Goal: Information Seeking & Learning: Learn about a topic

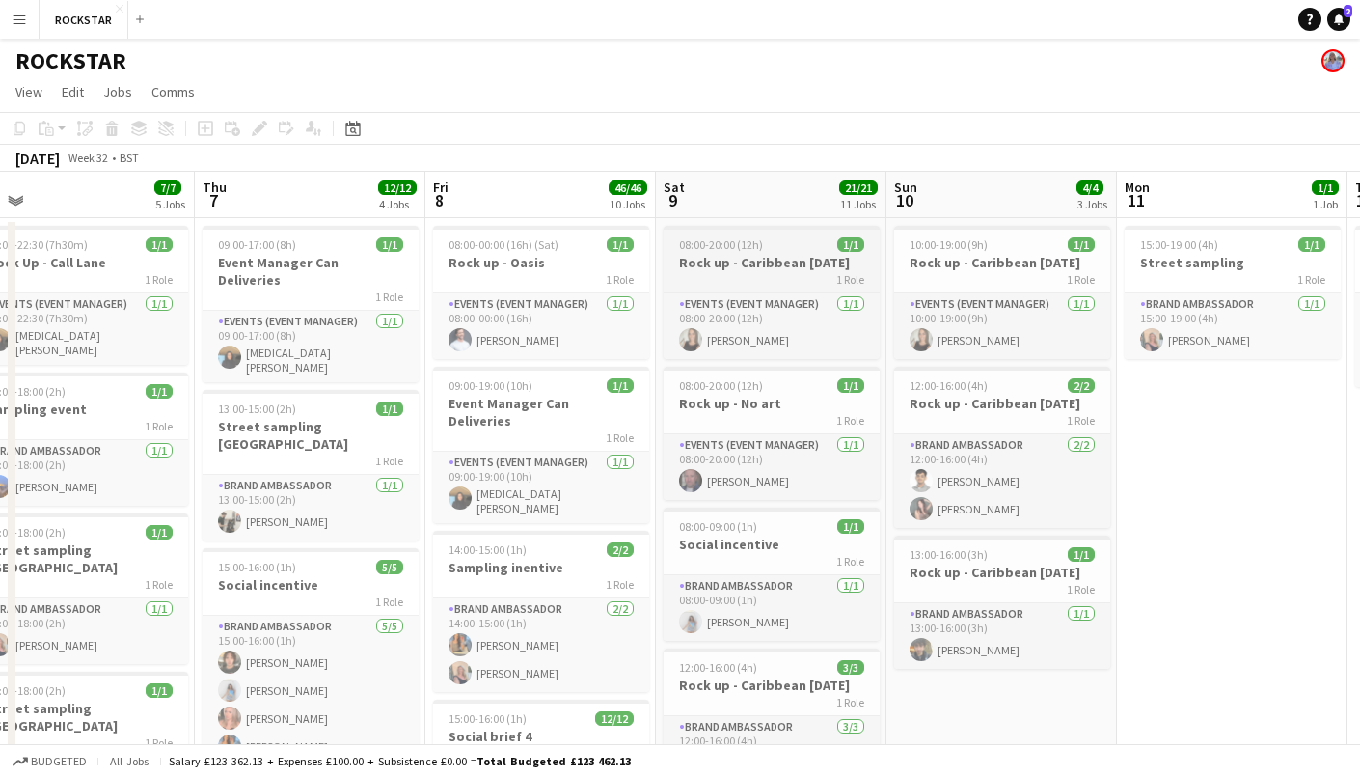
click at [769, 258] on h3 "Rock up - Caribbean [DATE]" at bounding box center [772, 262] width 216 height 17
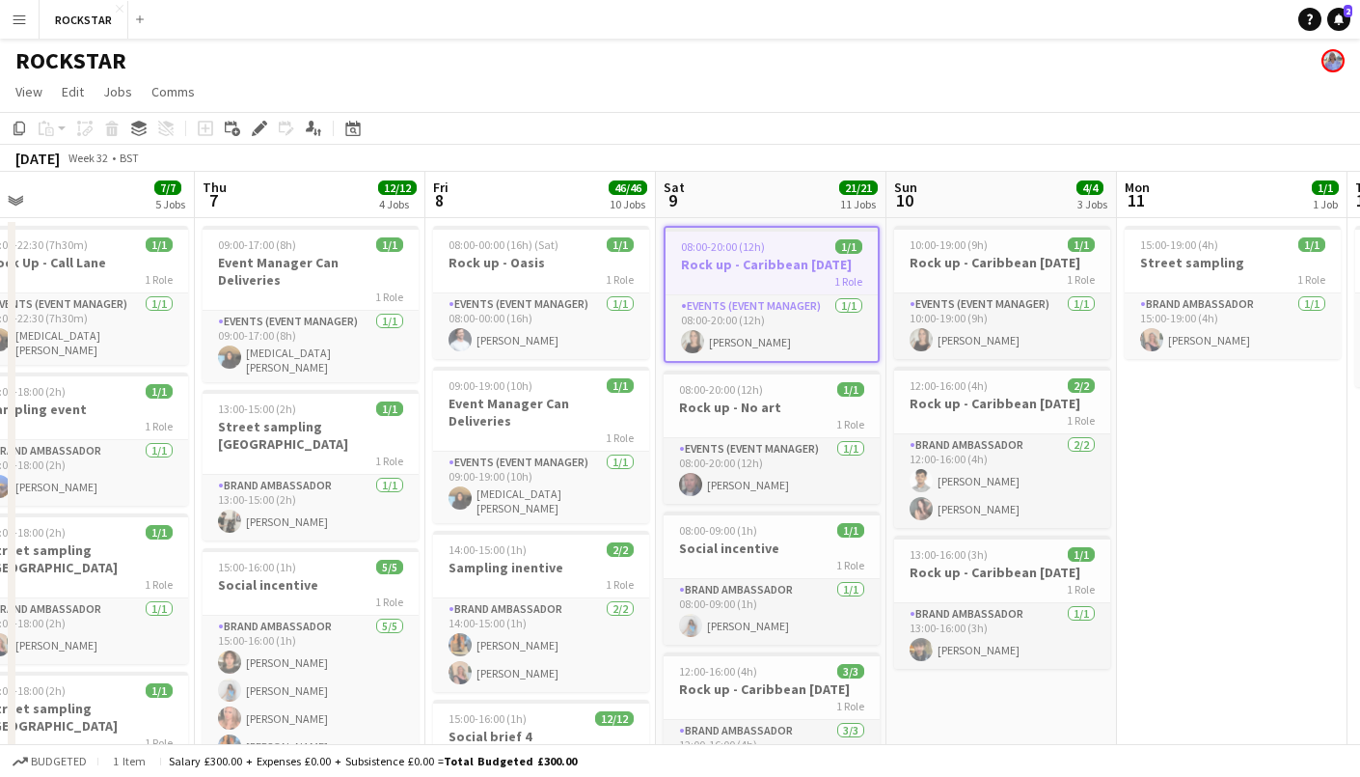
click at [769, 258] on h3 "Rock up - Caribbean [DATE]" at bounding box center [772, 264] width 212 height 17
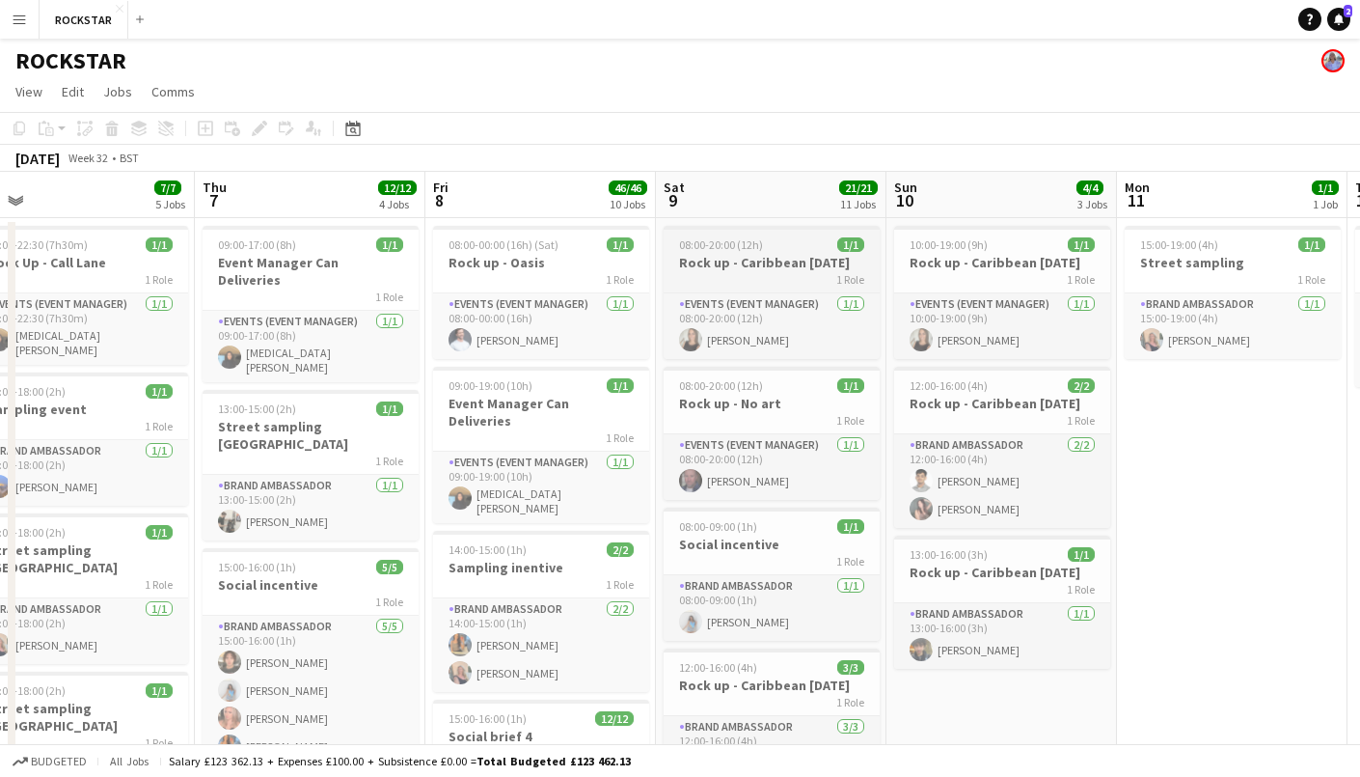
click at [769, 258] on h3 "Rock up - Caribbean [DATE]" at bounding box center [772, 262] width 216 height 17
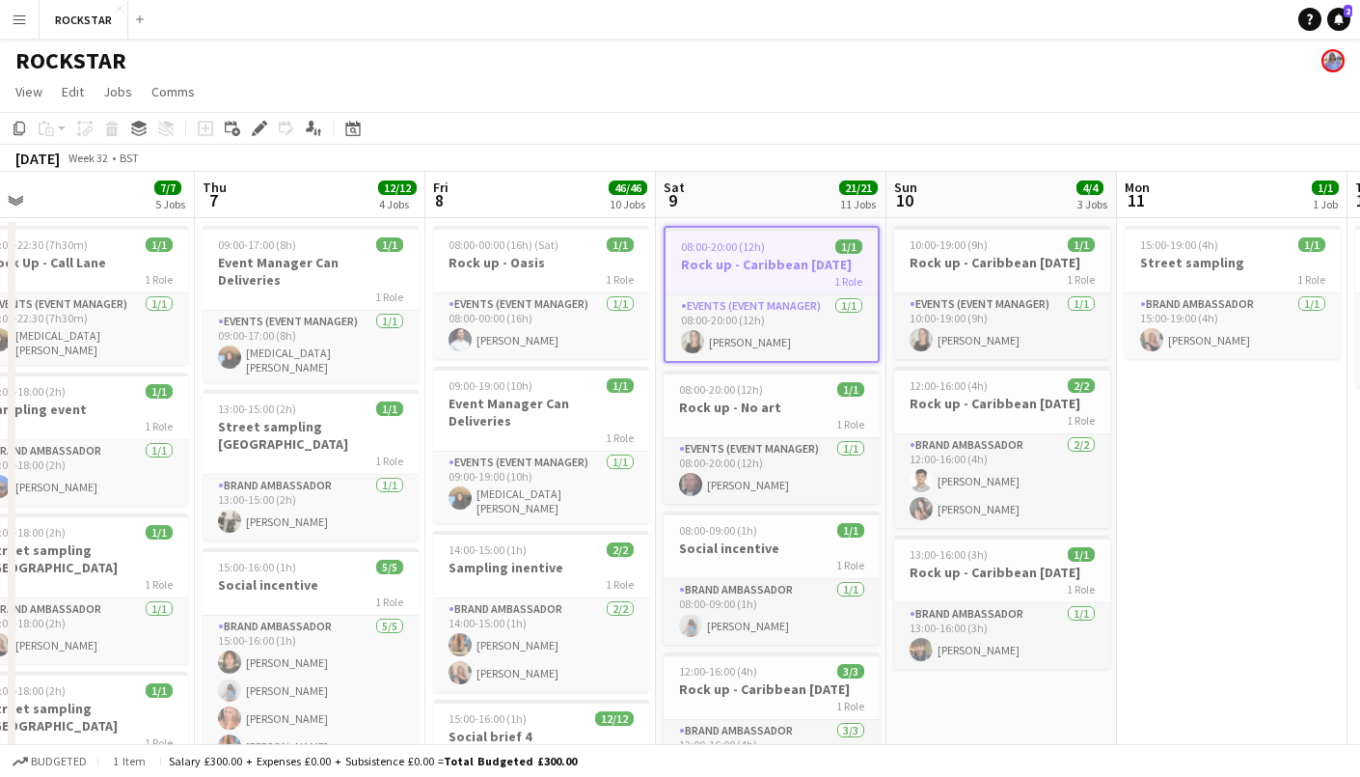
click at [769, 258] on h3 "Rock up - Caribbean [DATE]" at bounding box center [772, 264] width 212 height 17
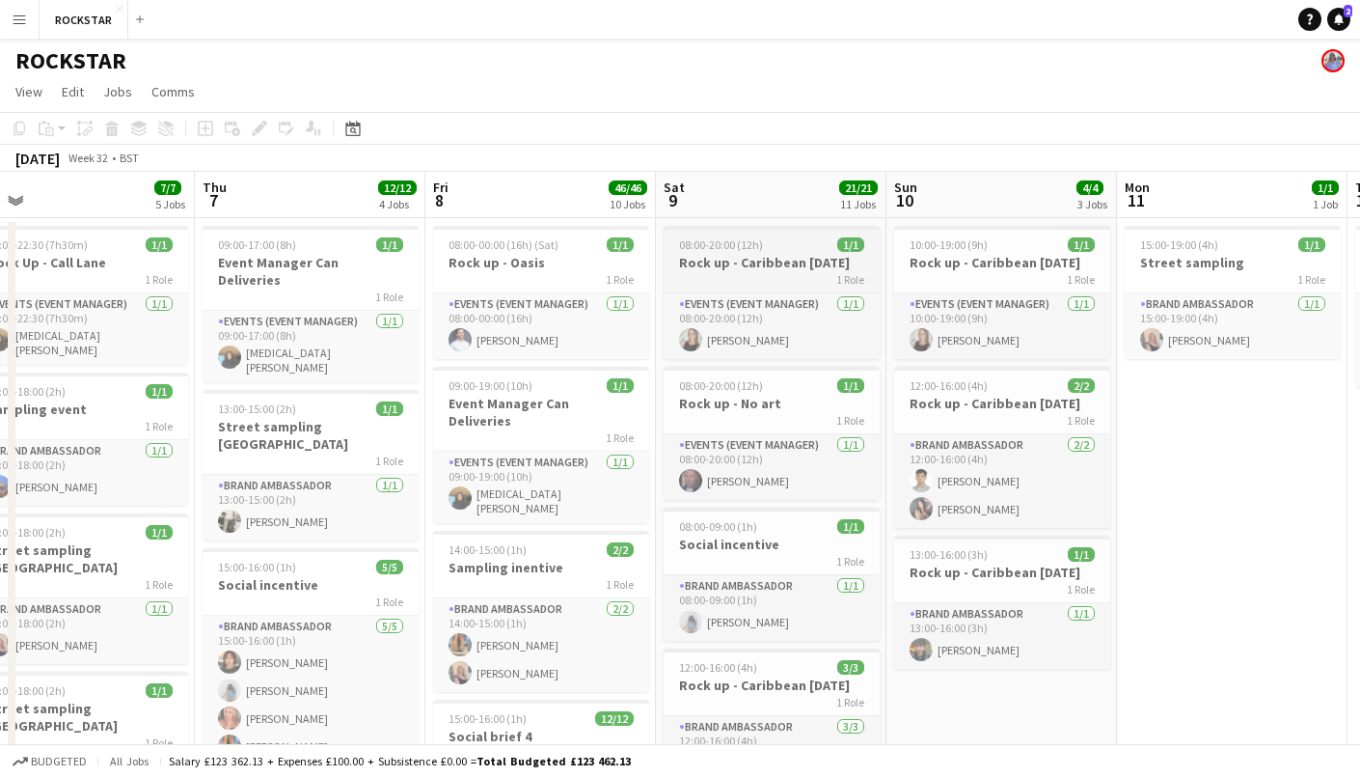
click at [769, 258] on h3 "Rock up - Caribbean [DATE]" at bounding box center [772, 262] width 216 height 17
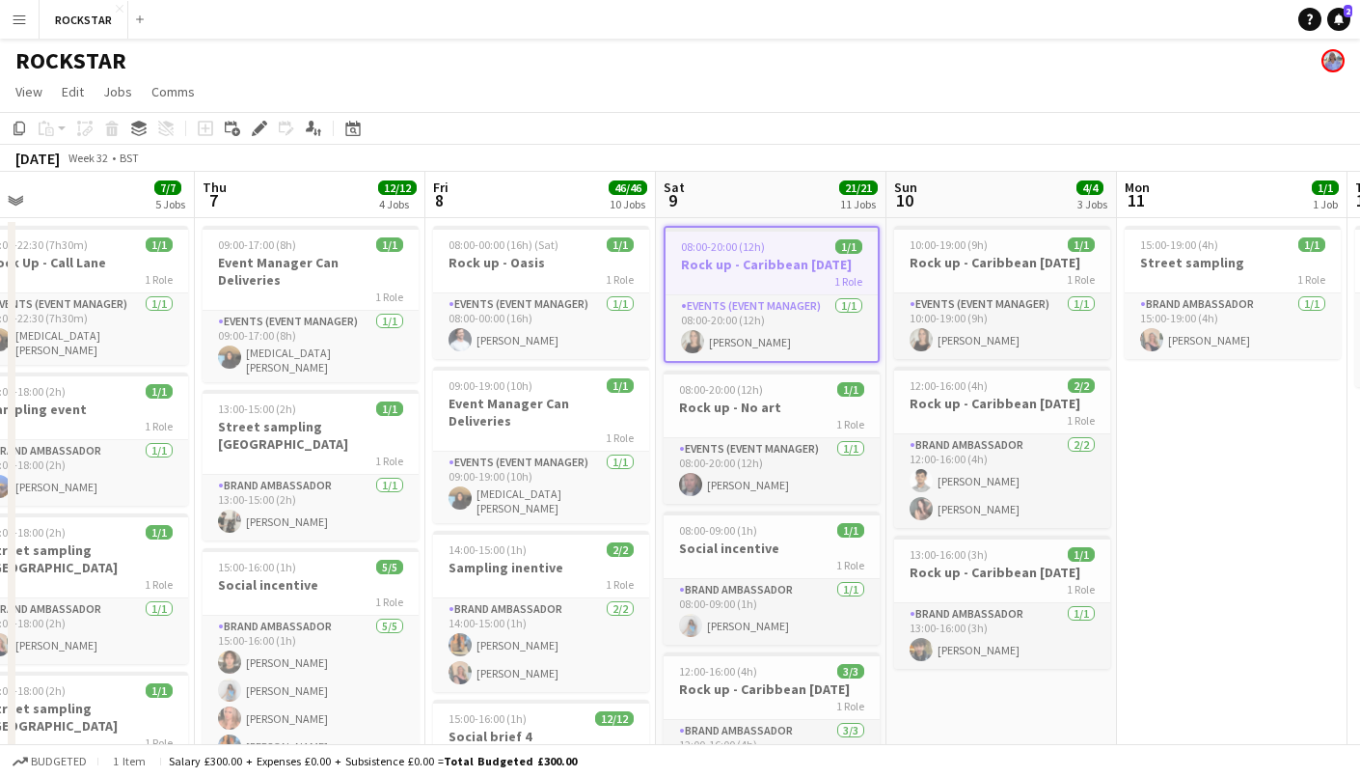
click at [731, 257] on h3 "Rock up - Caribbean [DATE]" at bounding box center [772, 264] width 212 height 17
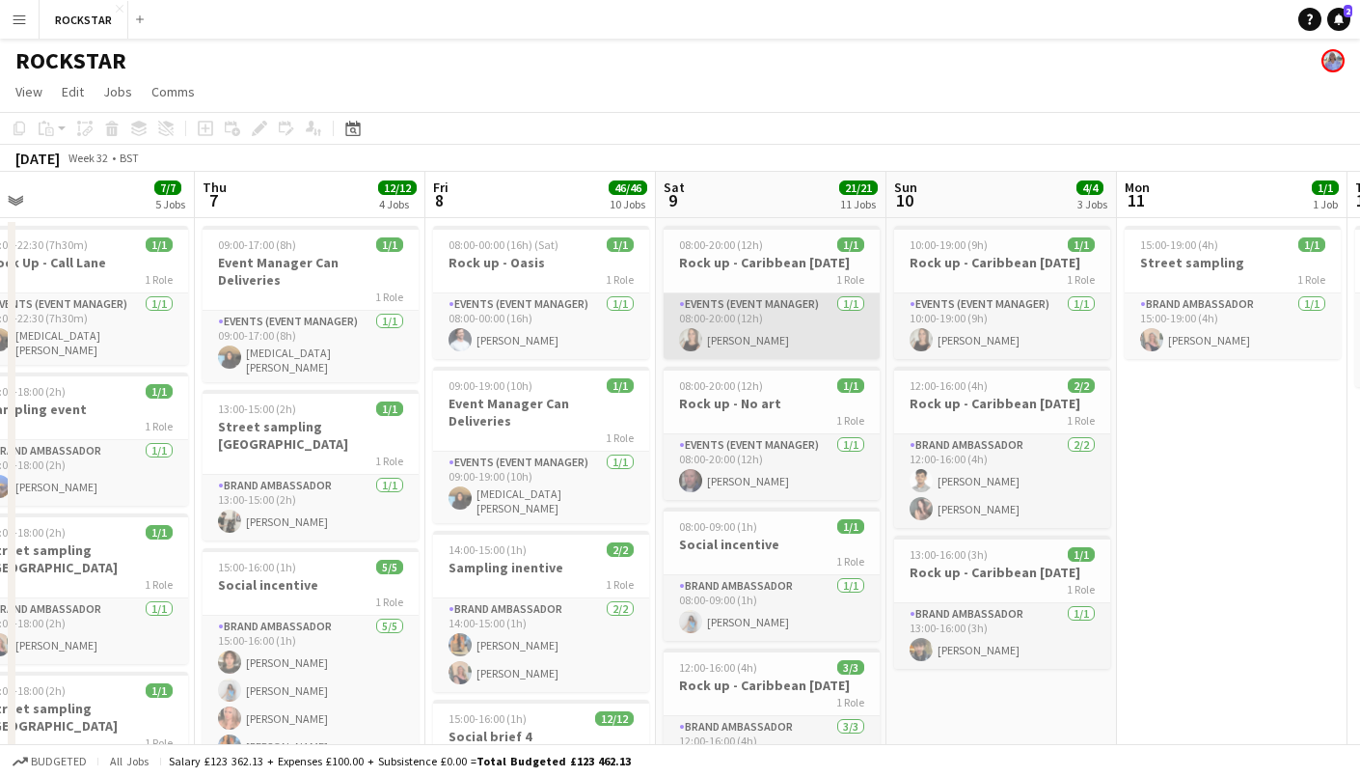
click at [747, 311] on app-card-role "Events (Event Manager) [DATE] 08:00-20:00 (12h) [PERSON_NAME]" at bounding box center [772, 326] width 216 height 66
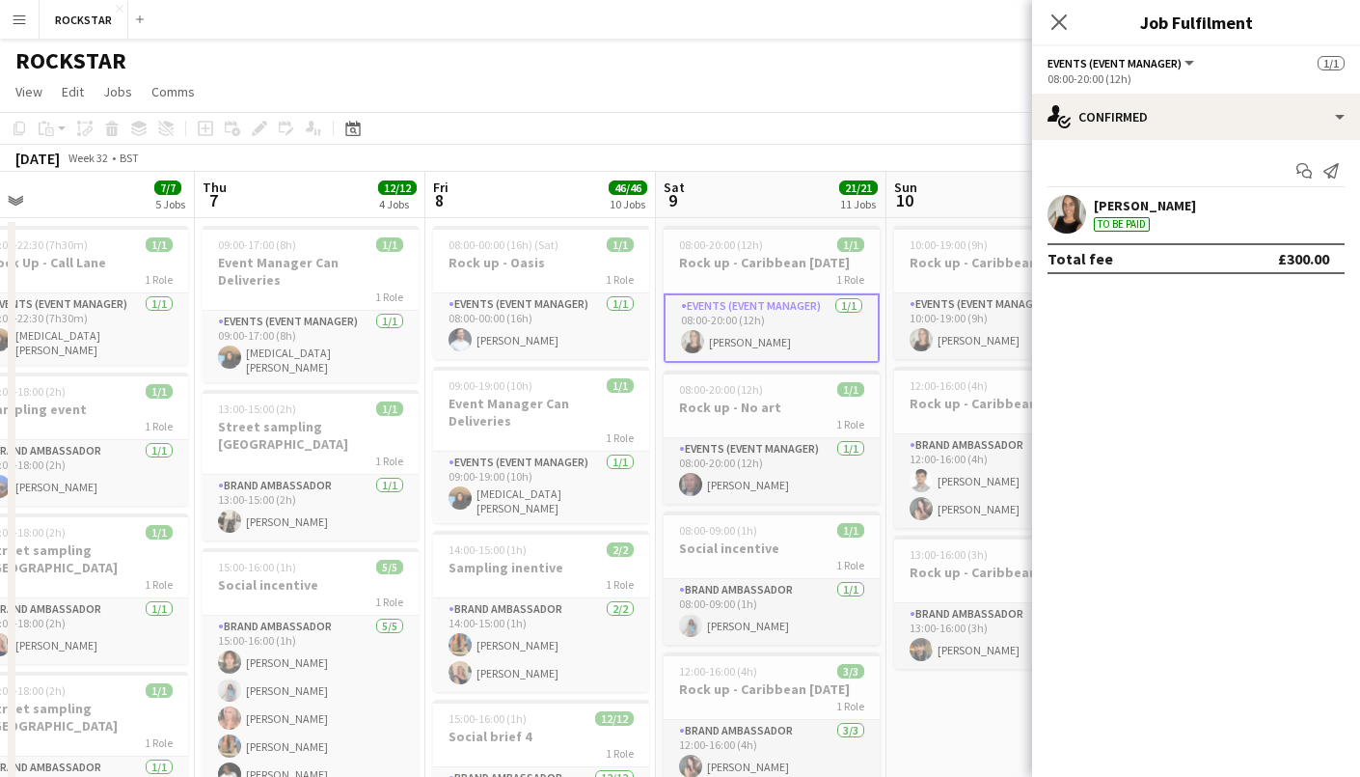
click at [795, 72] on div "ROCKSTAR" at bounding box center [680, 57] width 1360 height 37
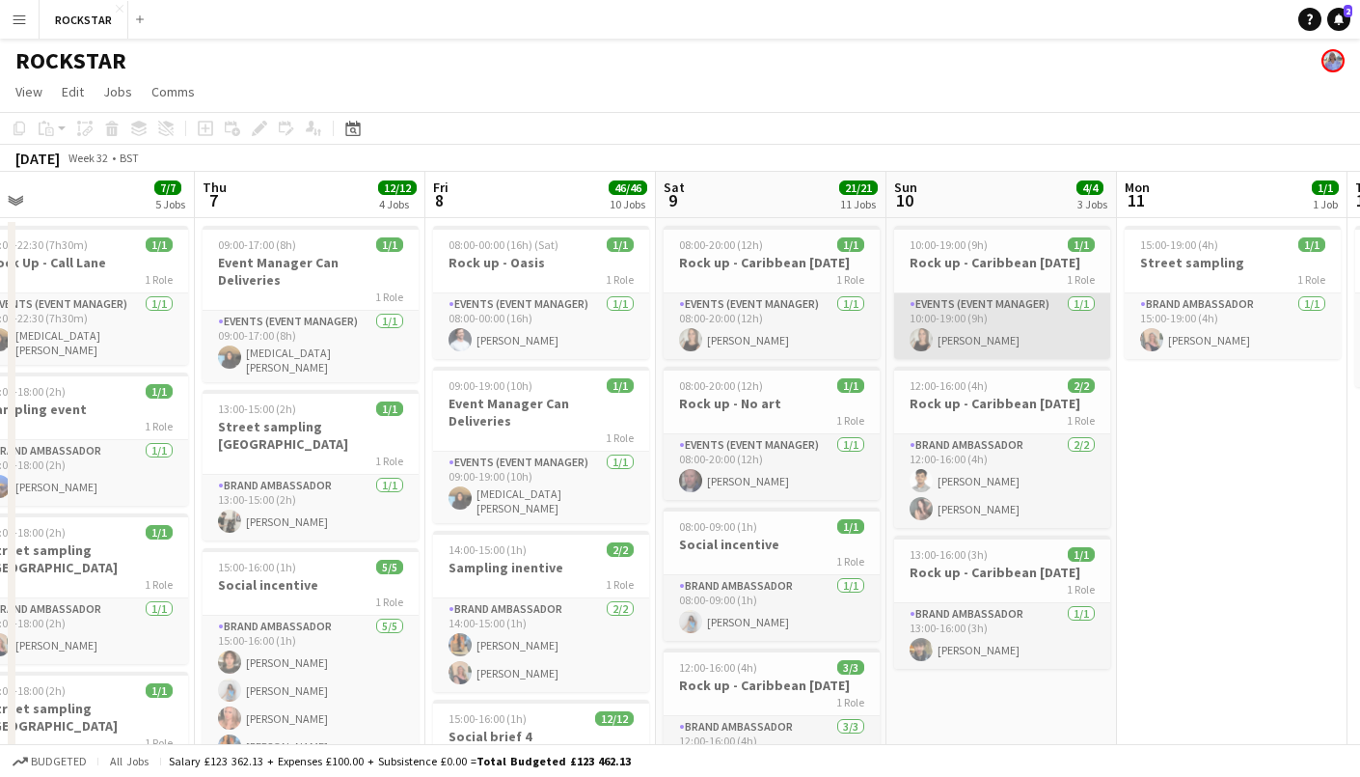
click at [1024, 336] on app-card-role "Events (Event Manager) [DATE] 10:00-19:00 (9h) [PERSON_NAME]" at bounding box center [1002, 326] width 216 height 66
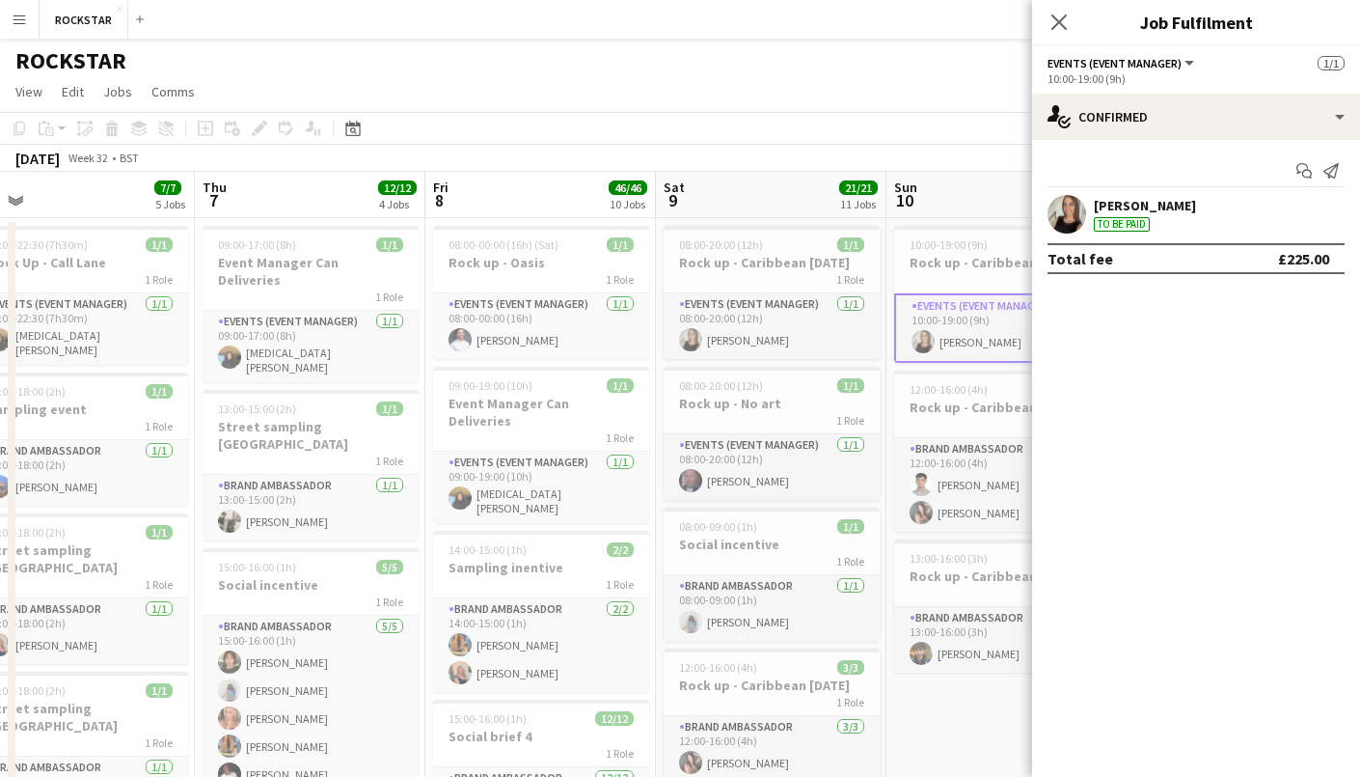
click at [794, 86] on app-page-menu "View Day view expanded Day view collapsed Month view Date picker Jump to [DATE]…" at bounding box center [680, 93] width 1360 height 37
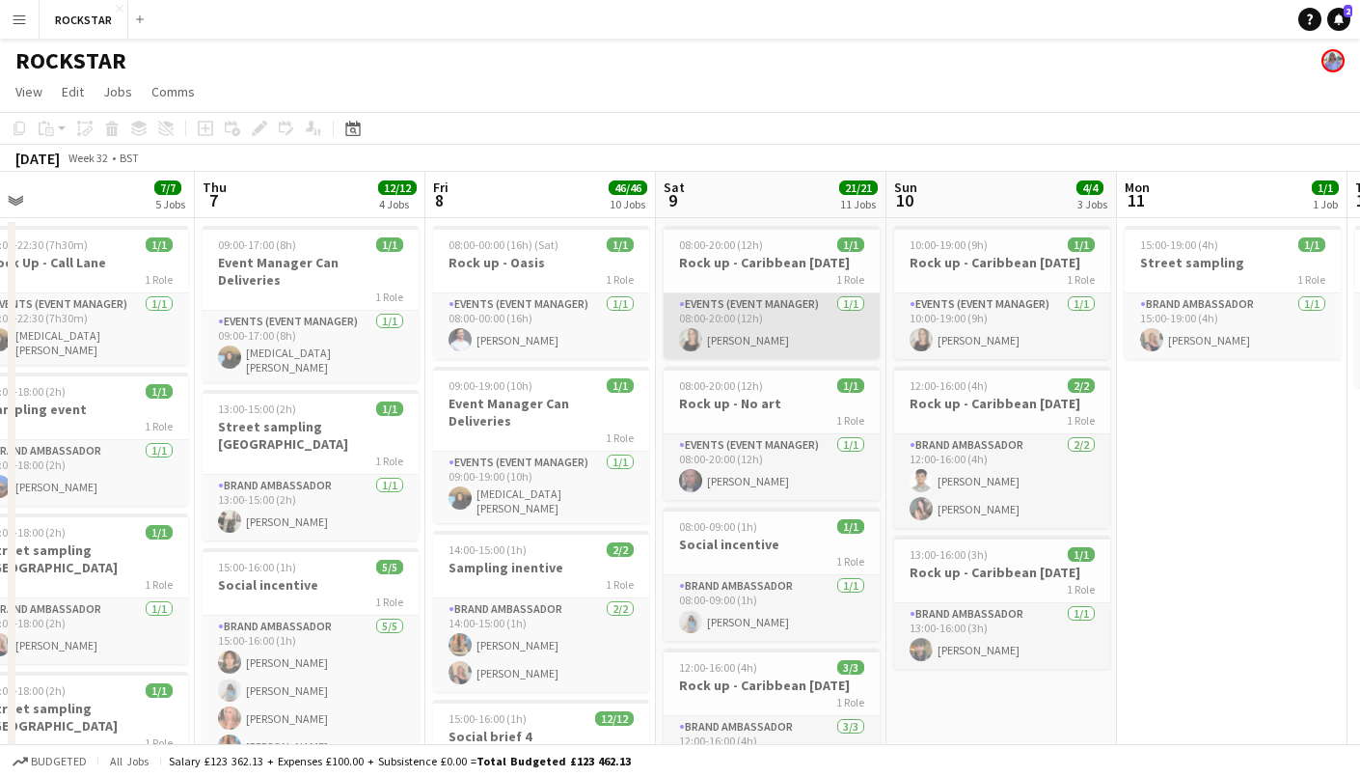
click at [813, 354] on app-card-role "Events (Event Manager) [DATE] 08:00-20:00 (12h) [PERSON_NAME]" at bounding box center [772, 326] width 216 height 66
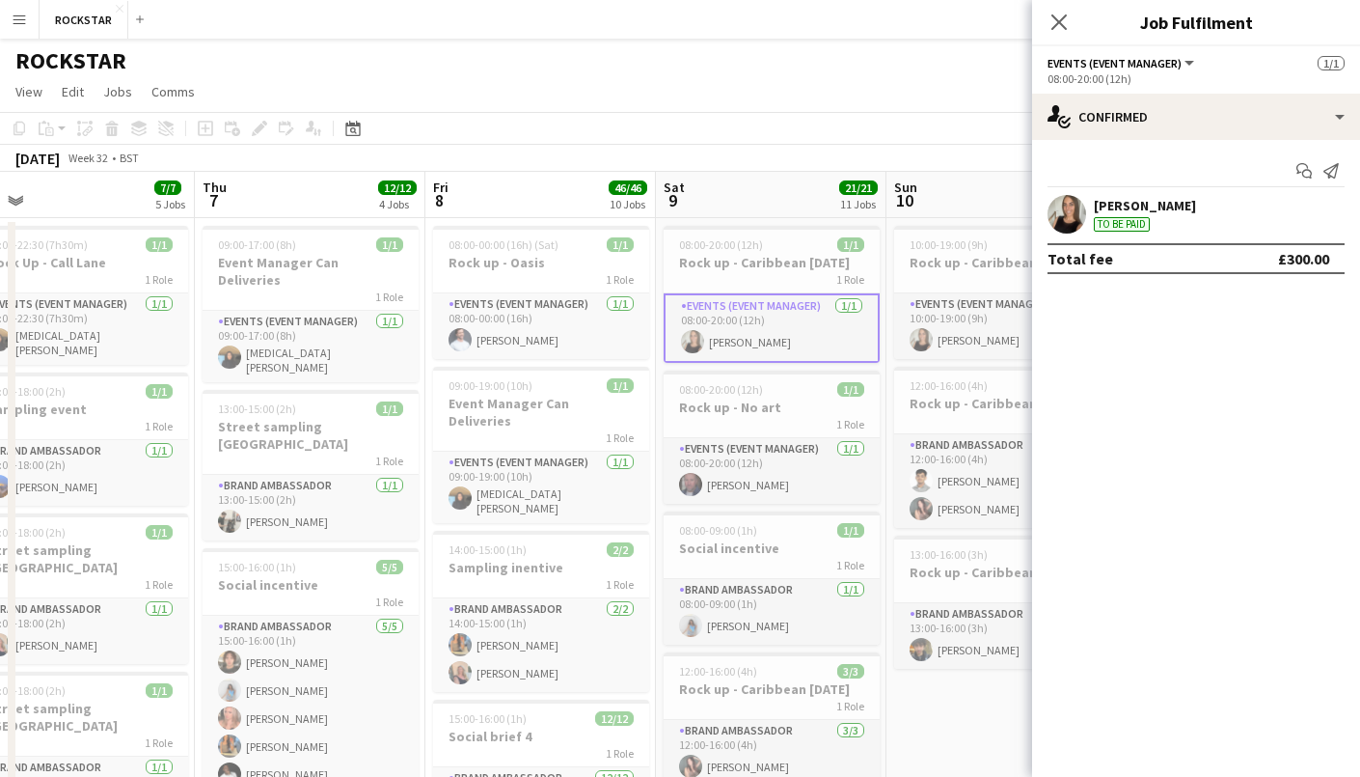
click at [746, 86] on app-page-menu "View Day view expanded Day view collapsed Month view Date picker Jump to [DATE]…" at bounding box center [680, 93] width 1360 height 37
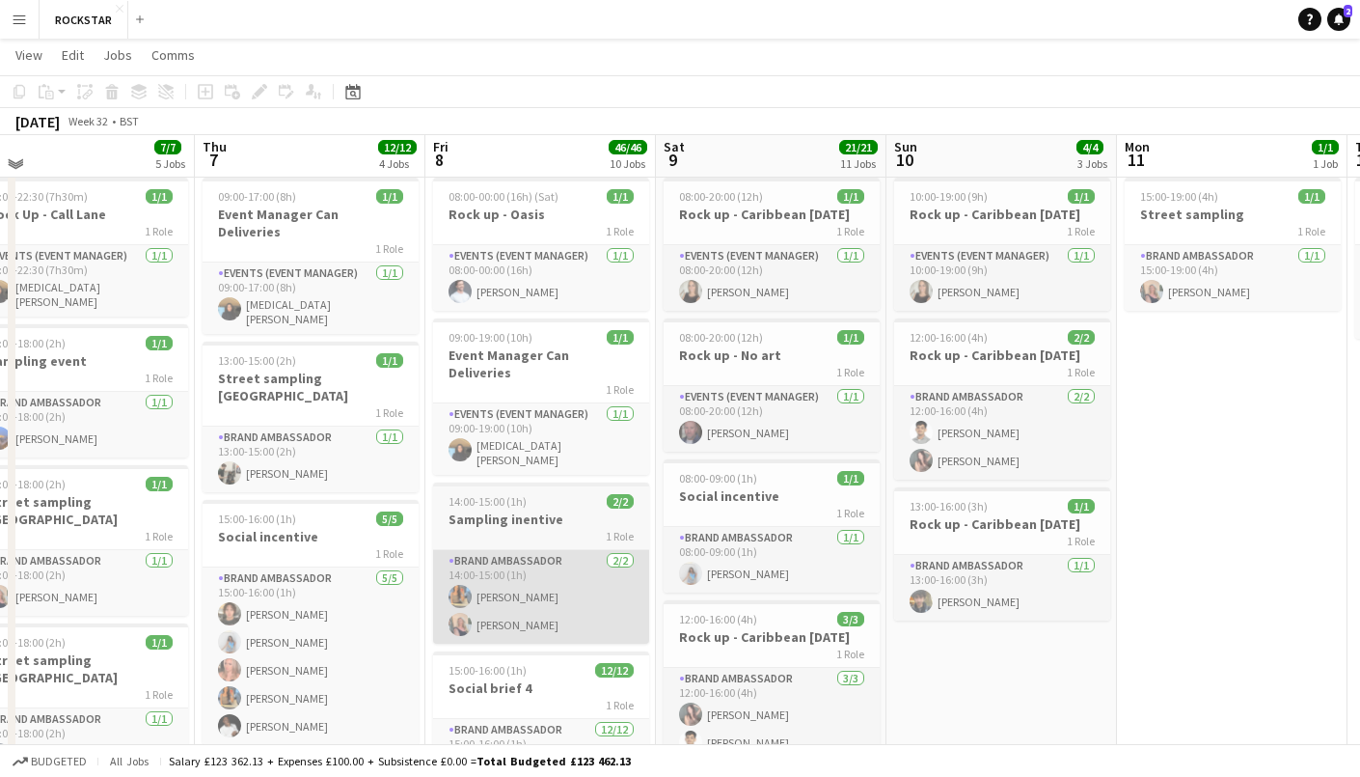
scroll to position [42, 0]
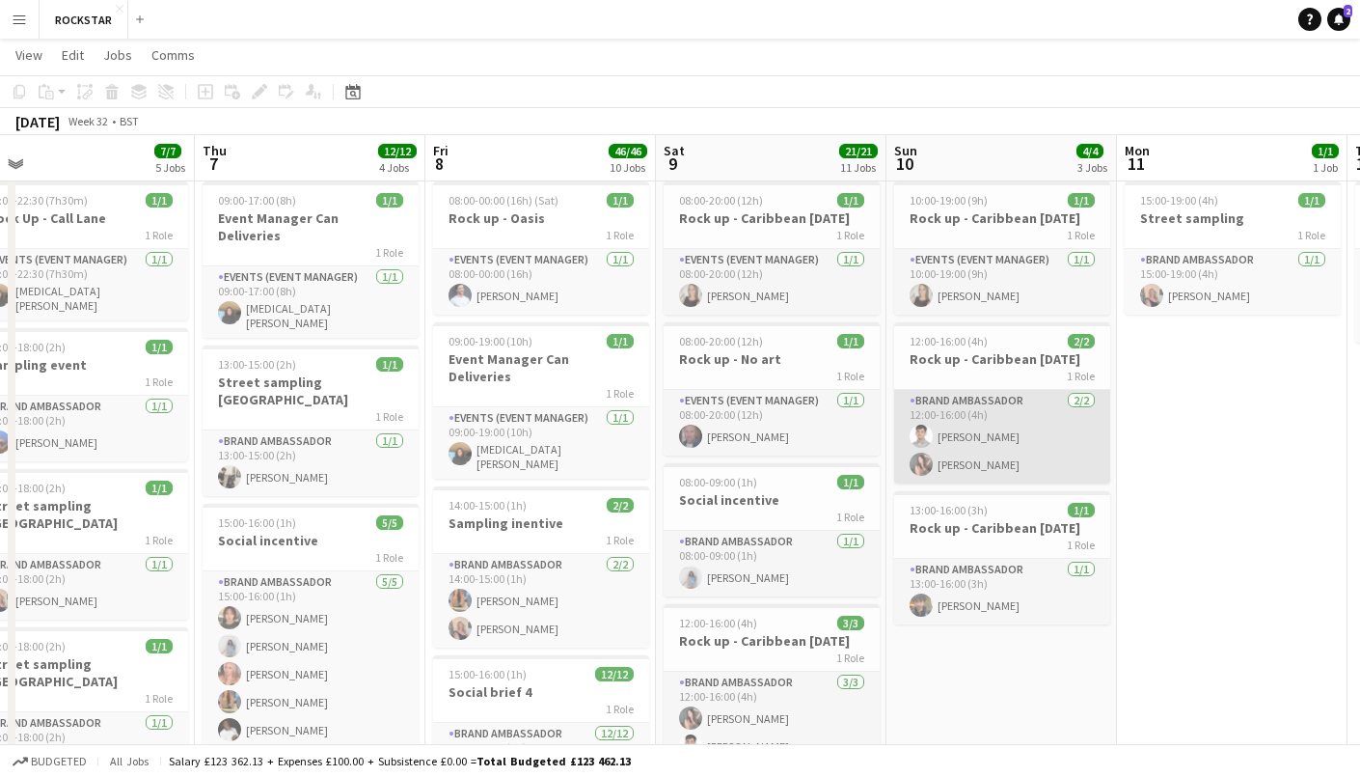
click at [920, 454] on app-user-avatar at bounding box center [921, 463] width 23 height 23
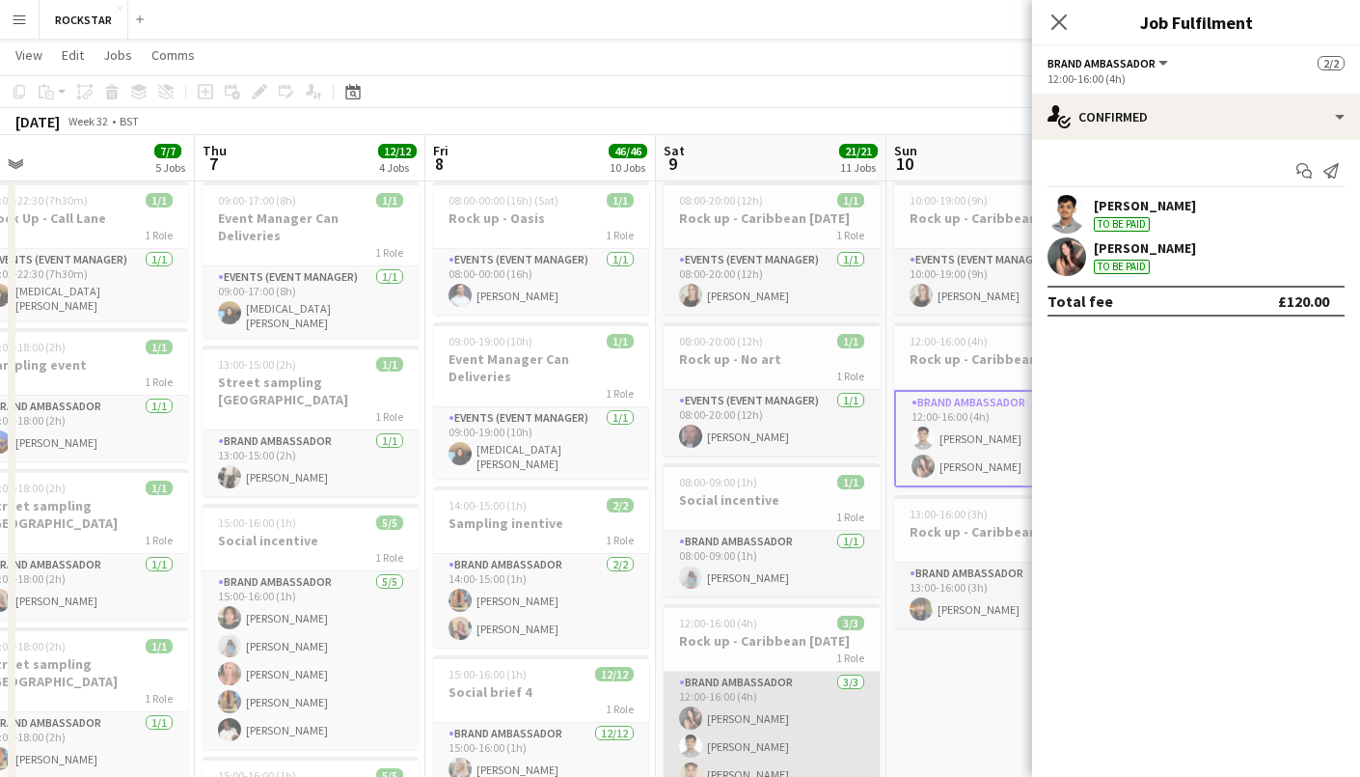
click at [762, 705] on app-card-role "Brand Ambassador [DATE] 12:00-16:00 (4h) [PERSON_NAME] [PERSON_NAME] [PERSON_NA…" at bounding box center [772, 732] width 216 height 122
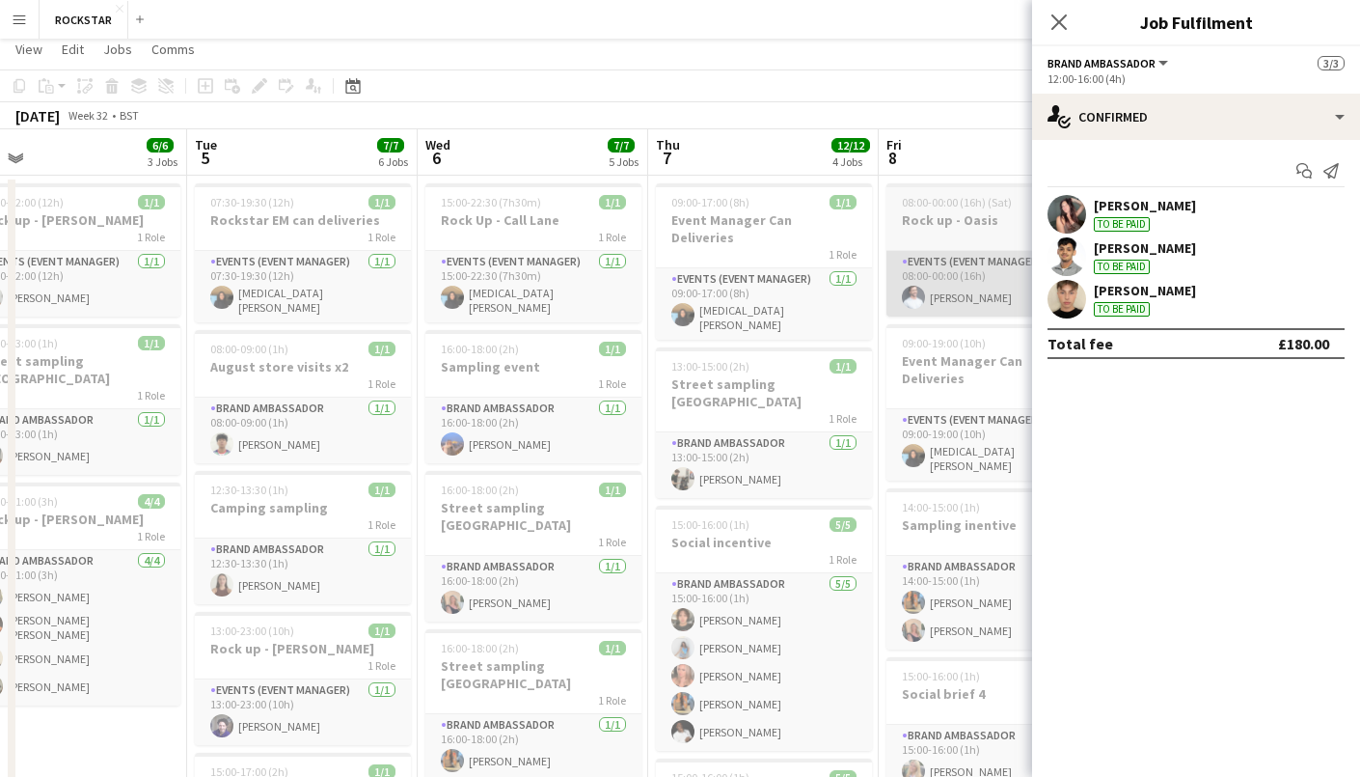
scroll to position [0, 0]
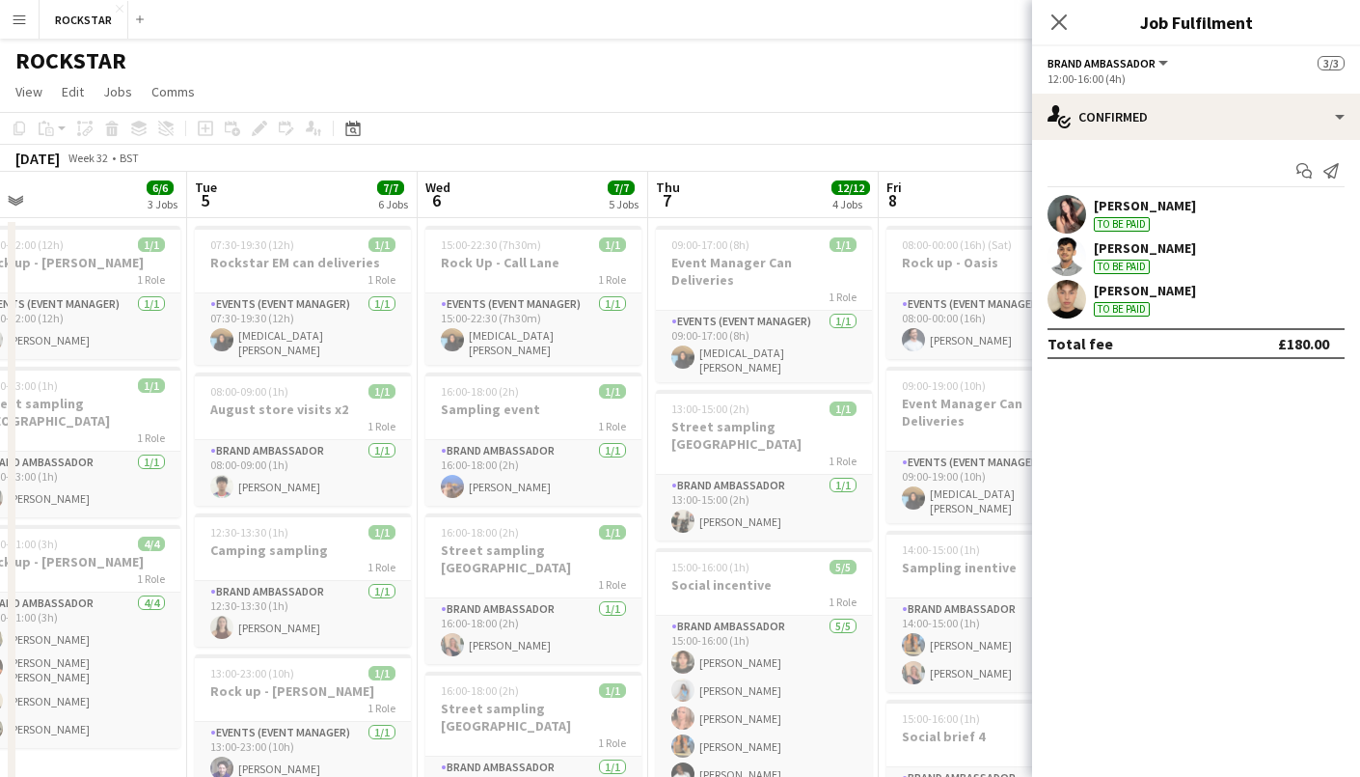
click at [614, 90] on app-page-menu "View Day view expanded Day view collapsed Month view Date picker Jump to [DATE]…" at bounding box center [680, 93] width 1360 height 37
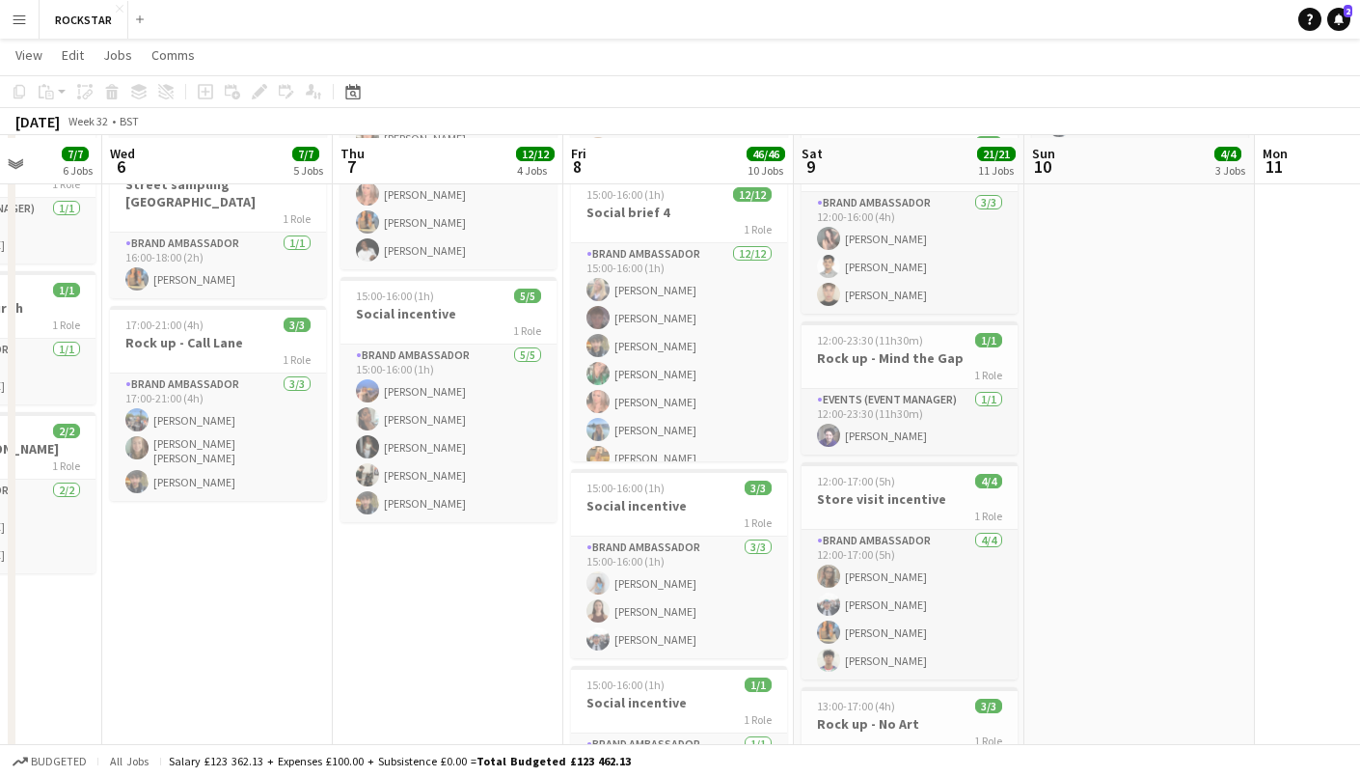
scroll to position [528, 0]
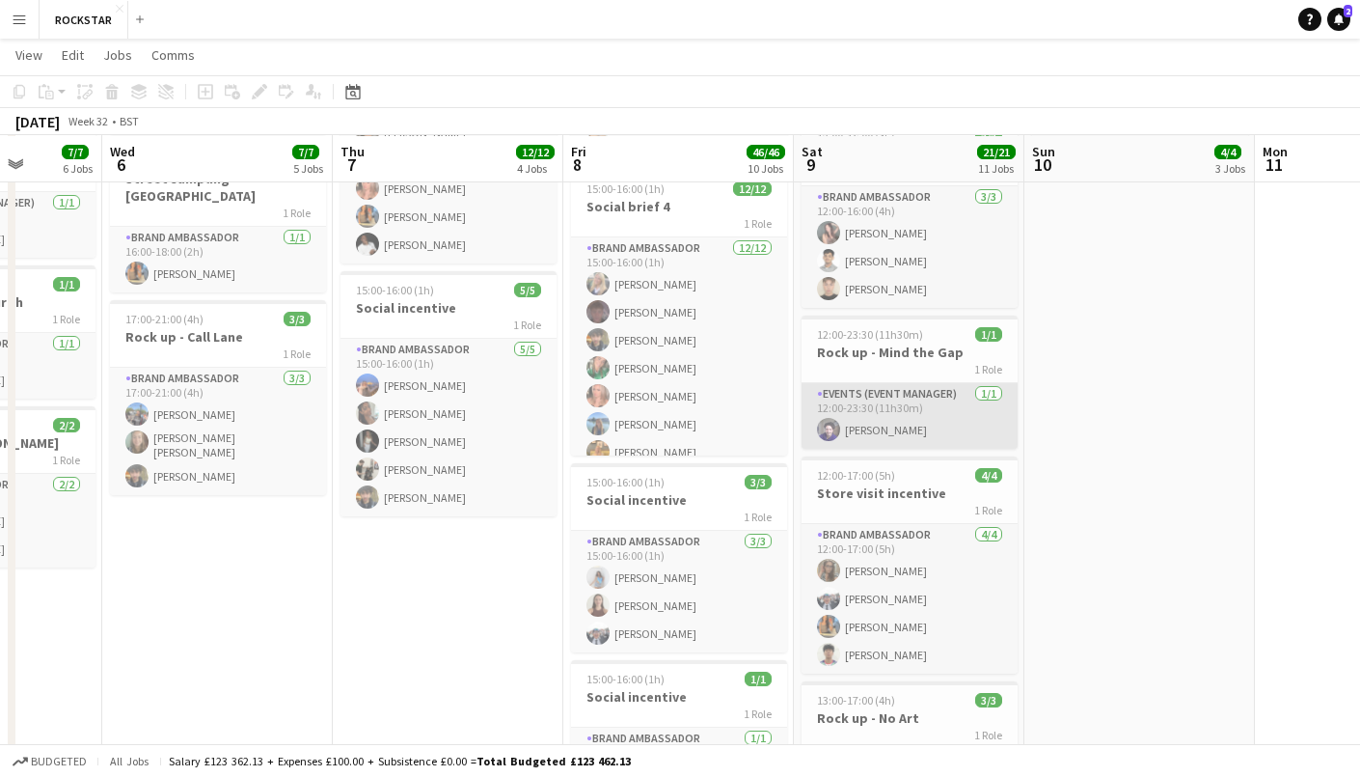
click at [866, 388] on app-card-role "Events (Event Manager) [DATE] 12:00-23:30 (11h30m) [PERSON_NAME]" at bounding box center [910, 416] width 216 height 66
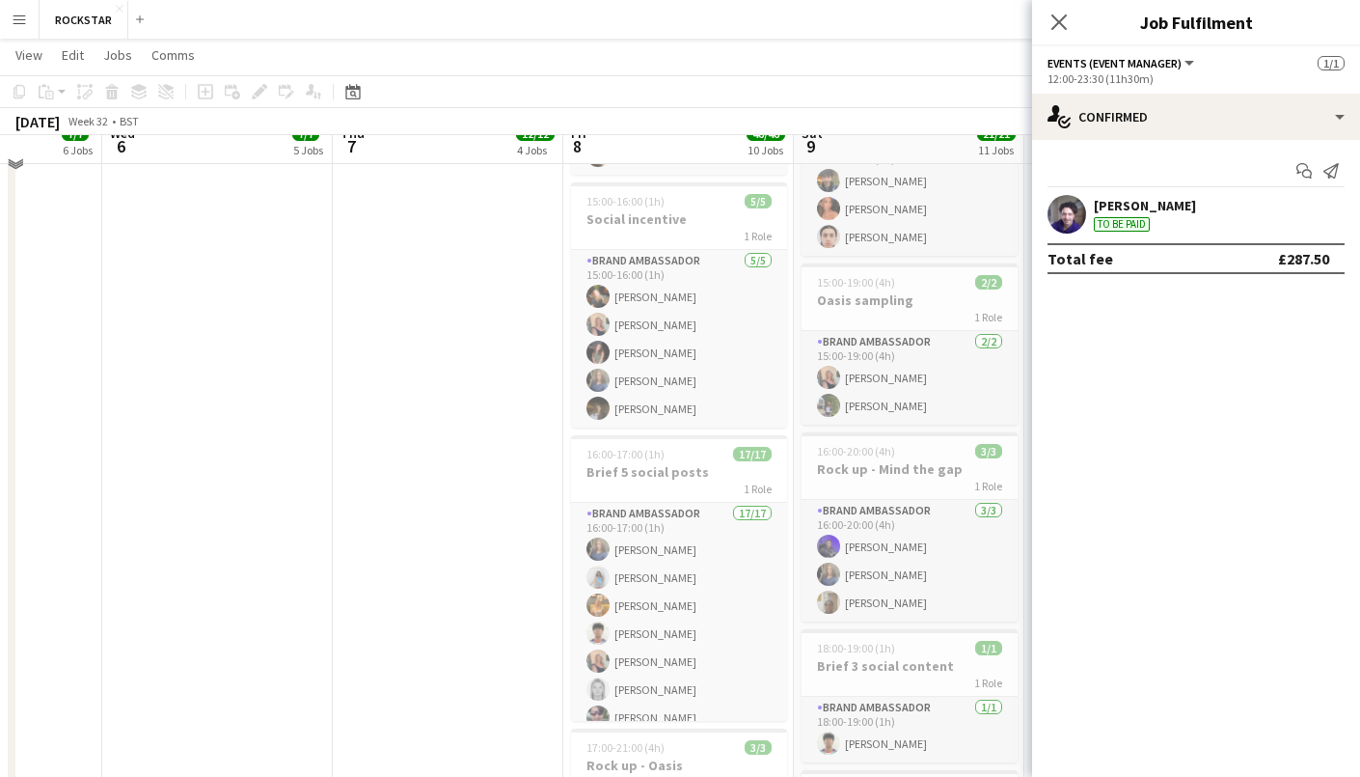
scroll to position [1151, 0]
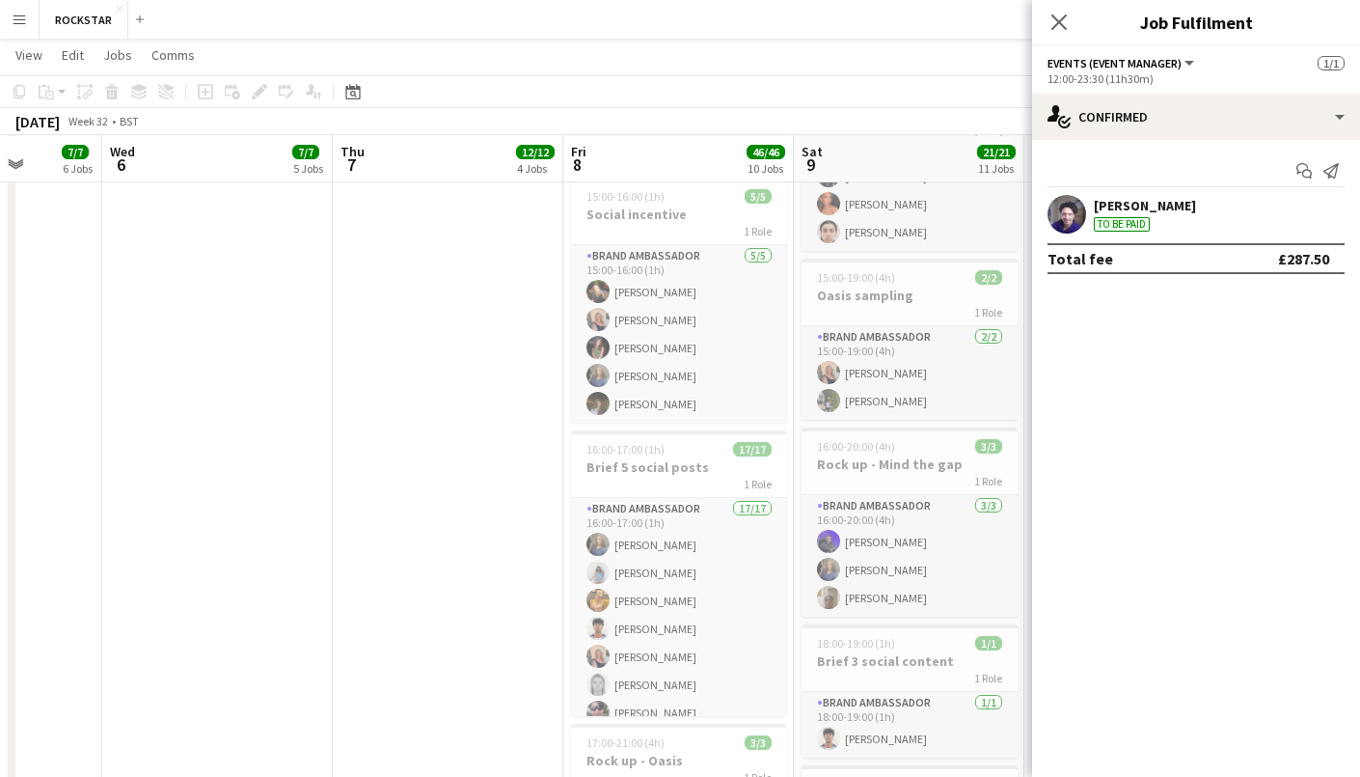
click at [882, 537] on app-card-role "Brand Ambassador [DATE] 16:00-20:00 (4h) [PERSON_NAME] [PERSON_NAME] [PERSON_NA…" at bounding box center [910, 556] width 216 height 122
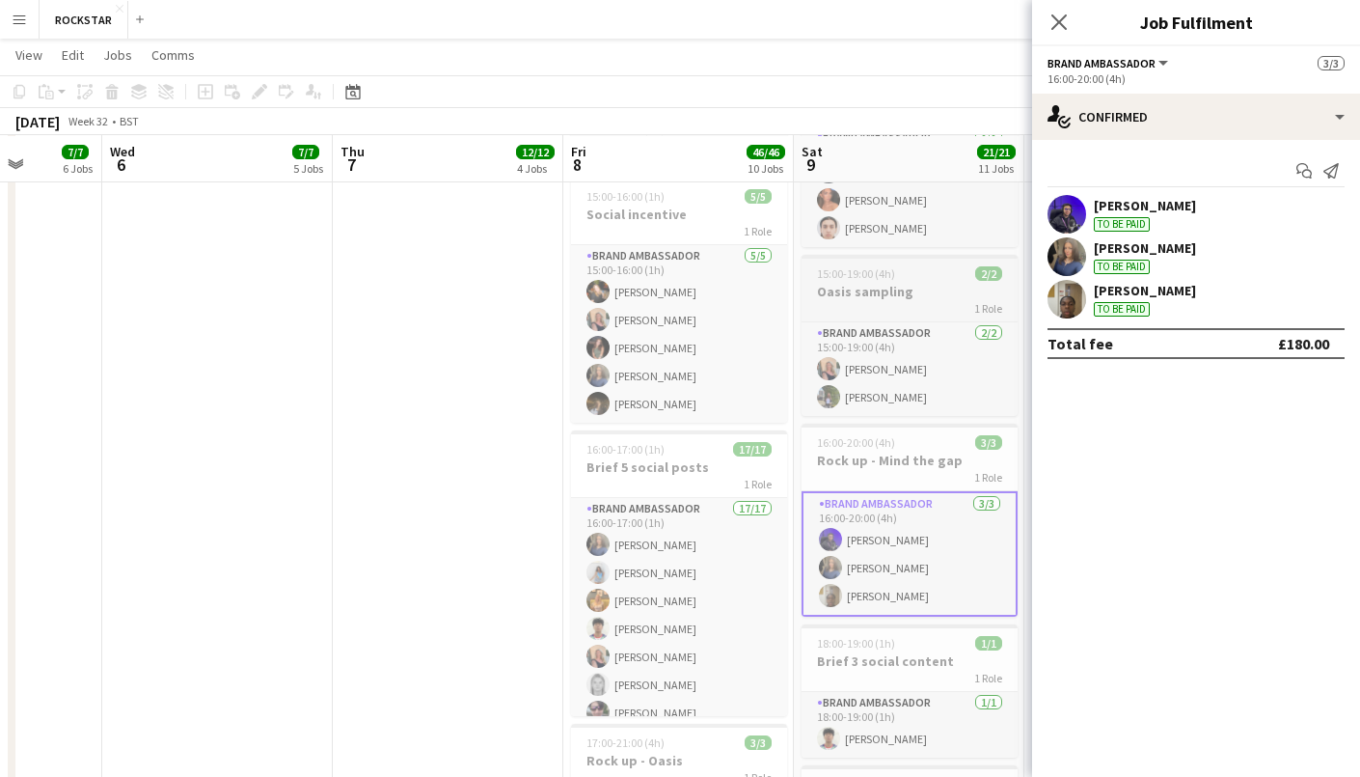
click at [925, 316] on app-job-card "15:00-19:00 (4h) 2/2 Oasis sampling 1 Role Brand Ambassador [DATE] 15:00-19:00 …" at bounding box center [910, 335] width 216 height 161
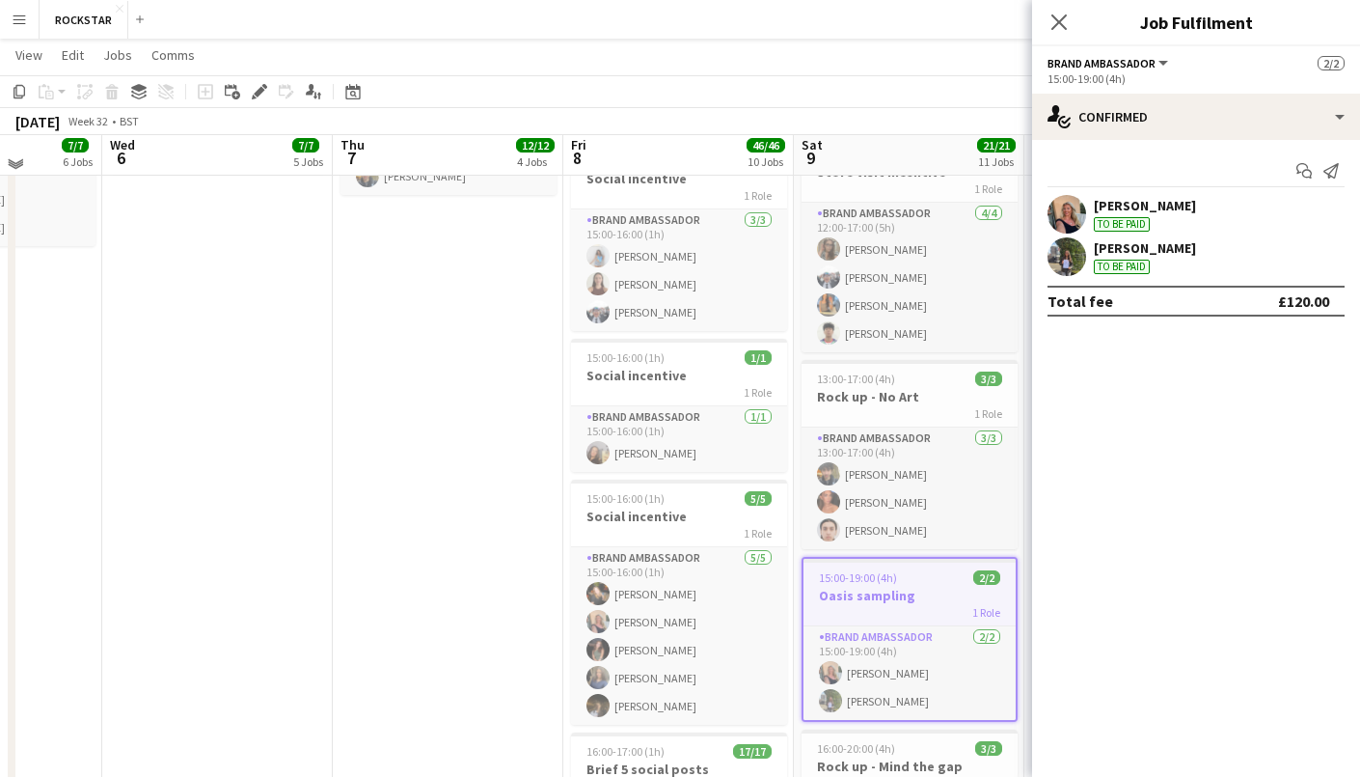
scroll to position [837, 0]
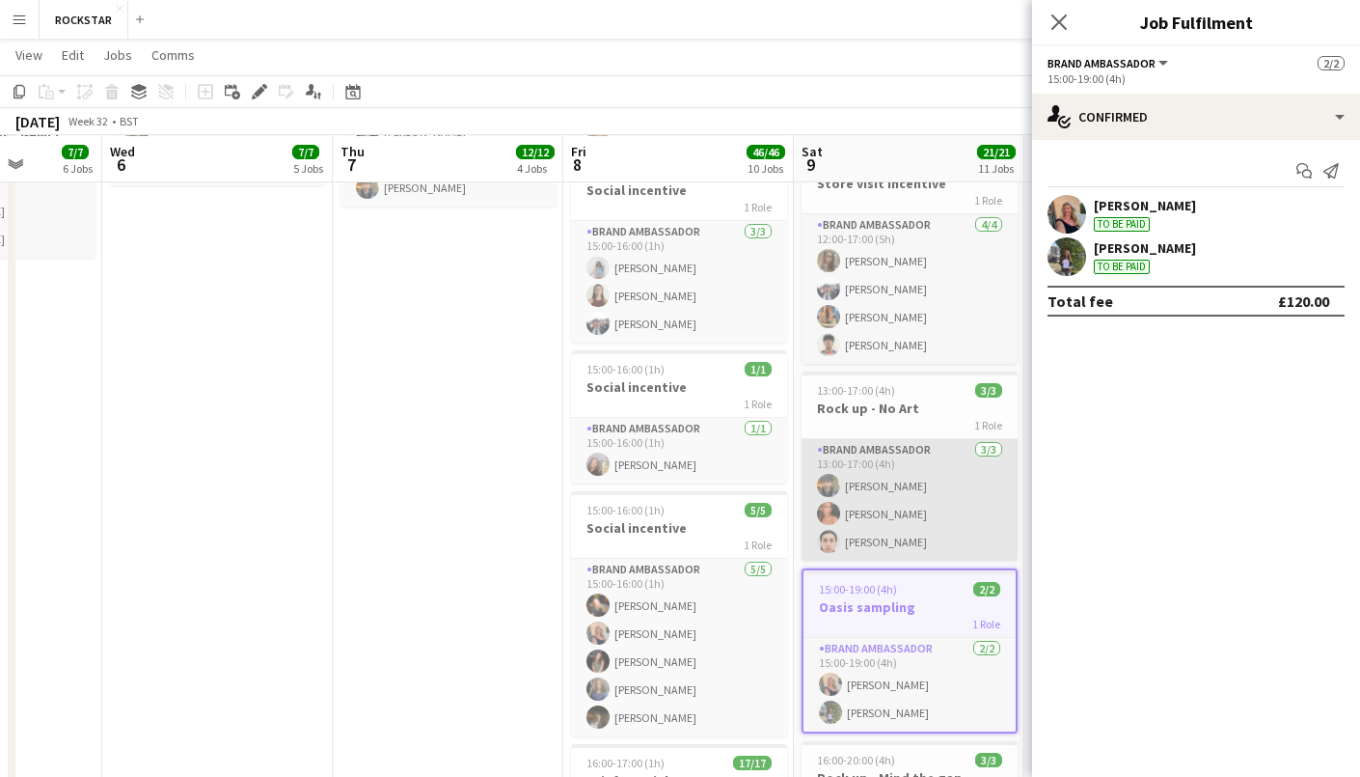
click at [904, 461] on app-card-role "Brand Ambassador [DATE] 13:00-17:00 (4h) [PERSON_NAME] Aoife Tabi [PERSON_NAME]" at bounding box center [910, 500] width 216 height 122
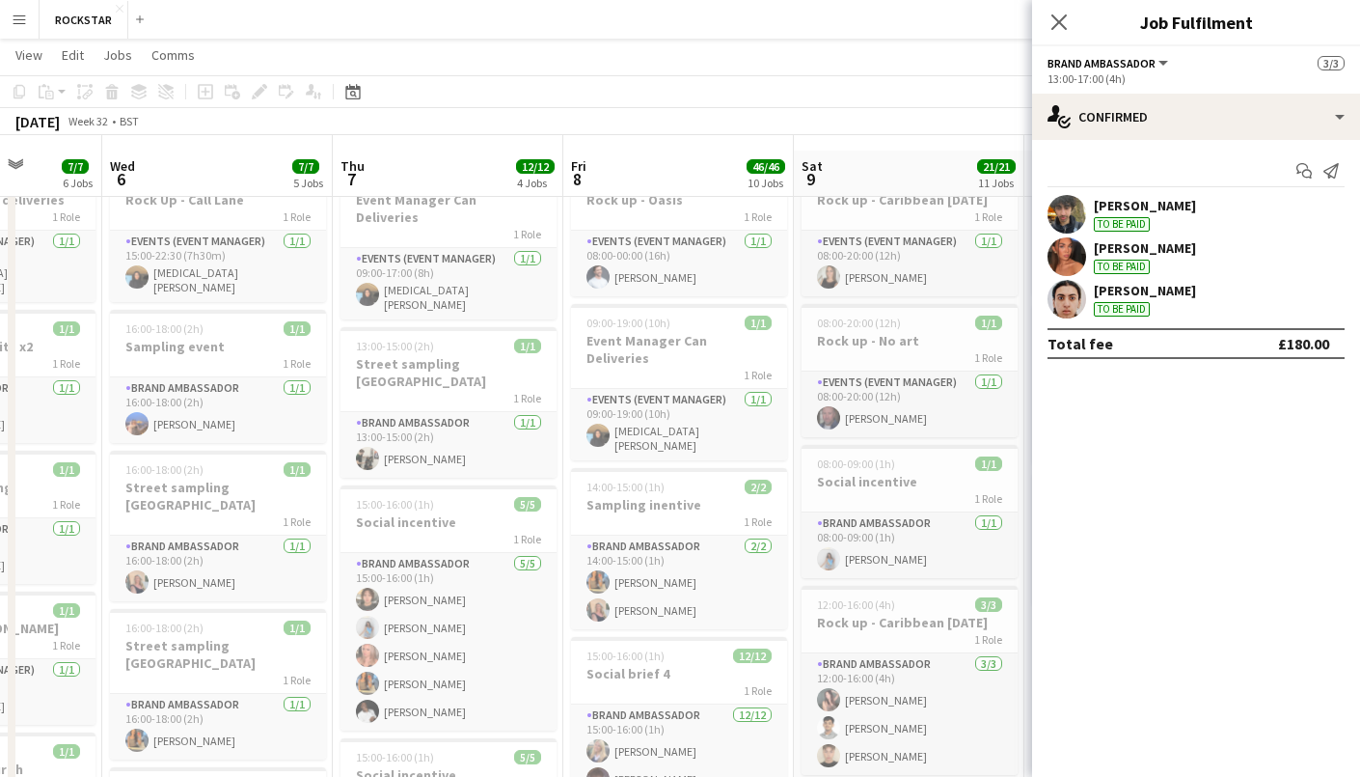
scroll to position [49, 0]
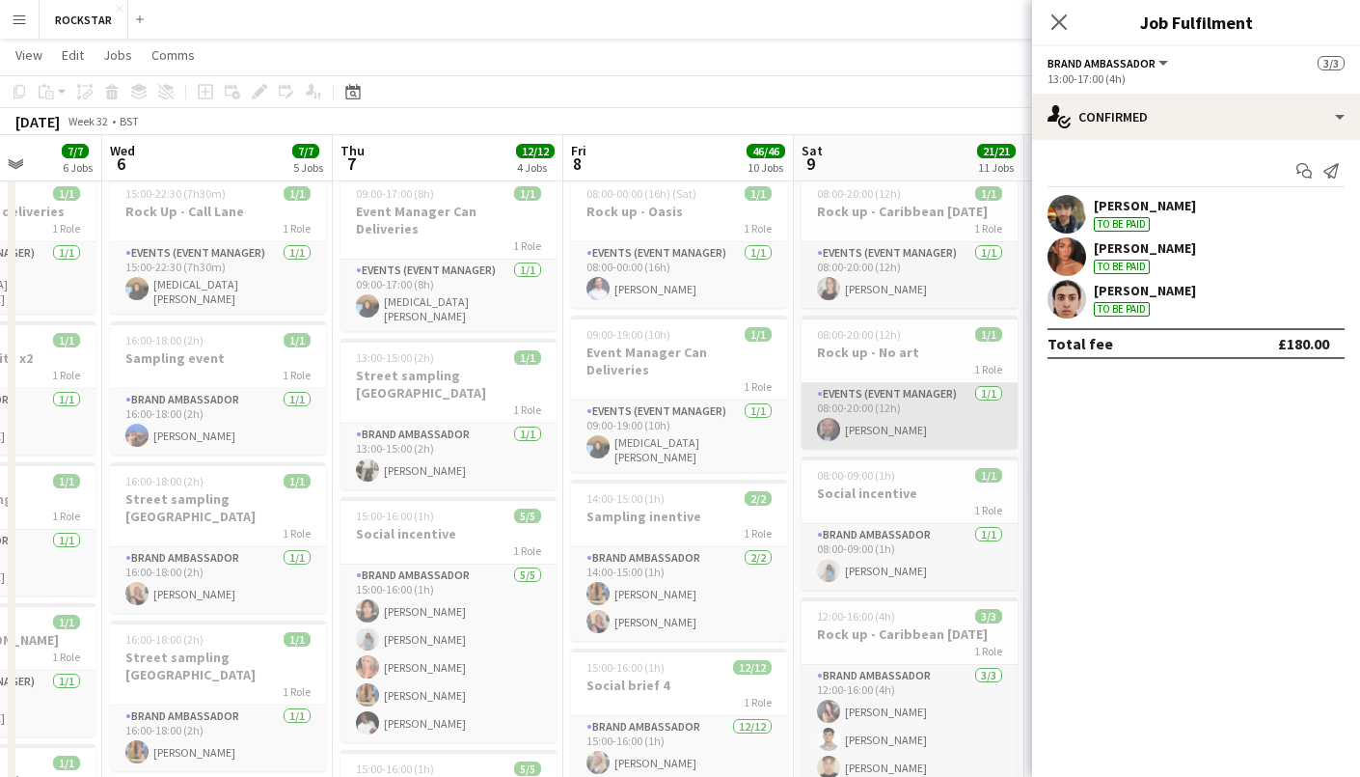
click at [896, 428] on app-card-role "Events (Event Manager) [DATE] 08:00-20:00 (12h) [PERSON_NAME]" at bounding box center [910, 416] width 216 height 66
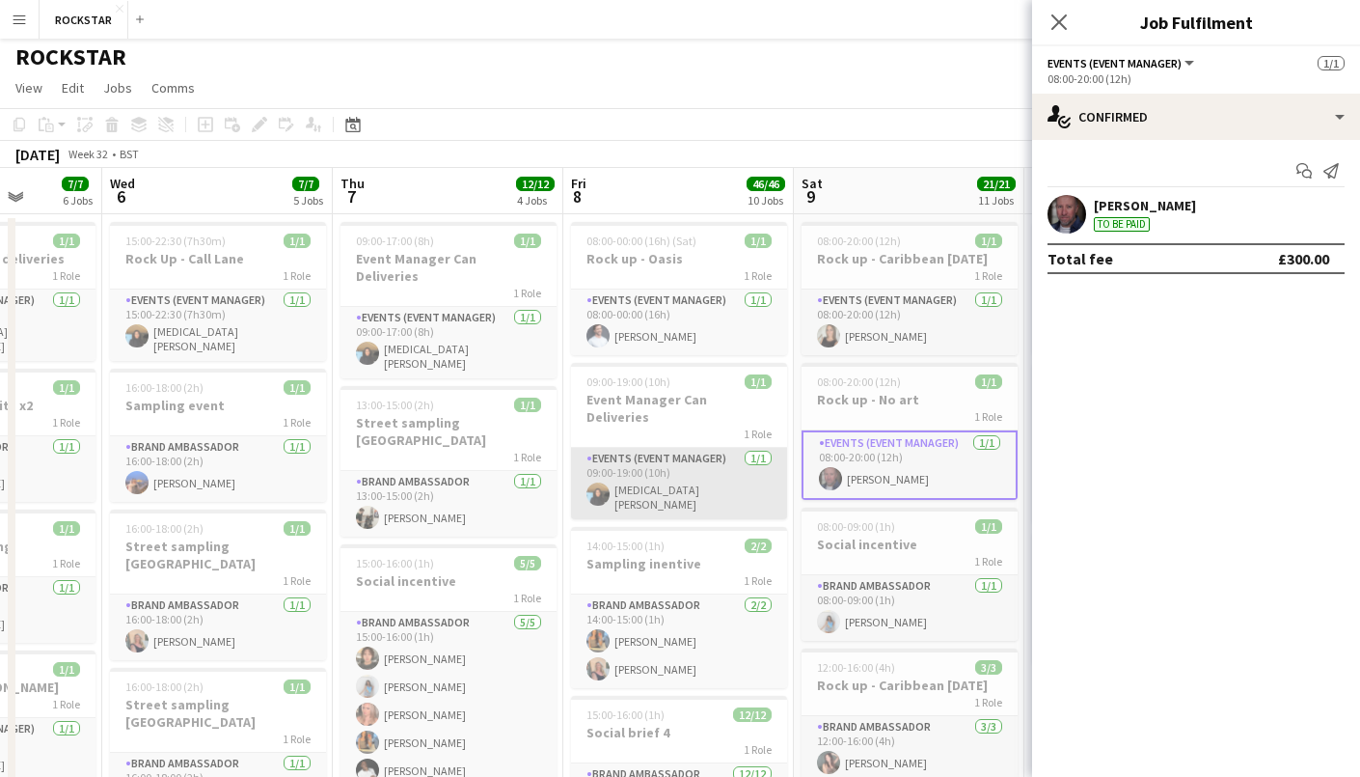
scroll to position [0, 0]
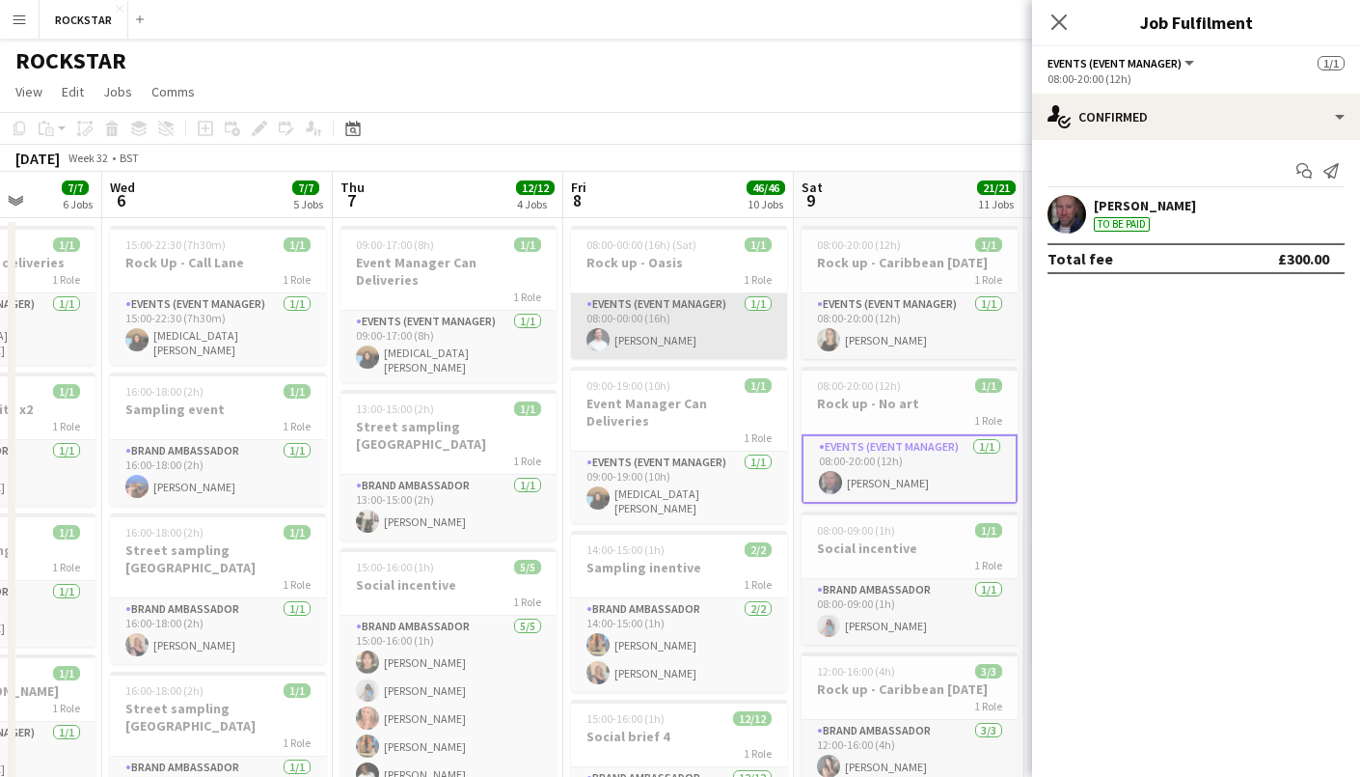
click at [682, 344] on app-card-role "Events (Event Manager) [DATE] 08:00-00:00 (16h) [PERSON_NAME]" at bounding box center [679, 326] width 216 height 66
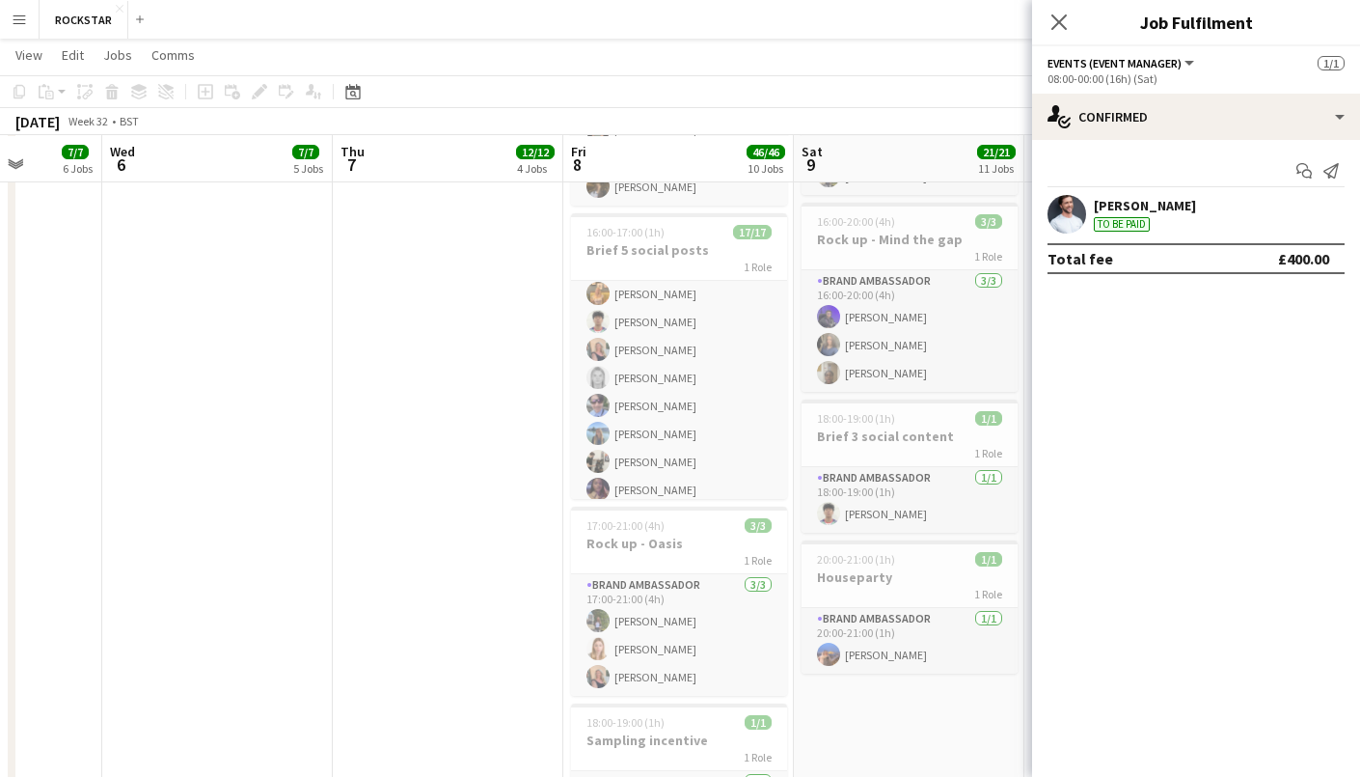
scroll to position [103, 0]
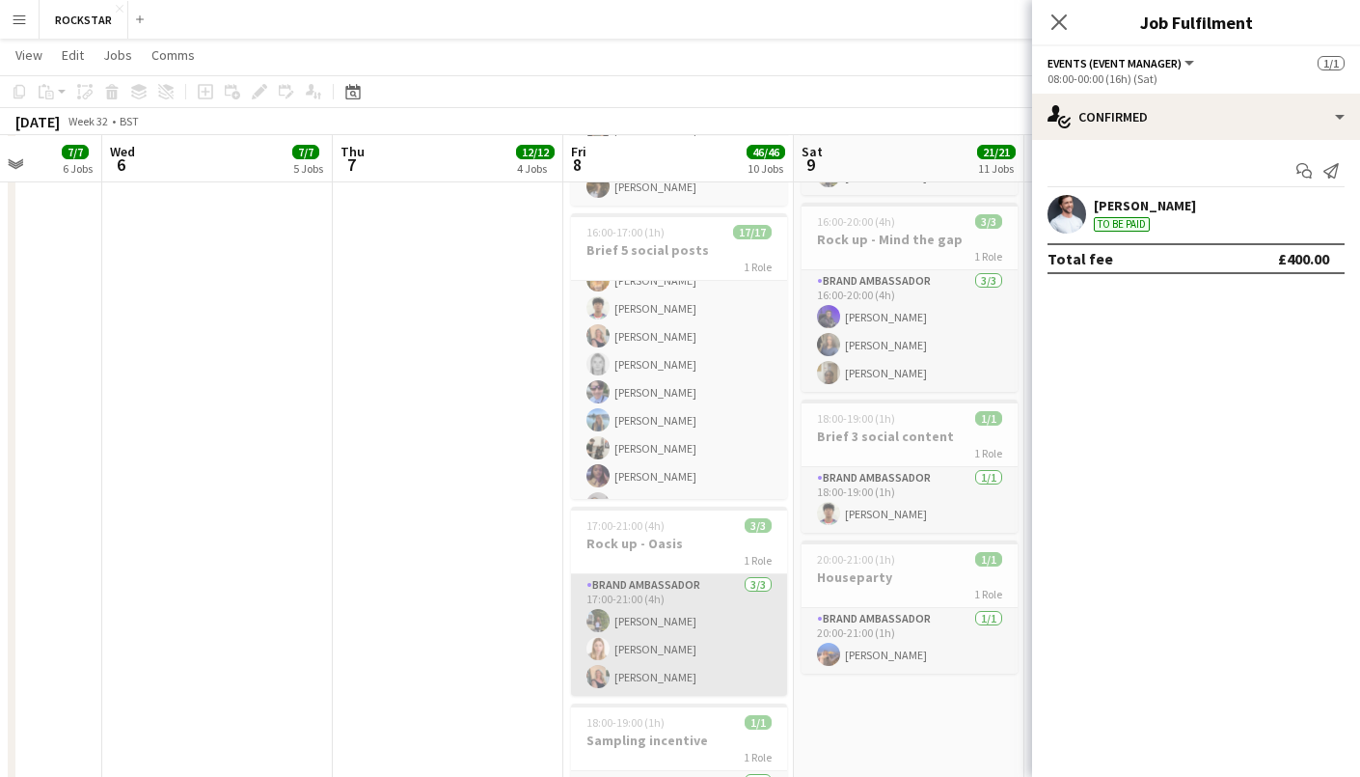
click at [660, 581] on app-card-role "Brand Ambassador [DATE] 17:00-21:00 (4h) [PERSON_NAME] [PERSON_NAME] [PERSON_NA…" at bounding box center [679, 635] width 216 height 122
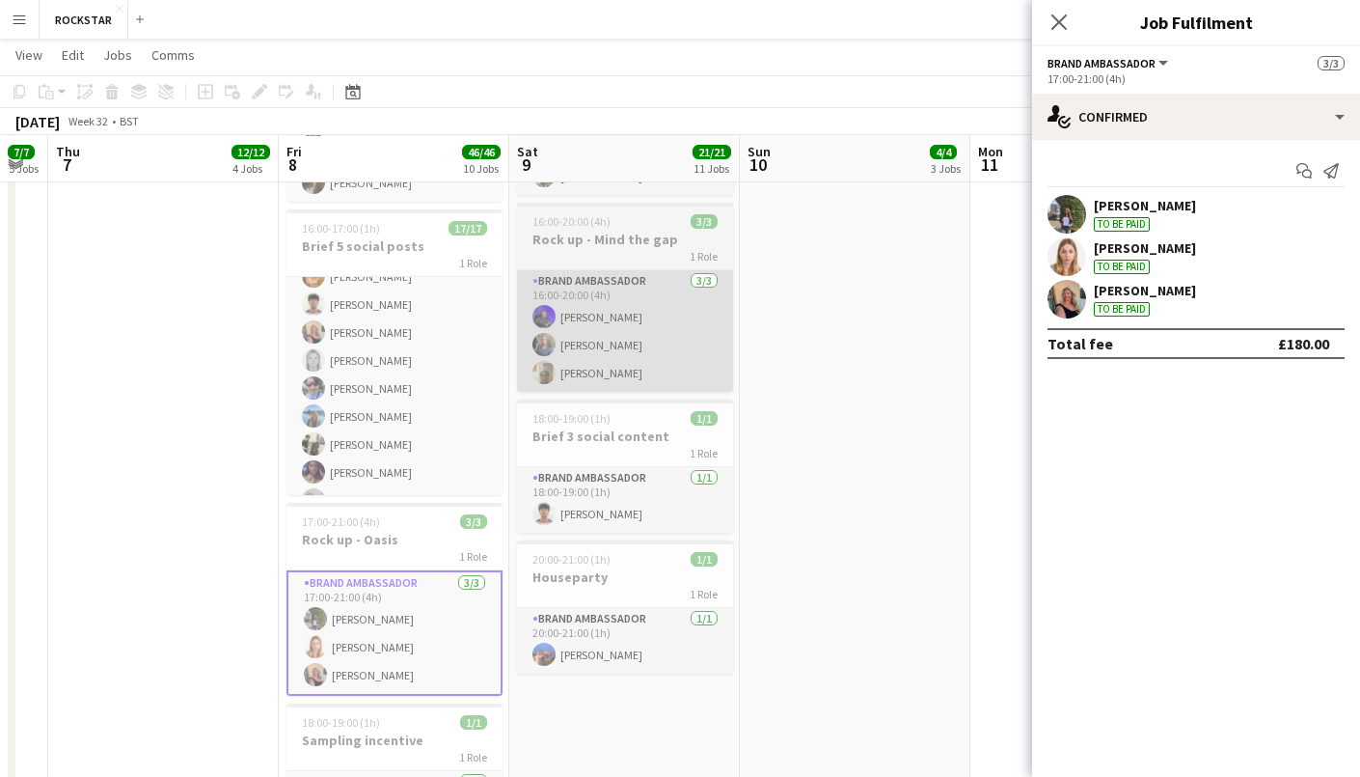
scroll to position [0, 648]
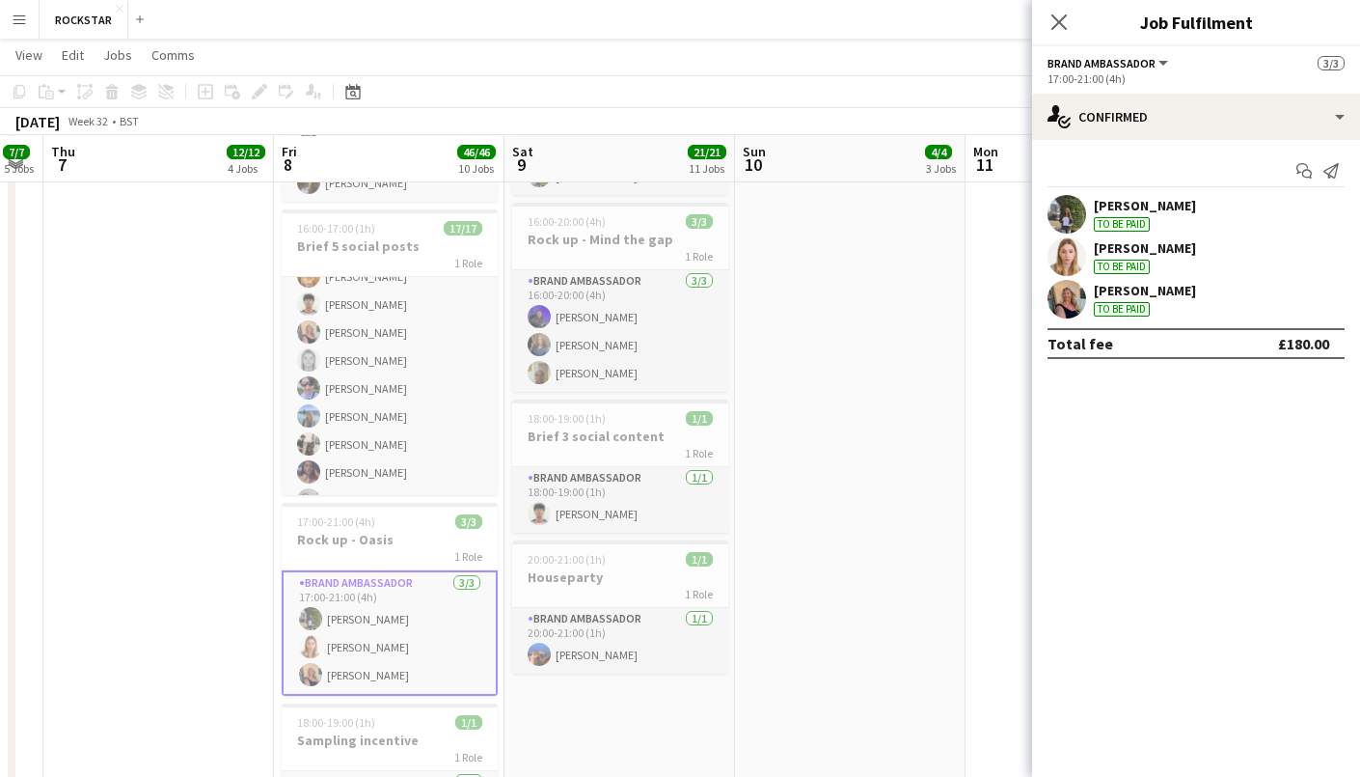
click at [769, 66] on app-page-menu "View Day view expanded Day view collapsed Month view Date picker Jump to [DATE]…" at bounding box center [680, 57] width 1360 height 37
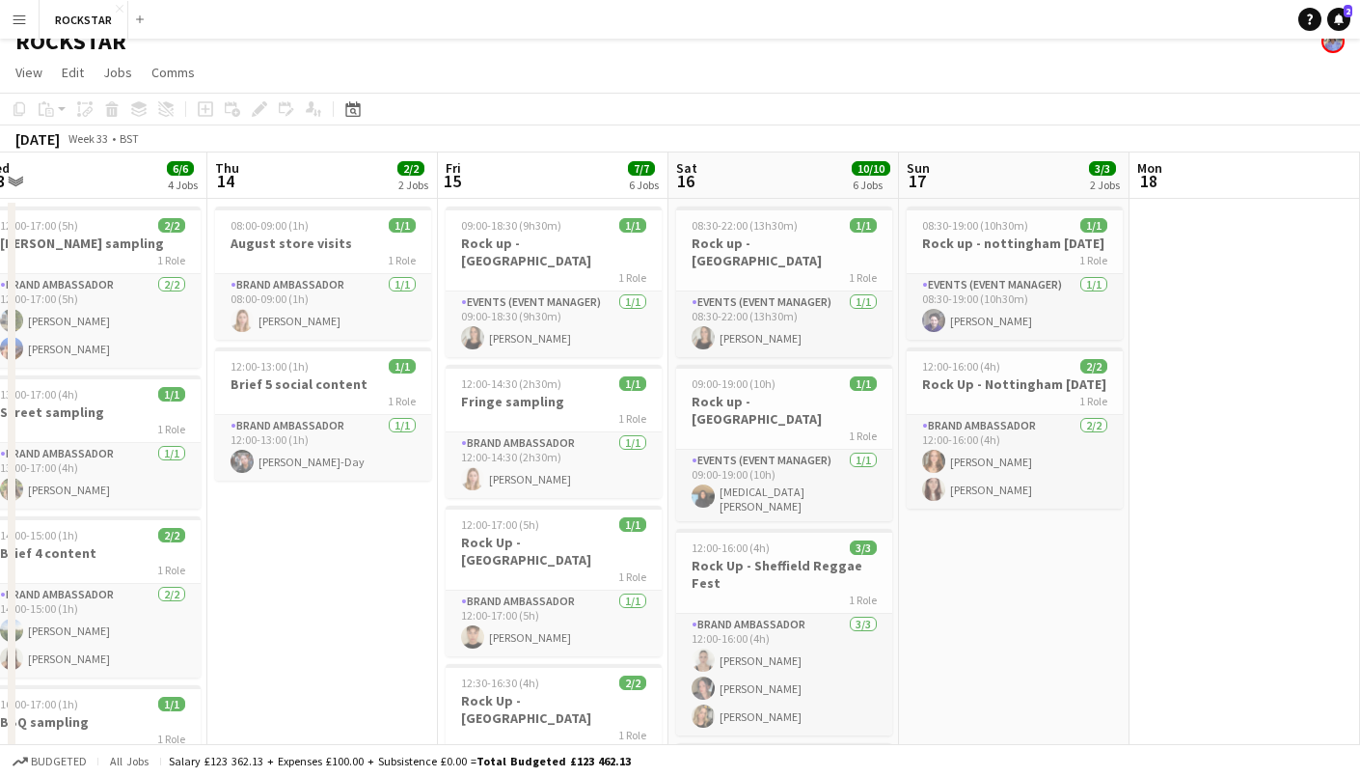
scroll to position [0, 0]
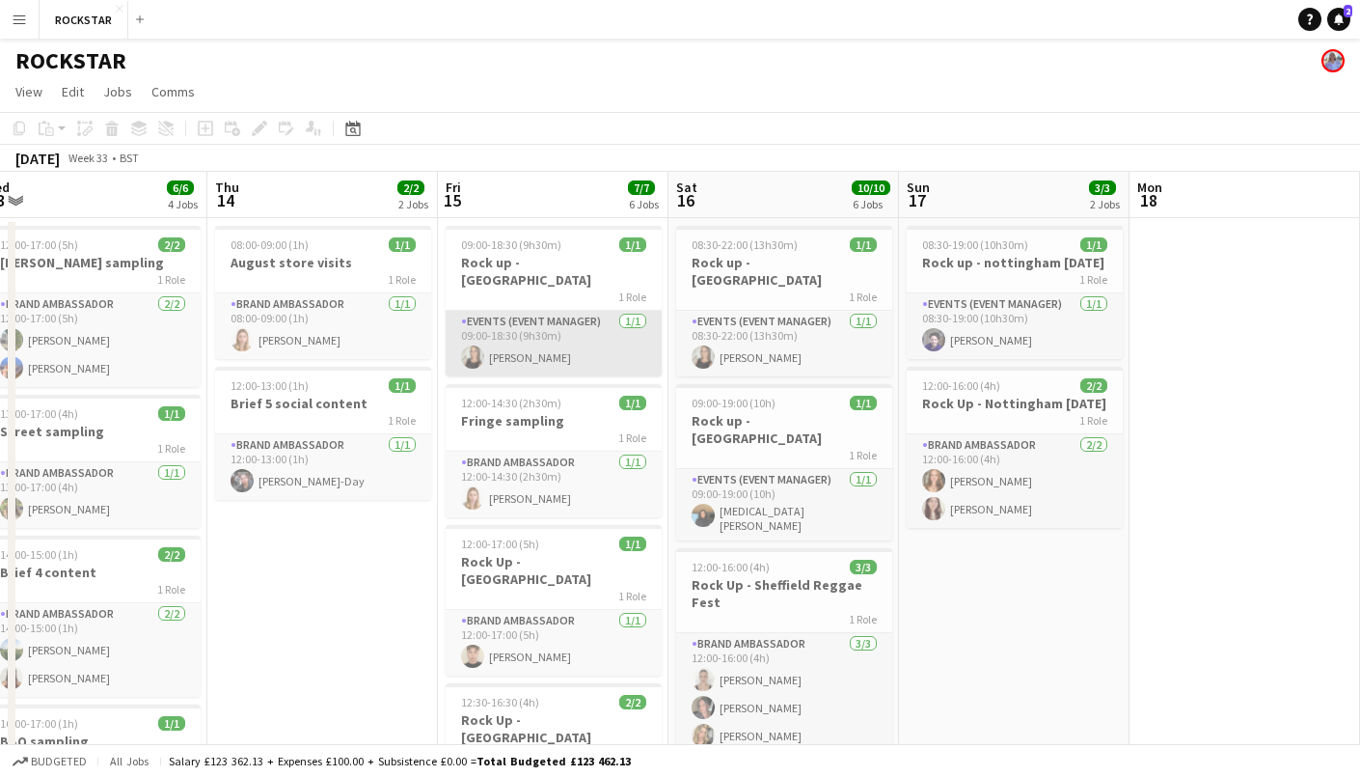
click at [586, 316] on app-card-role "Events (Event Manager) [DATE] 09:00-18:30 (9h30m) [PERSON_NAME]" at bounding box center [554, 344] width 216 height 66
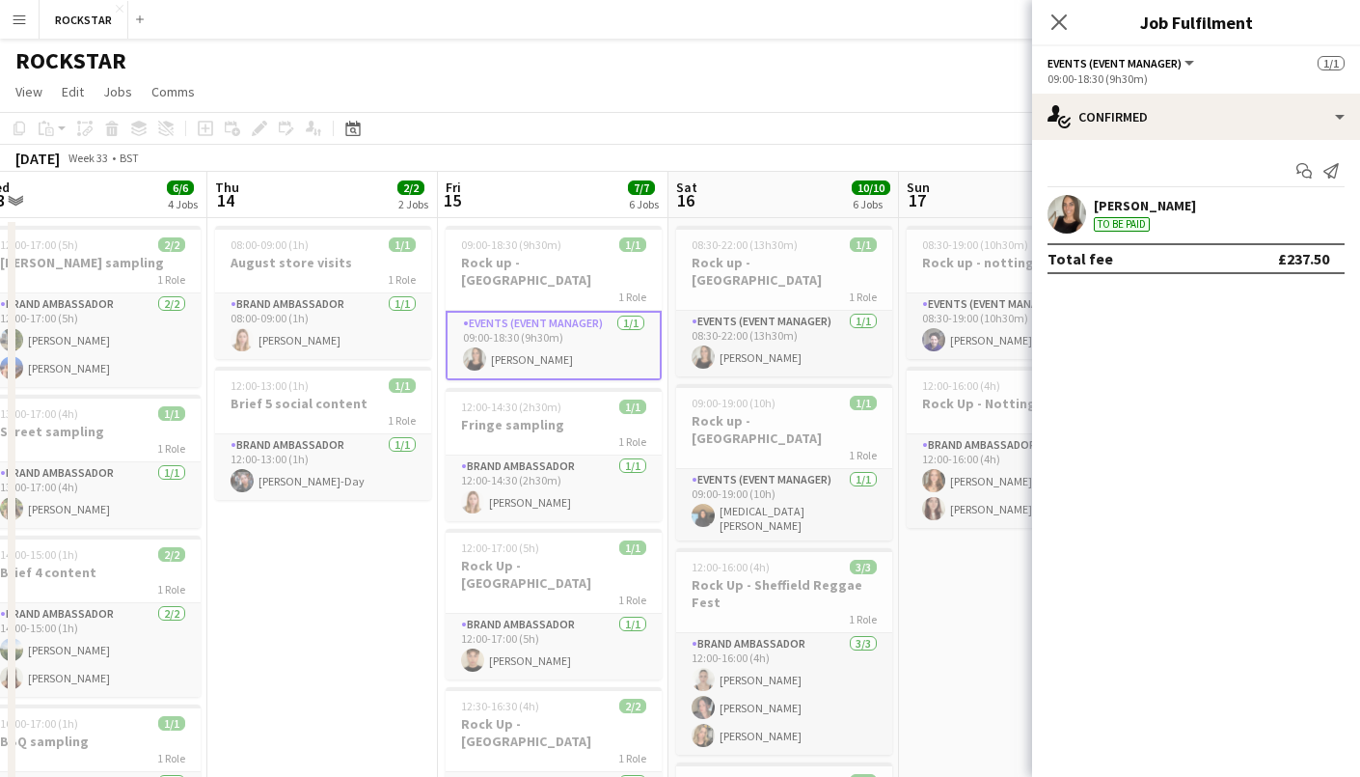
click at [614, 110] on app-page-menu "View Day view expanded Day view collapsed Month view Date picker Jump to [DATE]…" at bounding box center [680, 93] width 1360 height 37
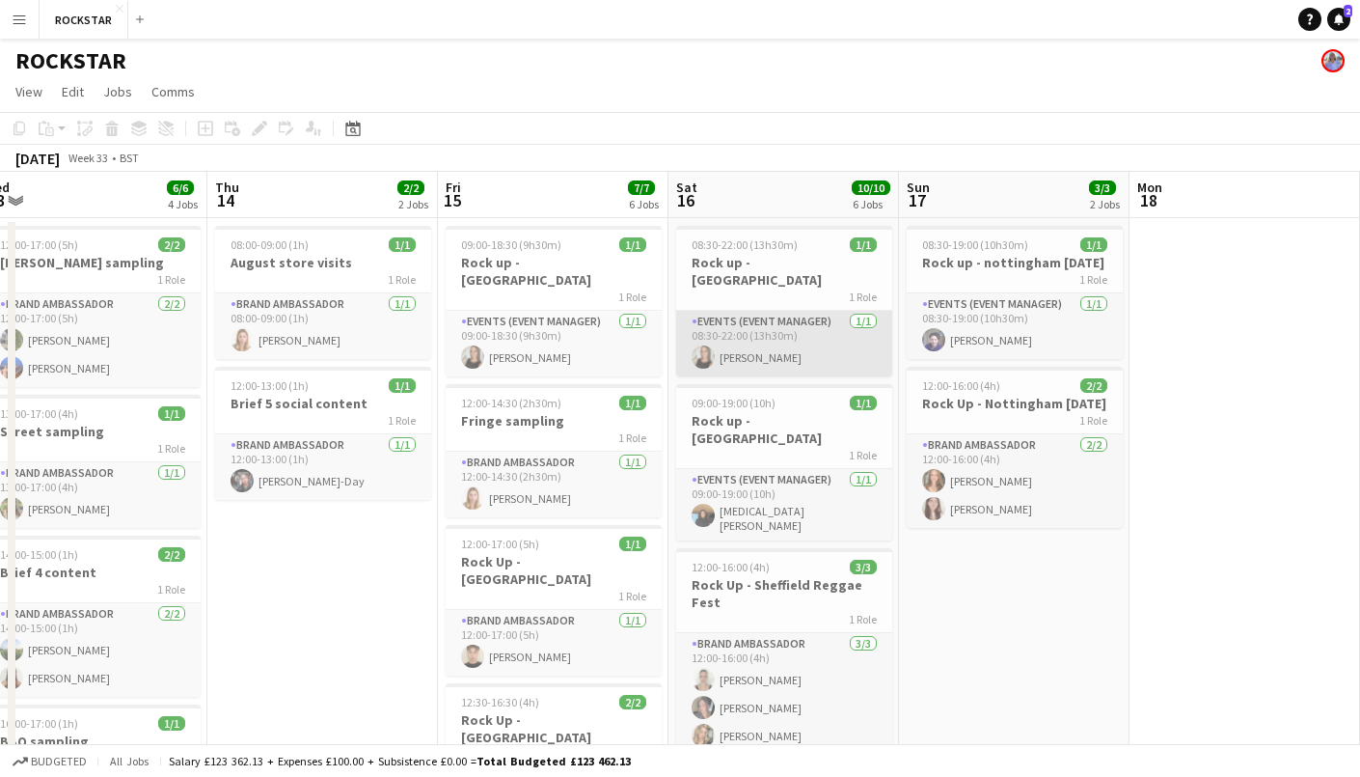
click at [797, 345] on app-card-role "Events (Event Manager) [DATE] 08:30-22:00 (13h30m) [PERSON_NAME]" at bounding box center [784, 344] width 216 height 66
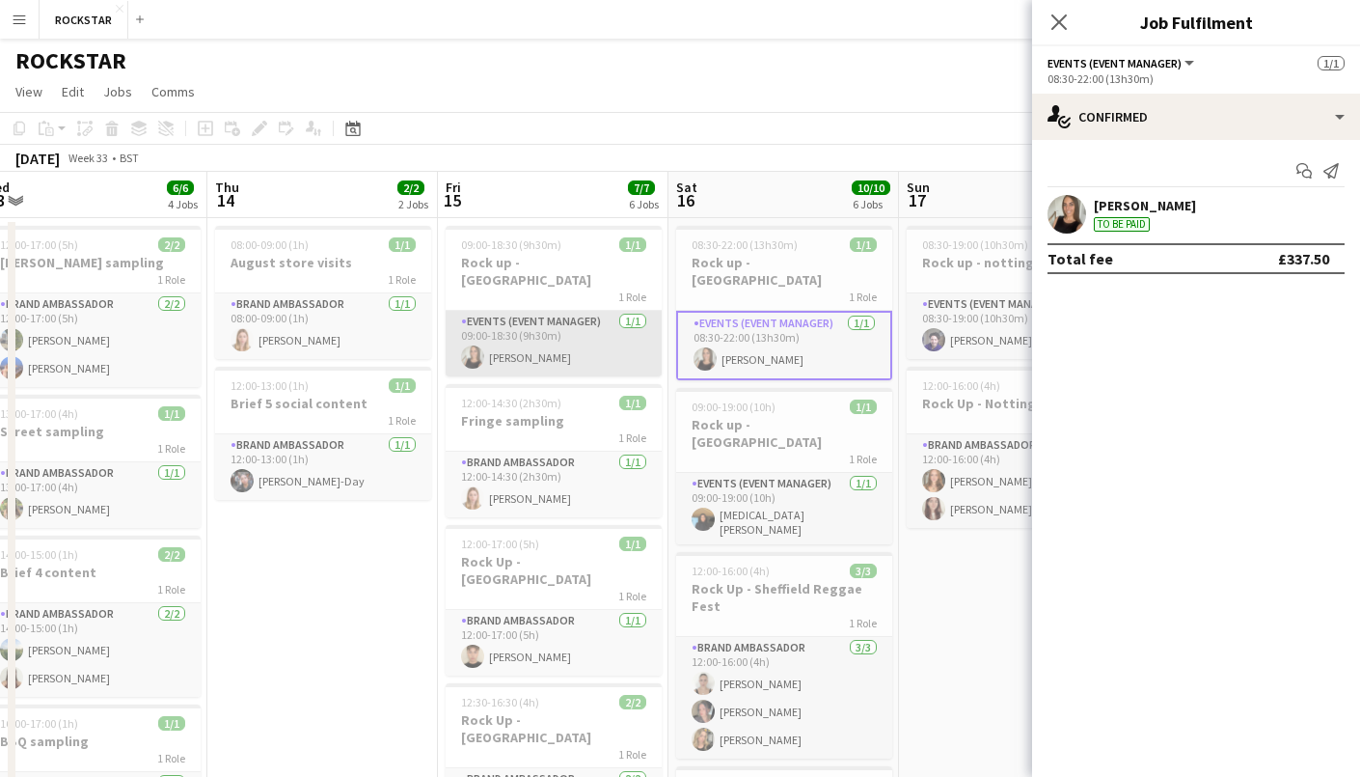
click at [606, 329] on app-card-role "Events (Event Manager) [DATE] 09:00-18:30 (9h30m) [PERSON_NAME]" at bounding box center [554, 344] width 216 height 66
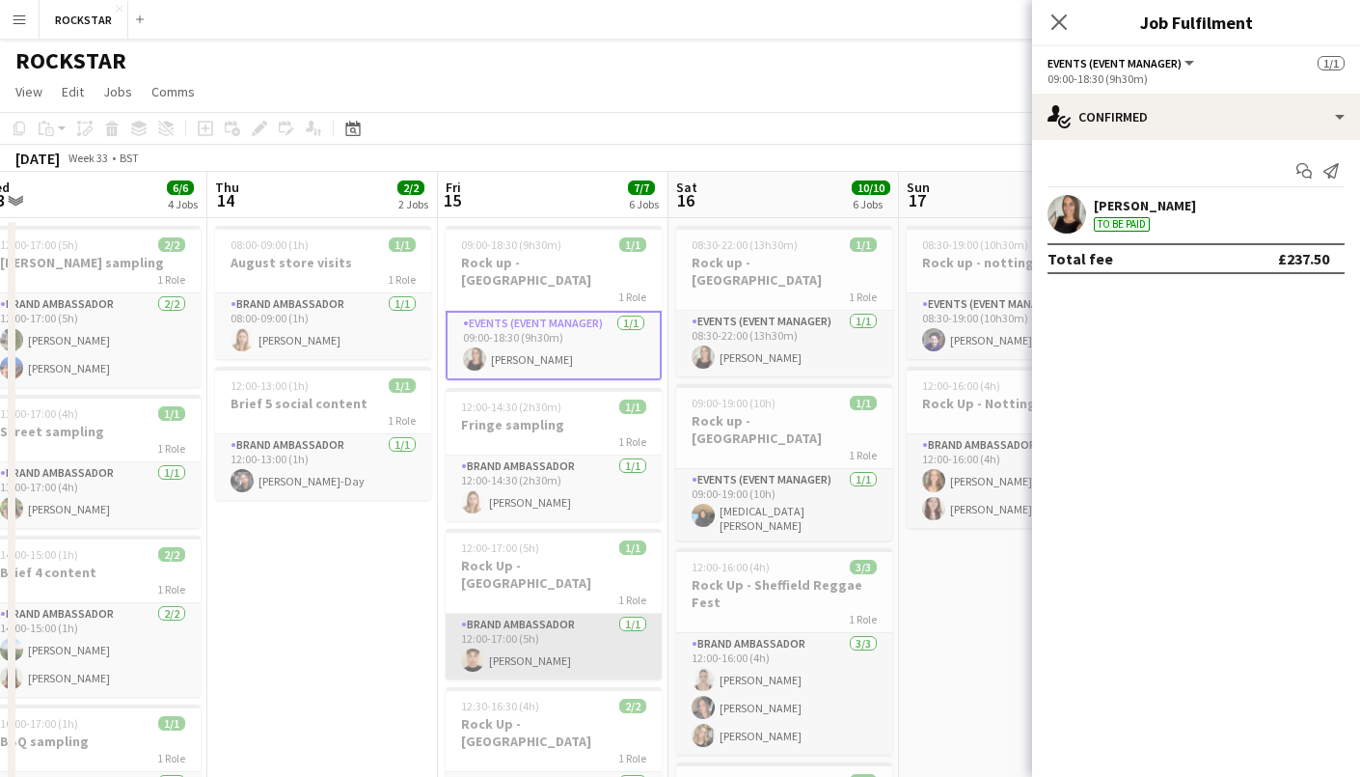
click at [529, 614] on app-card-role "Brand Ambassador [DATE] 12:00-17:00 (5h) [PERSON_NAME]" at bounding box center [554, 647] width 216 height 66
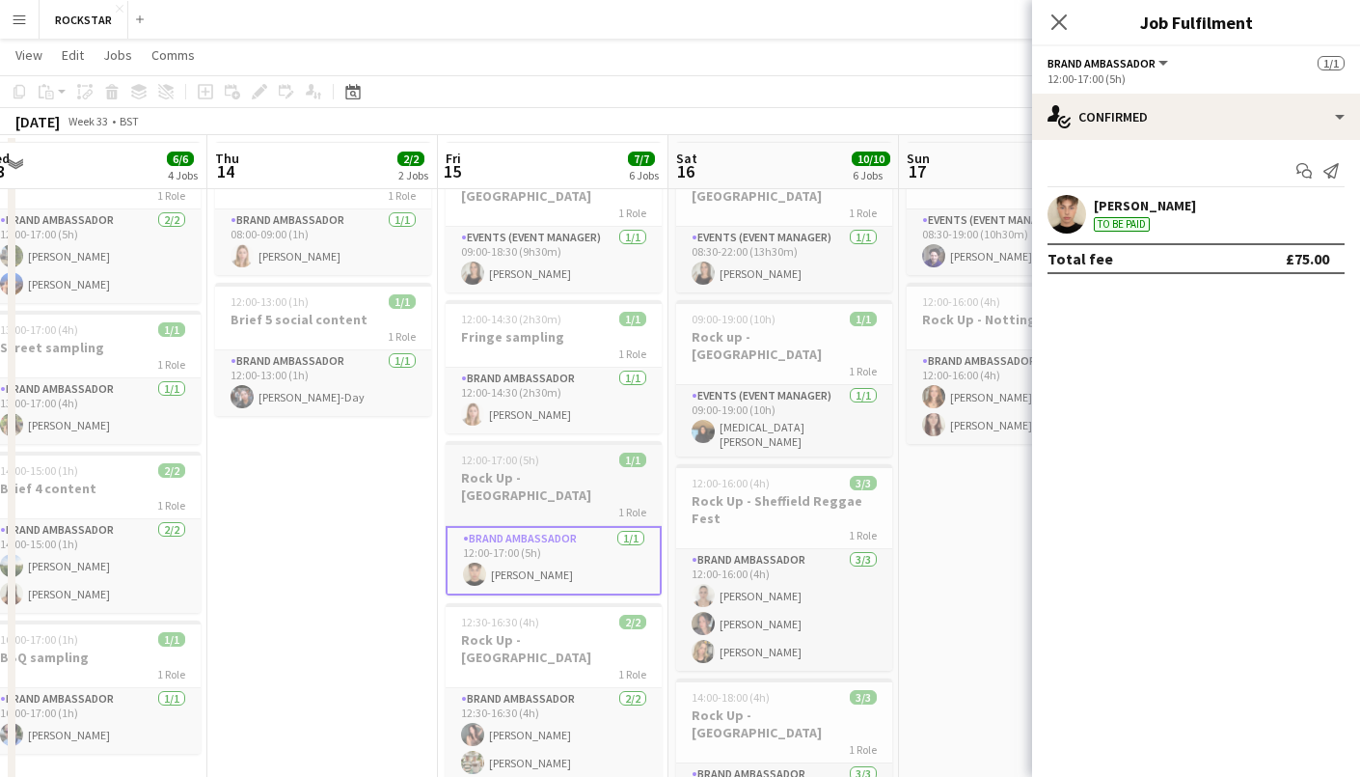
scroll to position [105, 0]
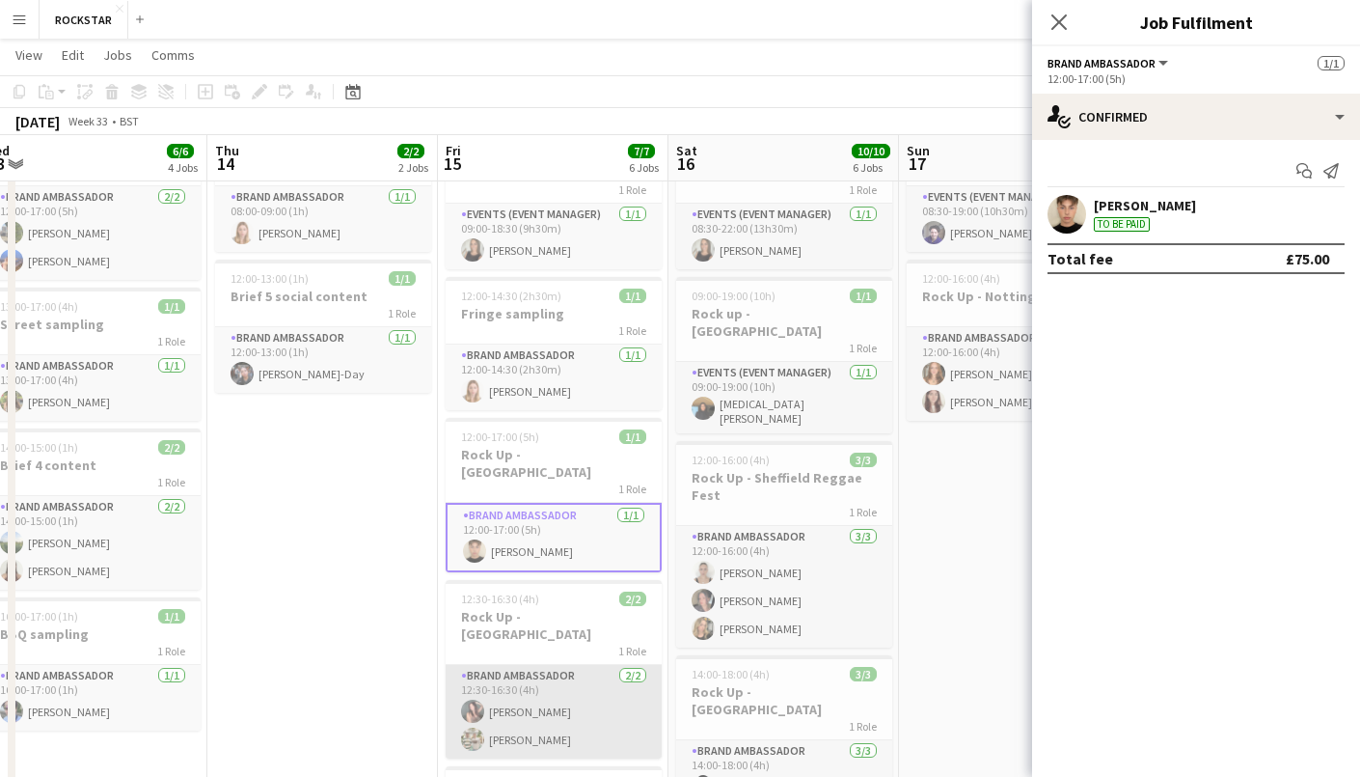
click at [534, 665] on app-card-role "Brand Ambassador [DATE] 12:30-16:30 (4h) [PERSON_NAME] [PERSON_NAME]" at bounding box center [554, 712] width 216 height 94
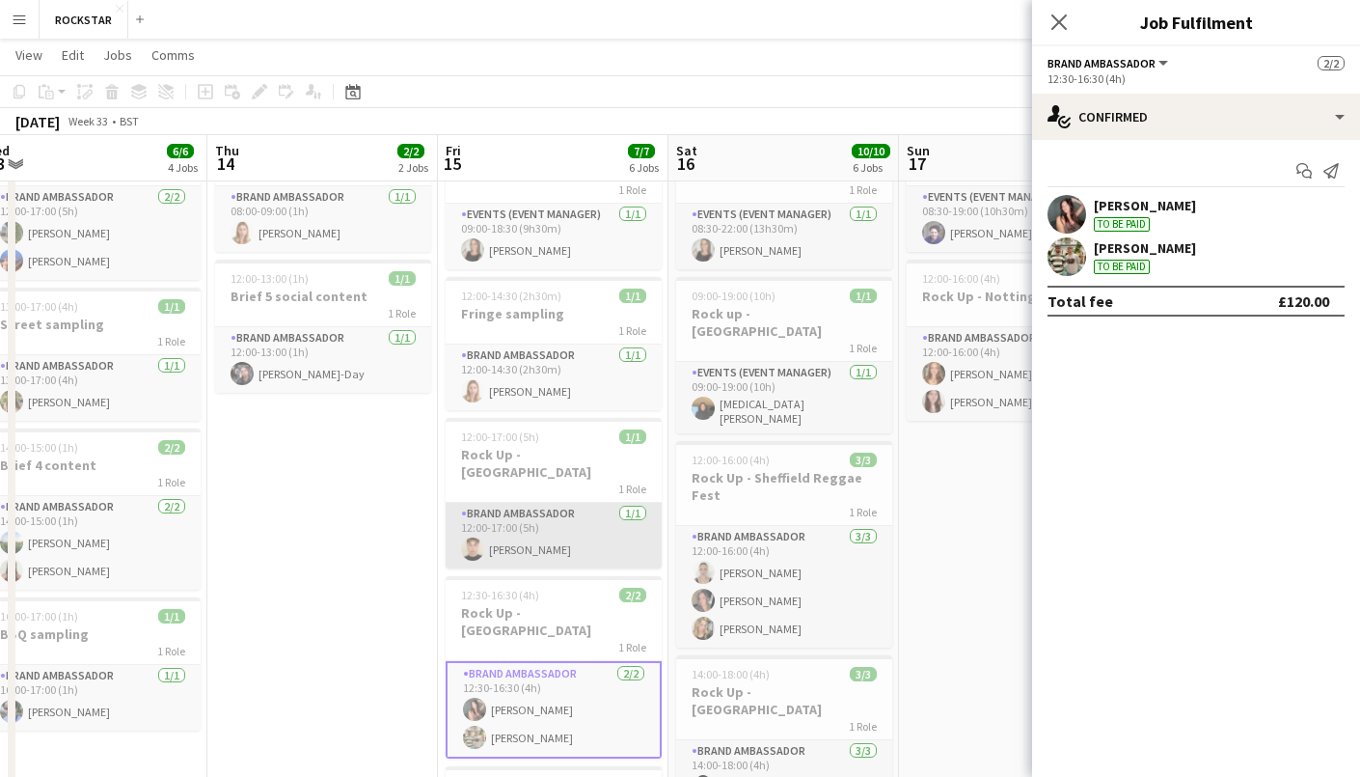
click at [602, 503] on app-card-role "Brand Ambassador [DATE] 12:00-17:00 (5h) [PERSON_NAME]" at bounding box center [554, 536] width 216 height 66
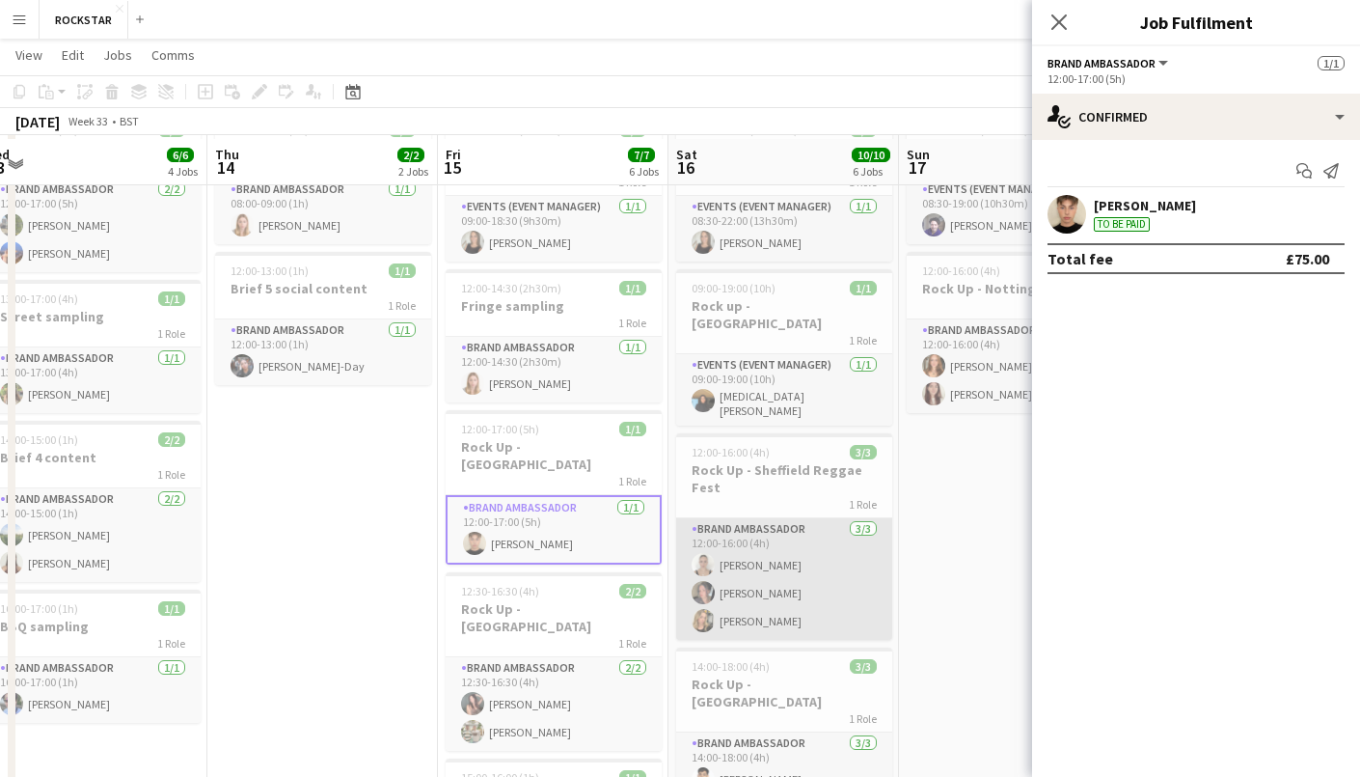
scroll to position [121, 0]
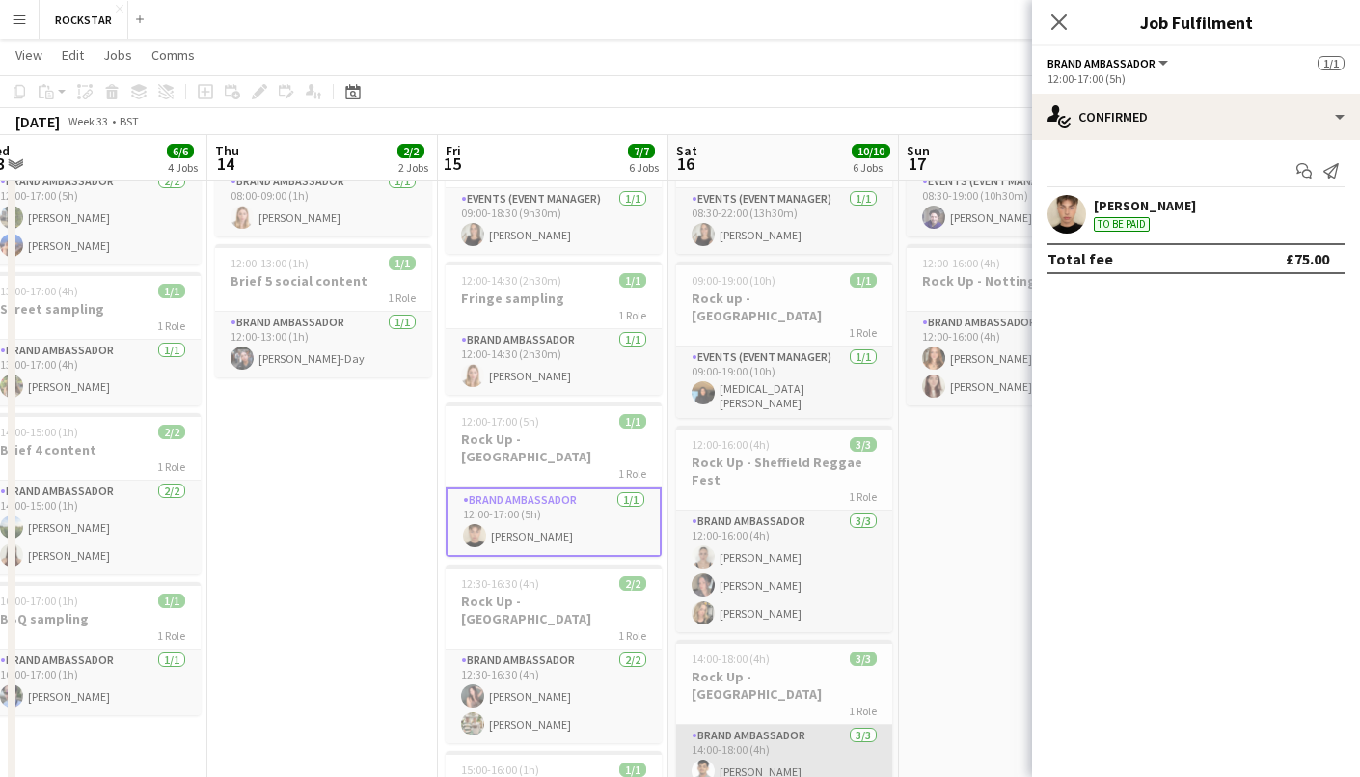
click at [802, 733] on app-card-role "Brand Ambassador [DATE] 14:00-18:00 (4h) [PERSON_NAME] [PERSON_NAME] [PERSON_NA…" at bounding box center [784, 785] width 216 height 122
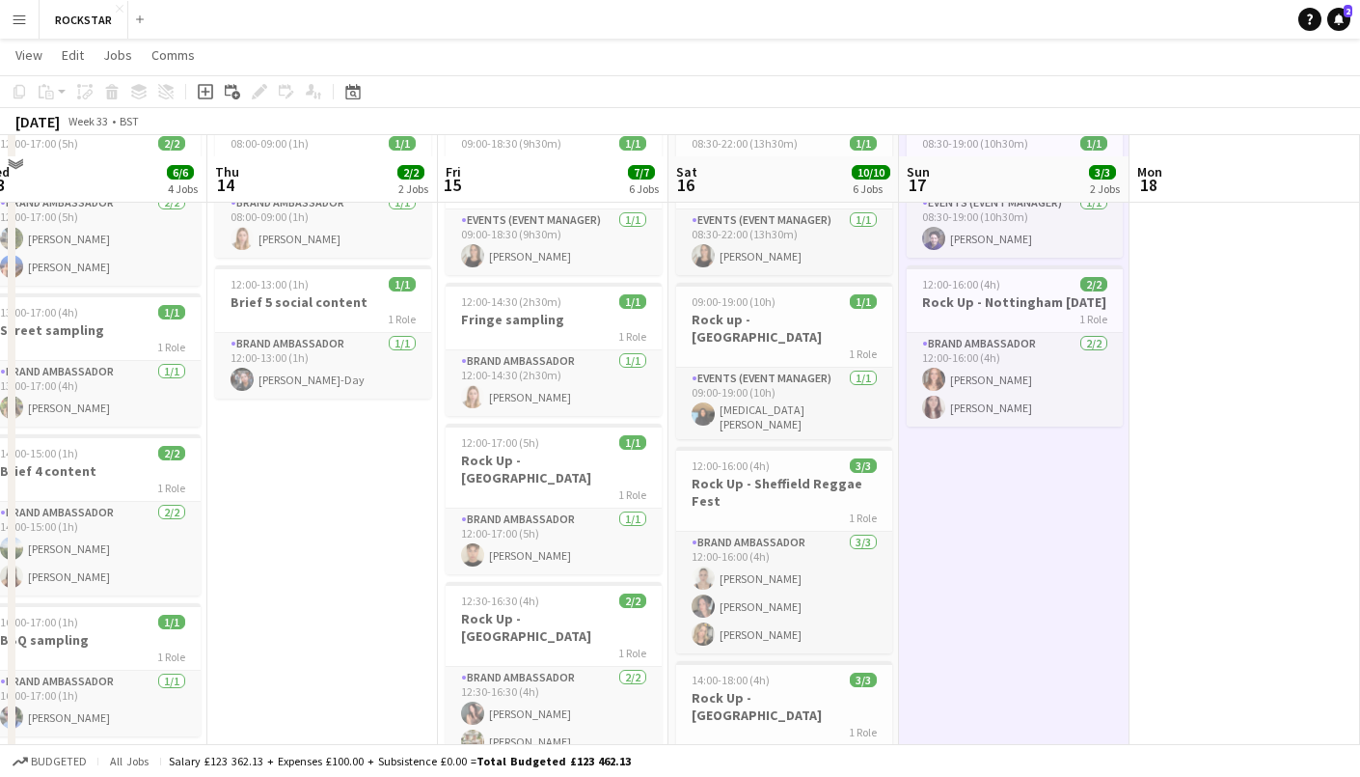
scroll to position [95, 0]
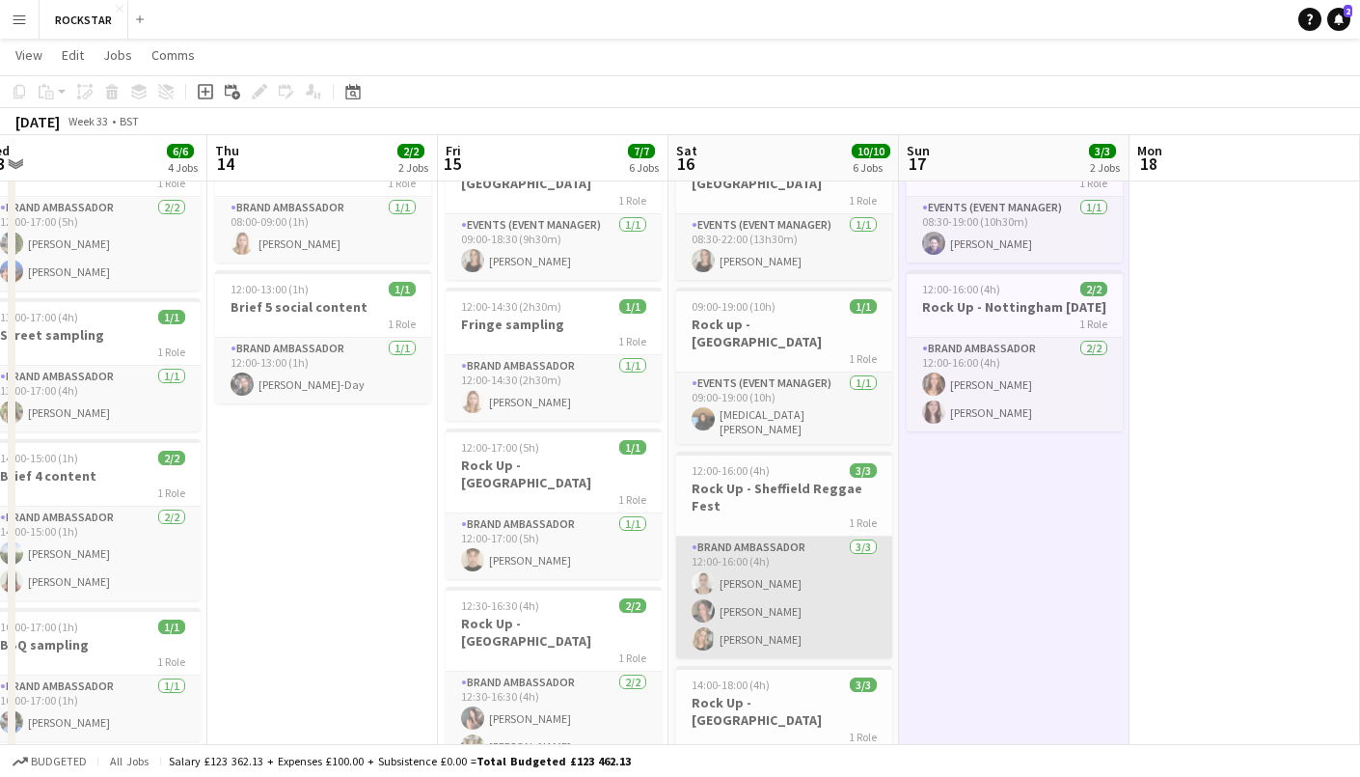
click at [762, 557] on app-card-role "Brand Ambassador [DATE] 12:00-16:00 (4h) [PERSON_NAME] [PERSON_NAME] [PERSON_NA…" at bounding box center [784, 597] width 216 height 122
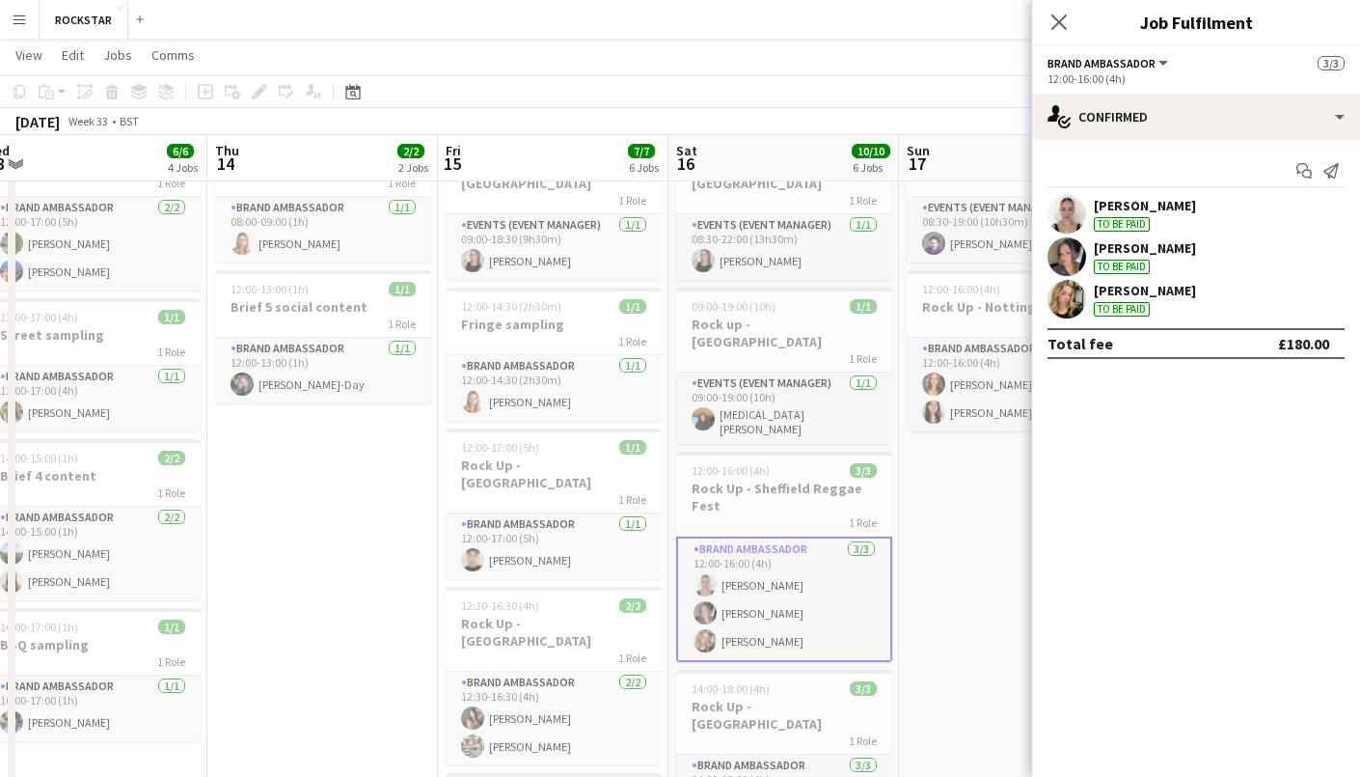
click at [854, 539] on app-card-role "Brand Ambassador [DATE] 12:00-16:00 (4h) [PERSON_NAME] [PERSON_NAME] [PERSON_NA…" at bounding box center [784, 598] width 216 height 125
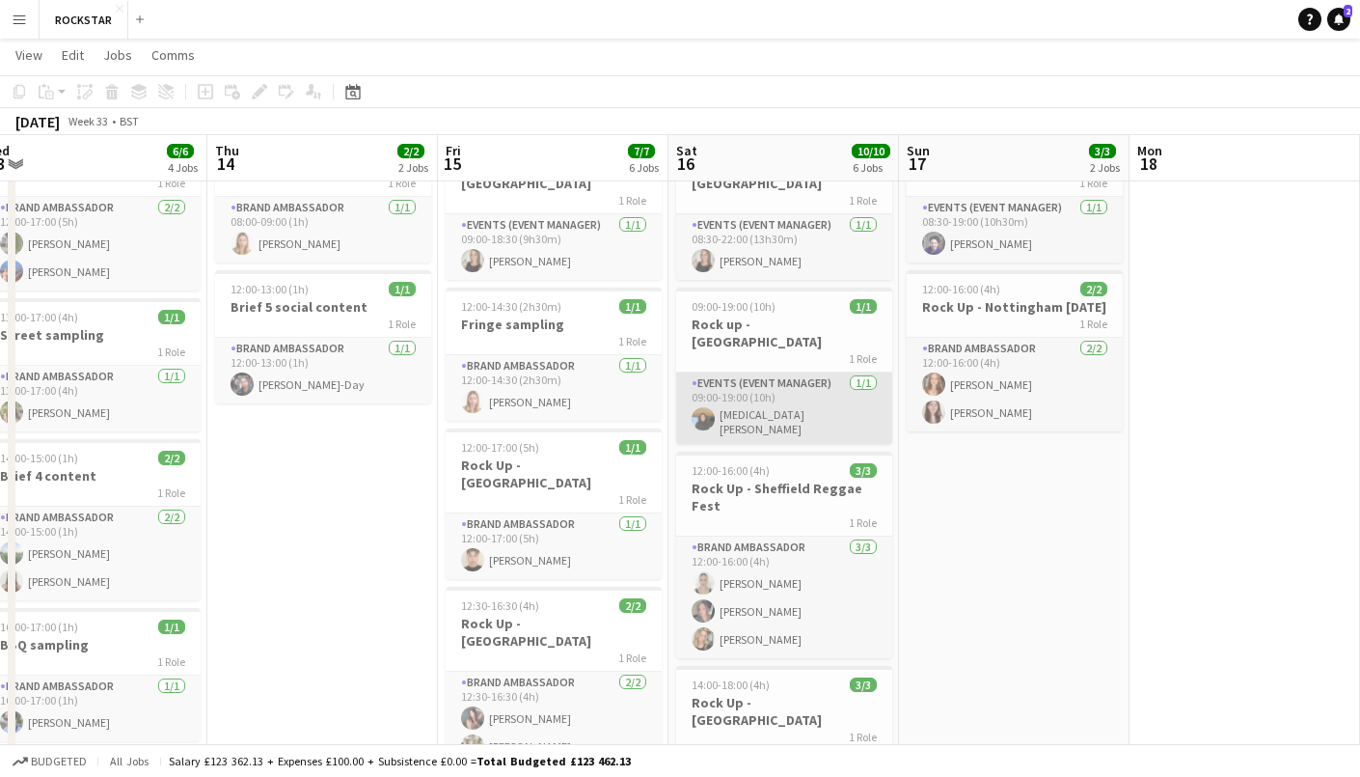
click at [802, 372] on app-card-role "Events (Event Manager) [DATE] 09:00-19:00 (10h) [MEDICAL_DATA][PERSON_NAME]" at bounding box center [784, 407] width 216 height 71
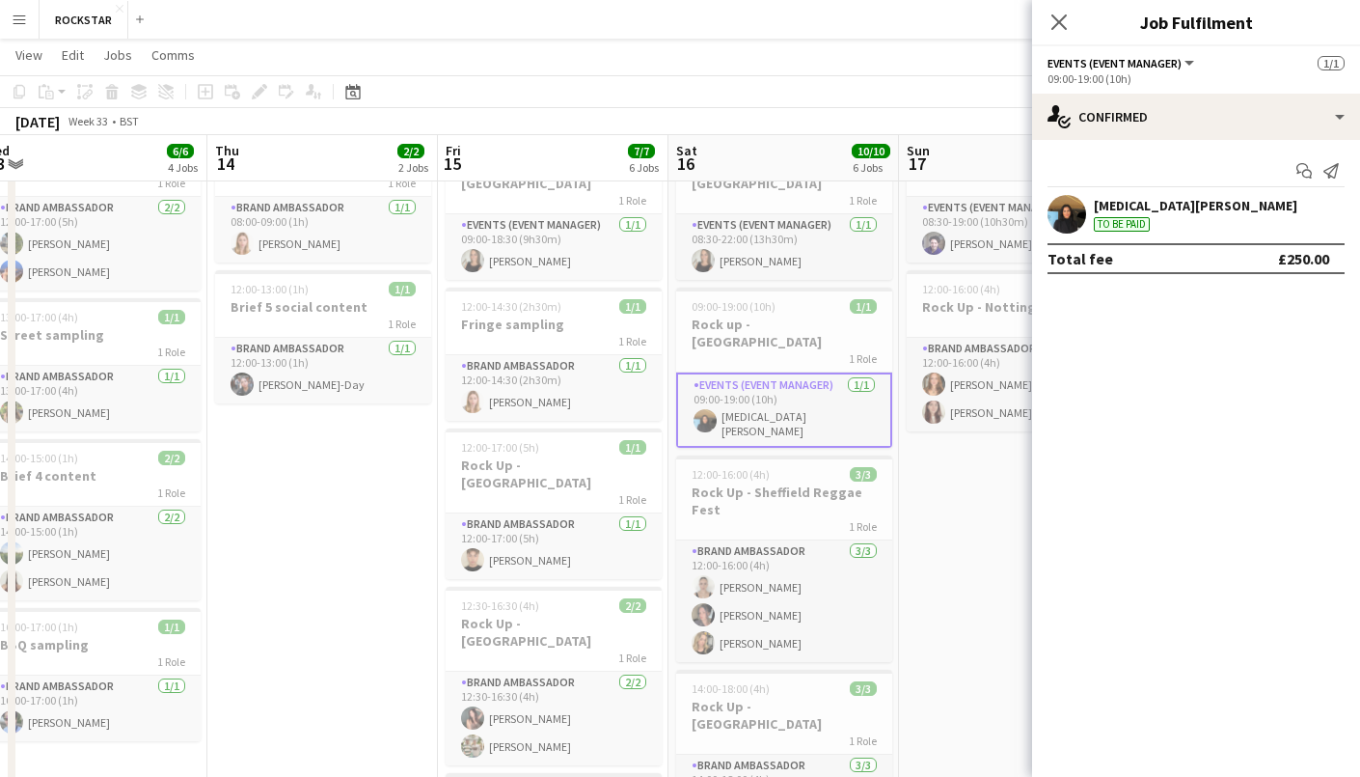
click at [802, 372] on app-card-role "Events (Event Manager) [DATE] 09:00-19:00 (10h) [MEDICAL_DATA][PERSON_NAME]" at bounding box center [784, 409] width 216 height 75
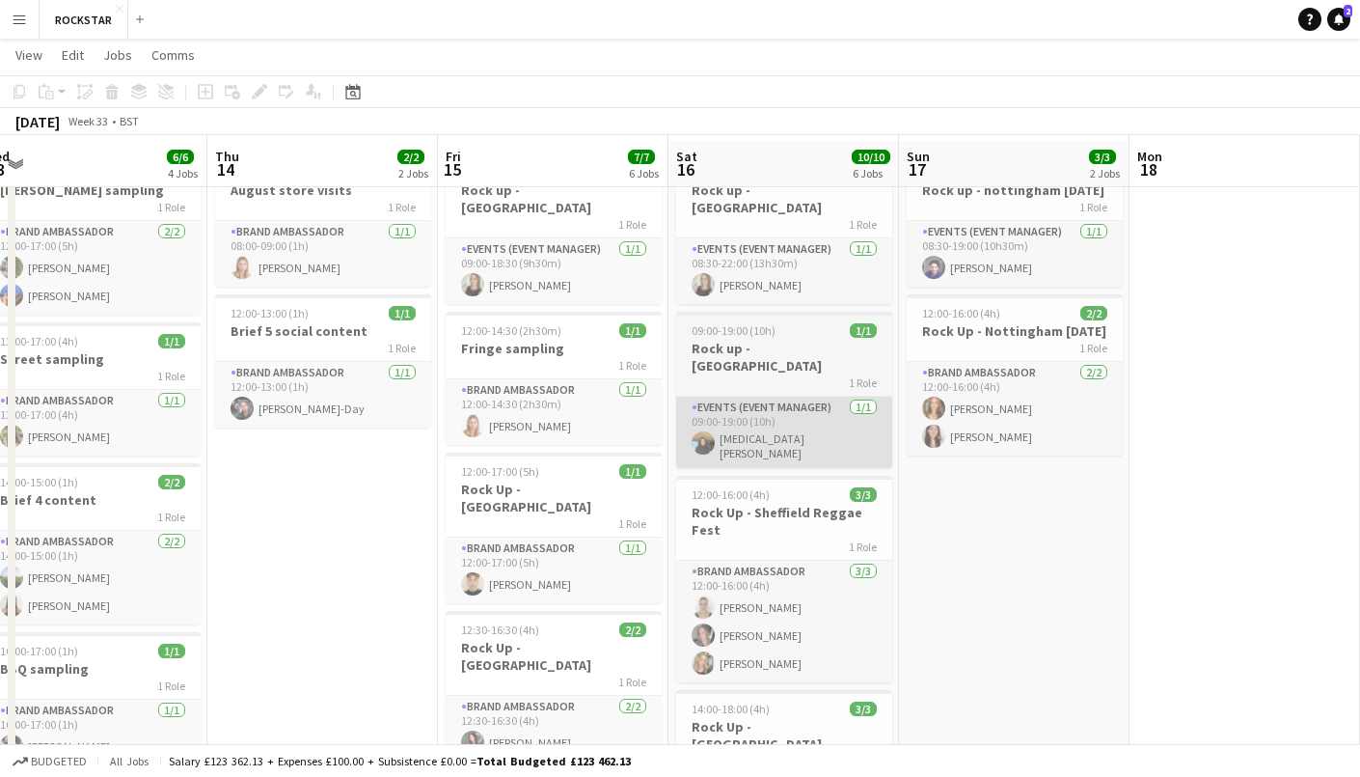
scroll to position [0, 0]
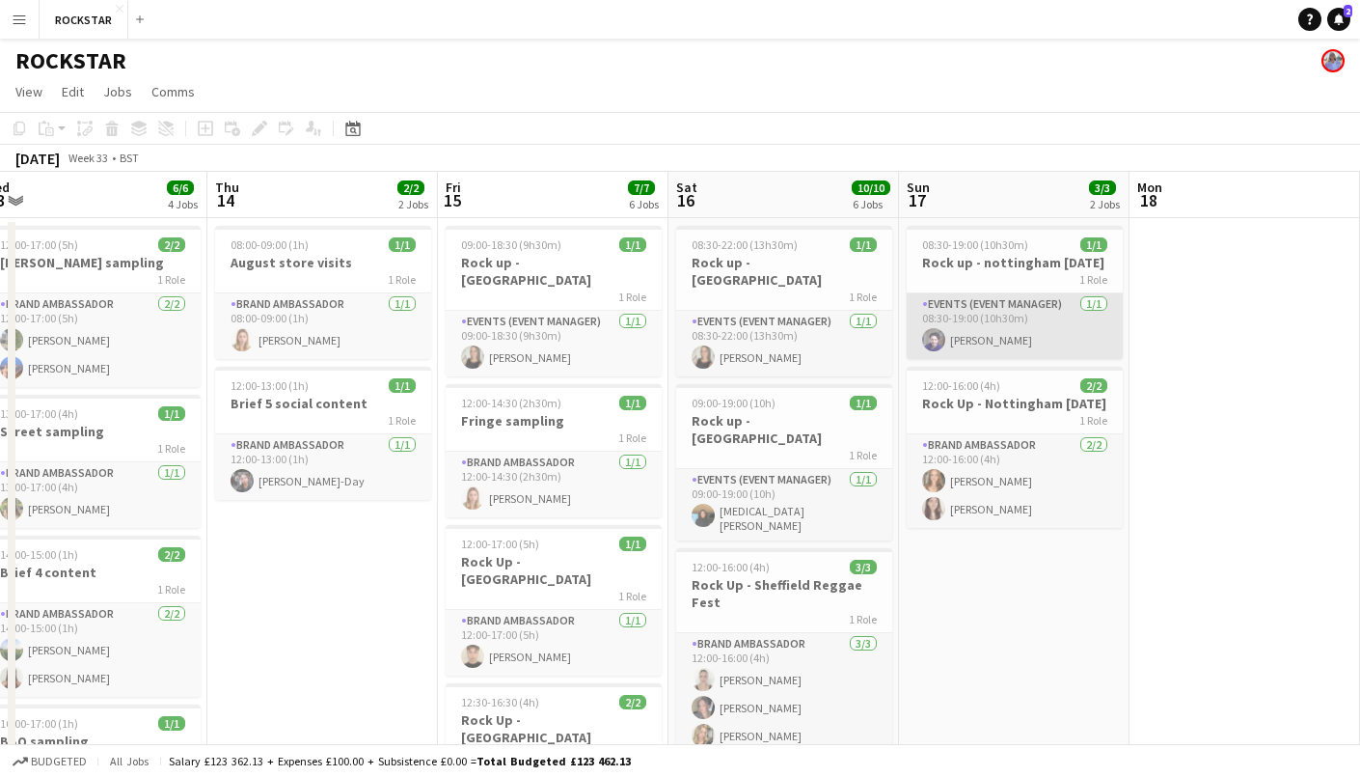
click at [1029, 318] on app-card-role "Events (Event Manager) [DATE] 08:30-19:00 (10h30m) [PERSON_NAME]" at bounding box center [1015, 326] width 216 height 66
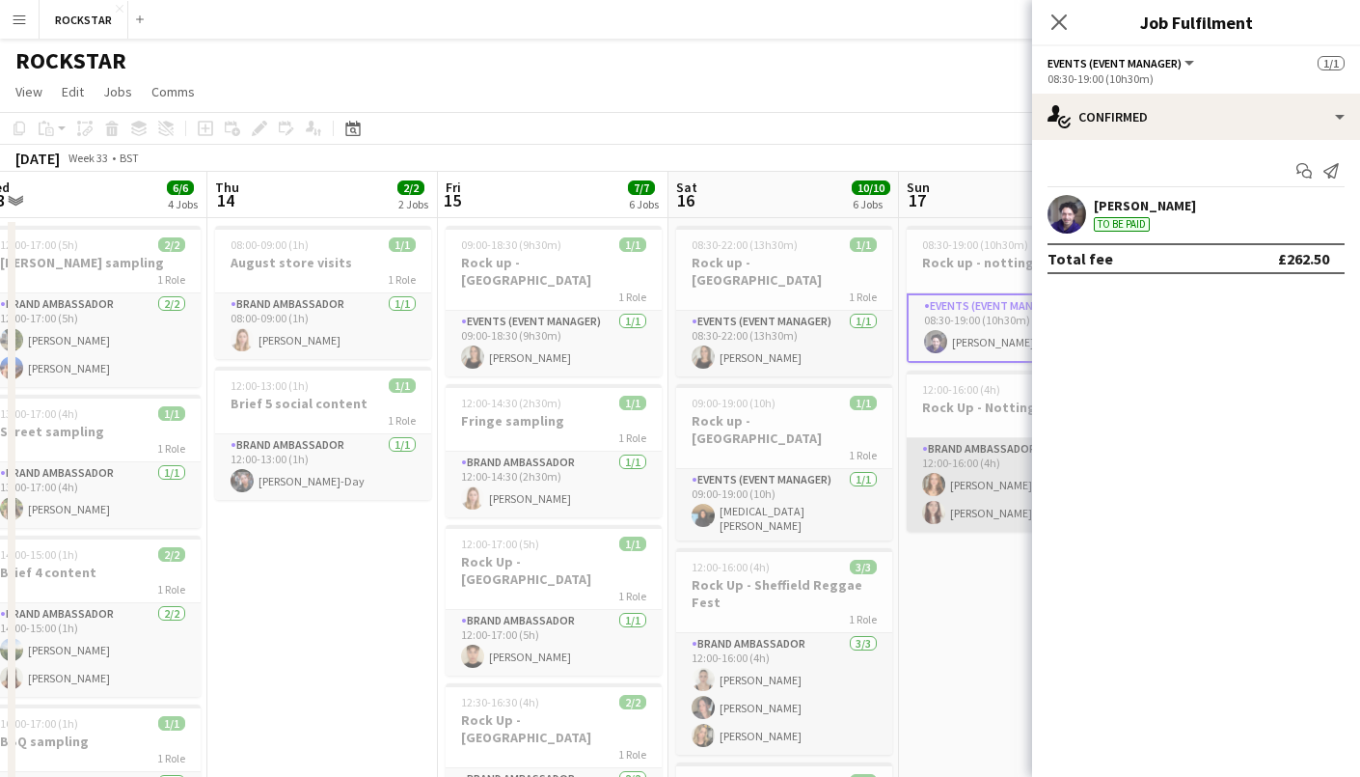
click at [996, 494] on app-card-role "Brand Ambassador [DATE] 12:00-16:00 (4h) [PERSON_NAME] [PERSON_NAME]" at bounding box center [1015, 485] width 216 height 94
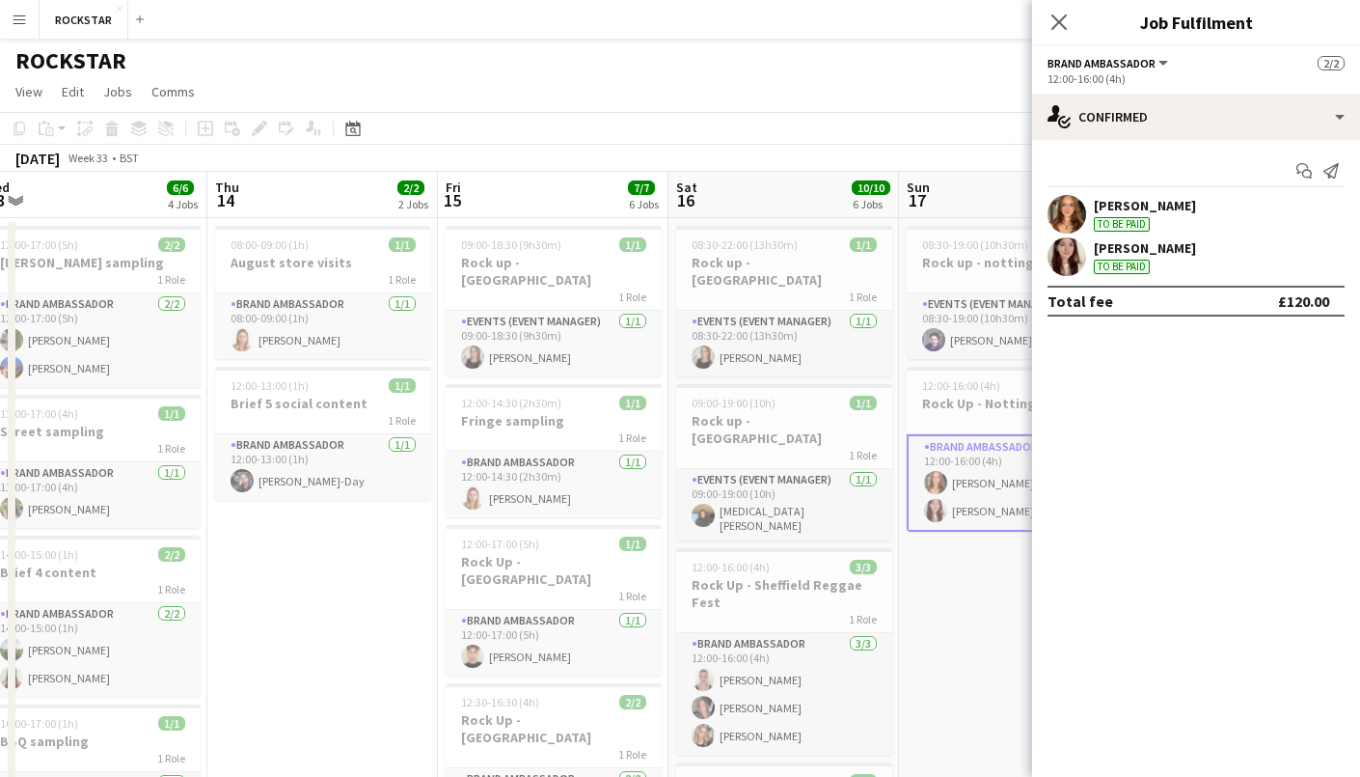
click at [803, 104] on app-page-menu "View Day view expanded Day view collapsed Month view Date picker Jump to [DATE]…" at bounding box center [680, 93] width 1360 height 37
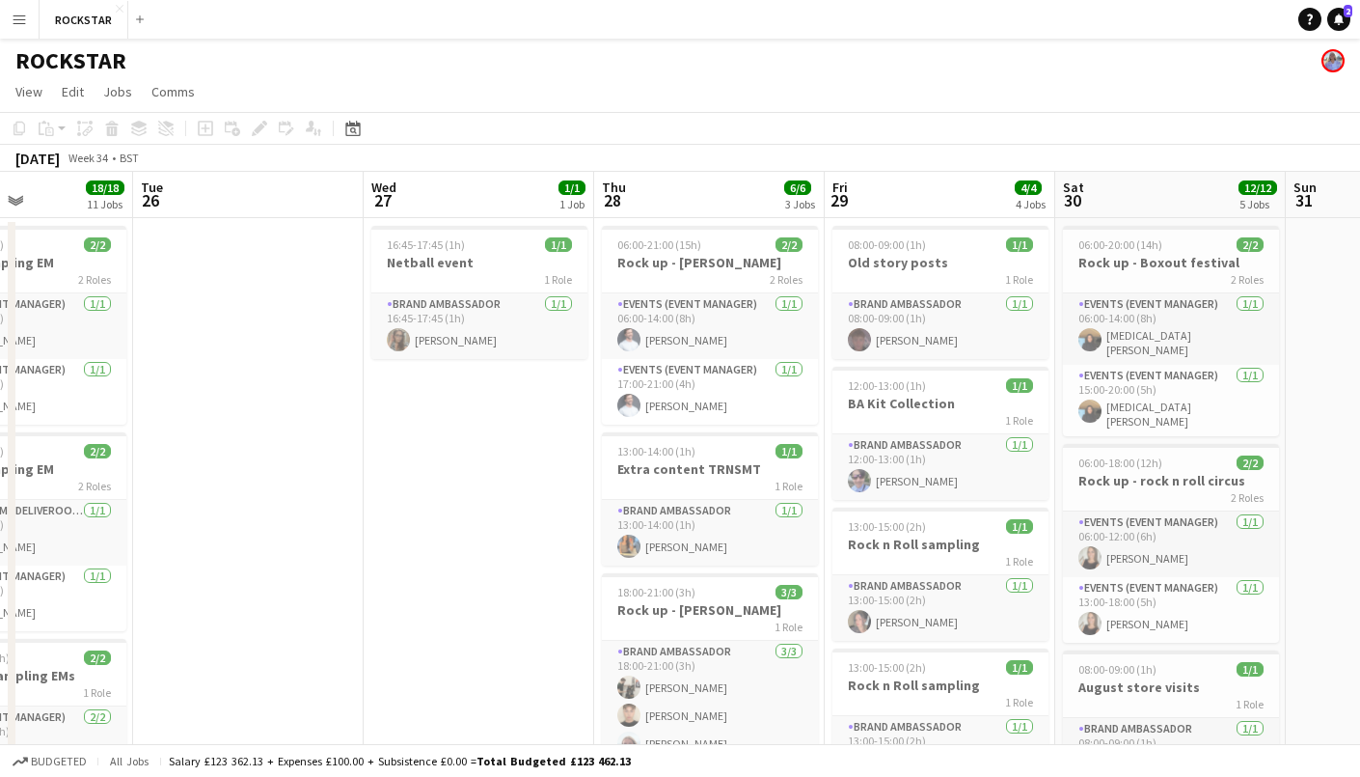
scroll to position [0, 579]
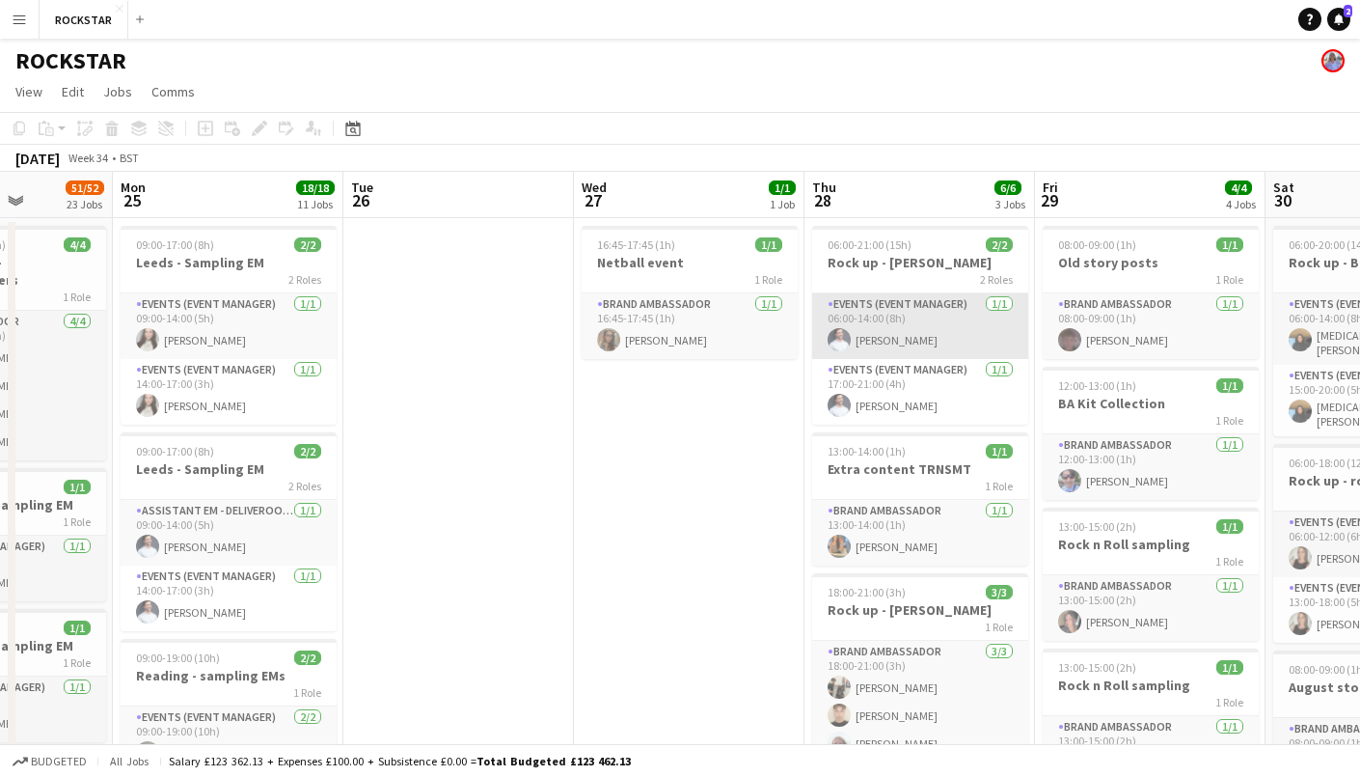
click at [905, 325] on app-card-role "Events (Event Manager) [DATE] 06:00-14:00 (8h) [PERSON_NAME]" at bounding box center [920, 326] width 216 height 66
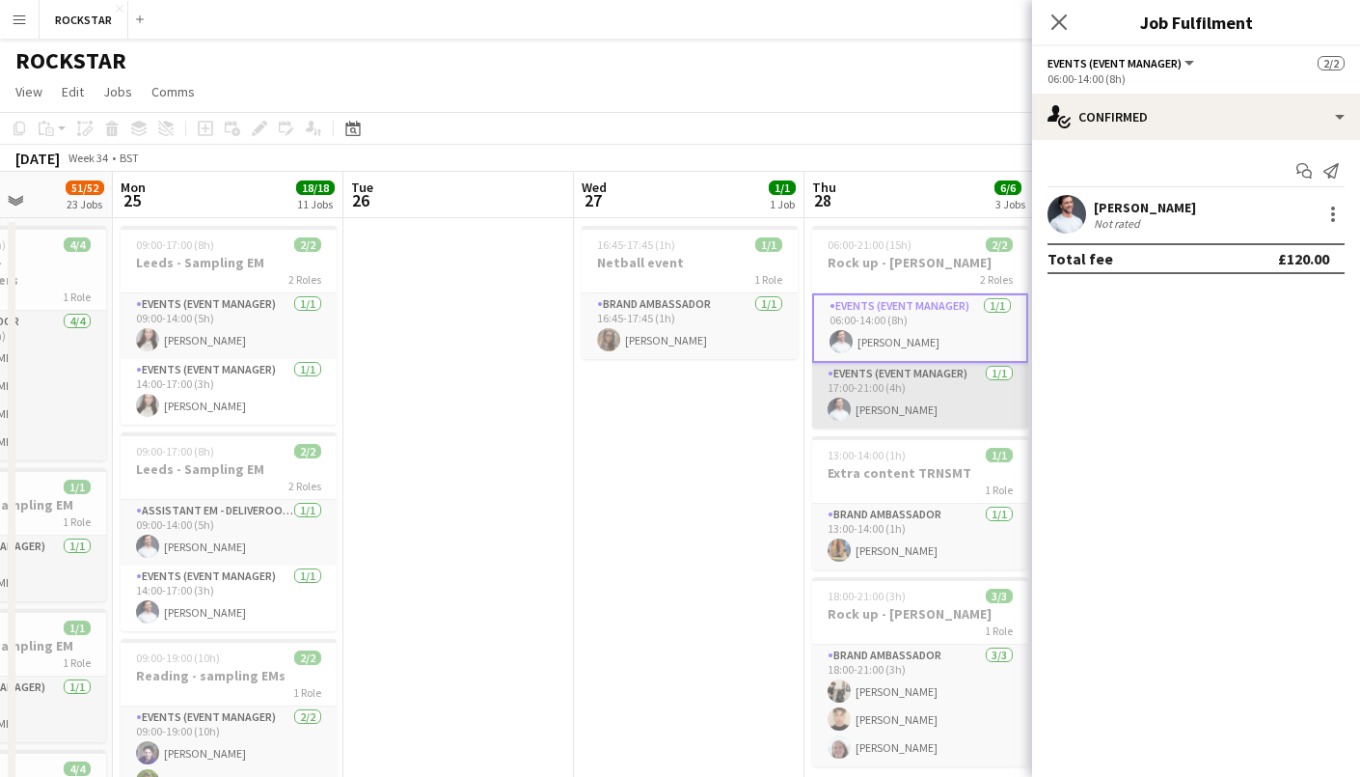
click at [940, 395] on app-card-role "Events (Event Manager) [DATE] 17:00-21:00 (4h) [PERSON_NAME]" at bounding box center [920, 396] width 216 height 66
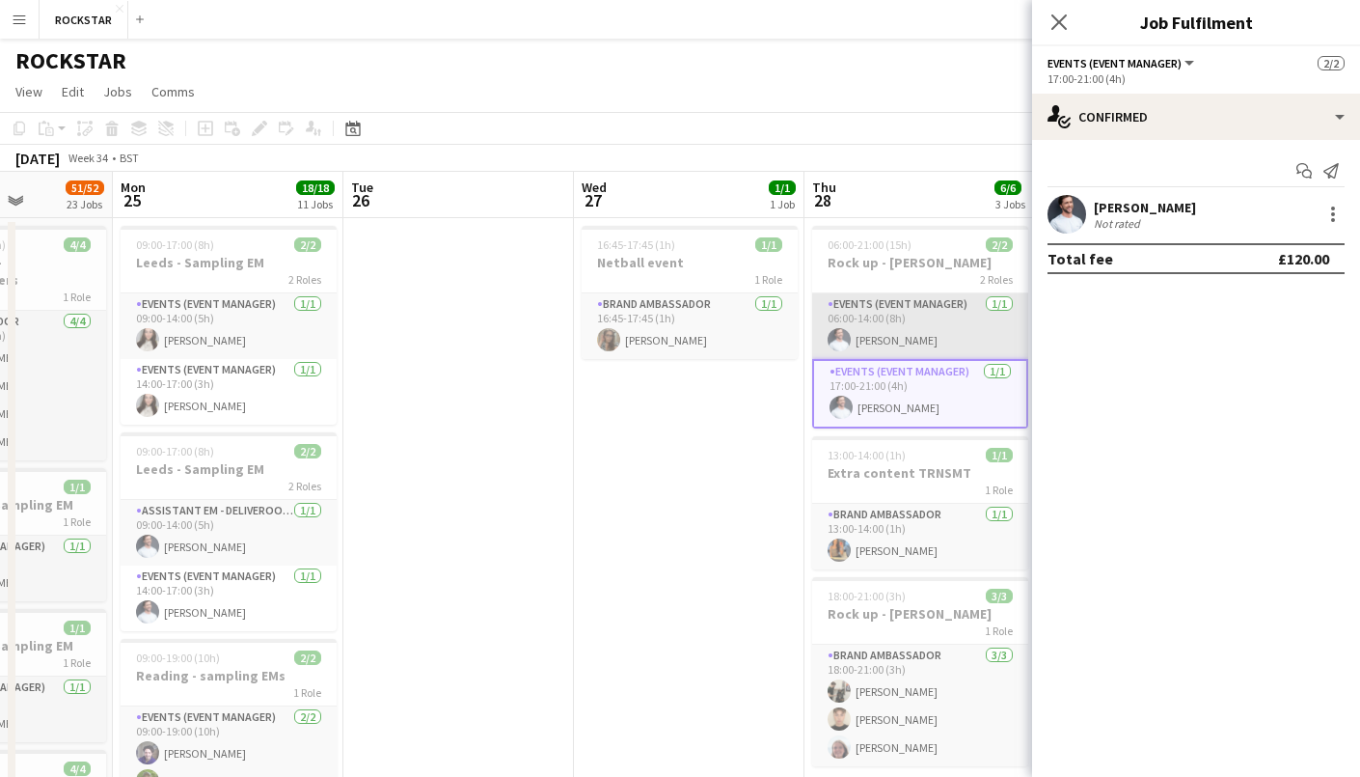
click at [958, 323] on app-card-role "Events (Event Manager) [DATE] 06:00-14:00 (8h) [PERSON_NAME]" at bounding box center [920, 326] width 216 height 66
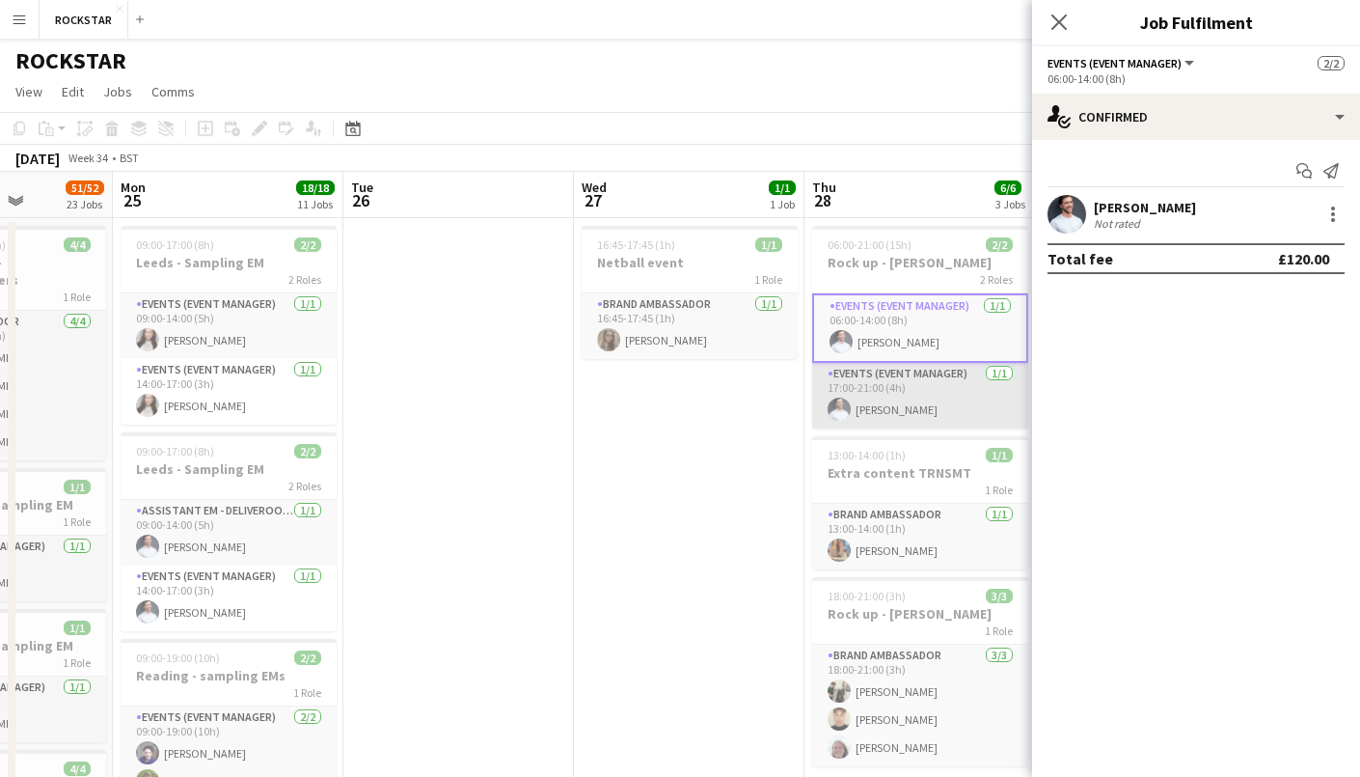
click at [965, 387] on app-card-role "Events (Event Manager) [DATE] 17:00-21:00 (4h) [PERSON_NAME]" at bounding box center [920, 396] width 216 height 66
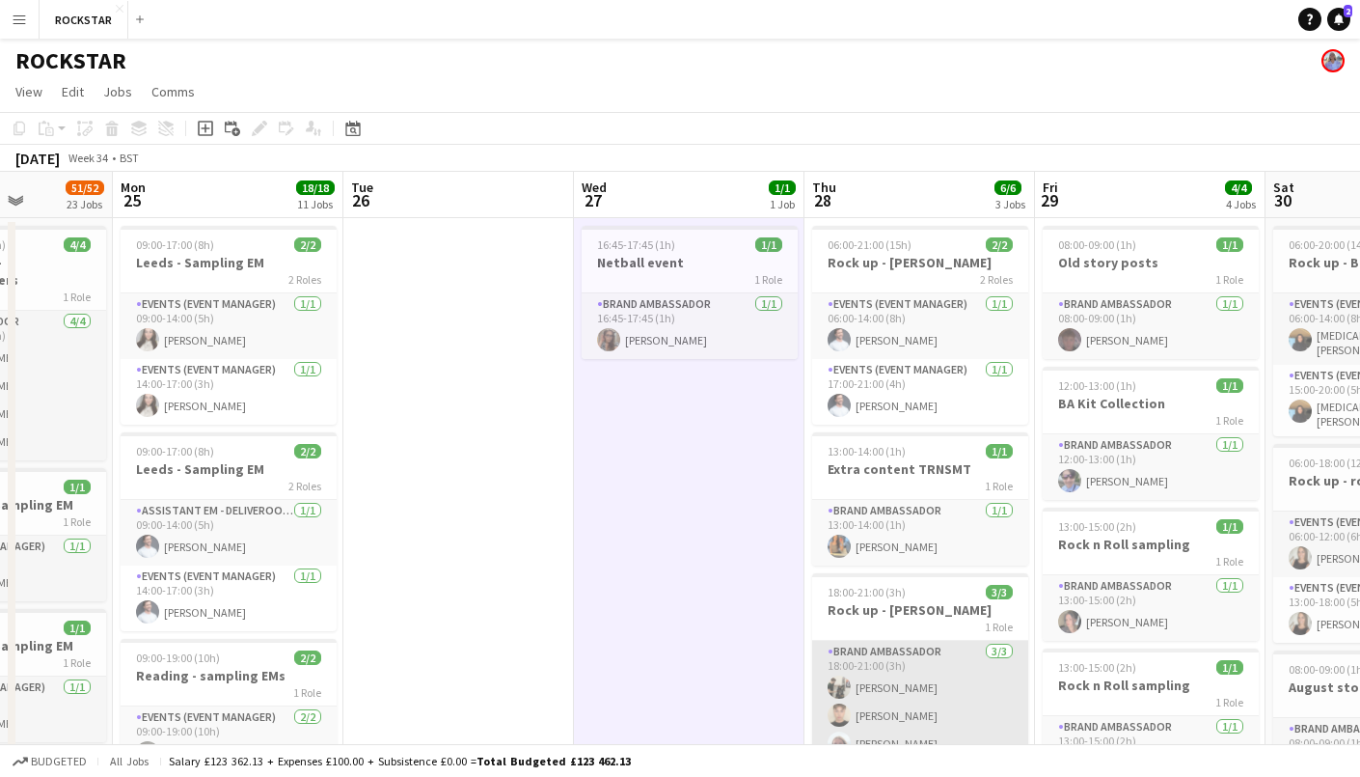
click at [884, 688] on app-card-role "Brand Ambassador [DATE] 18:00-21:00 (3h) [PERSON_NAME] [PERSON_NAME] [PERSON_NA…" at bounding box center [920, 702] width 216 height 122
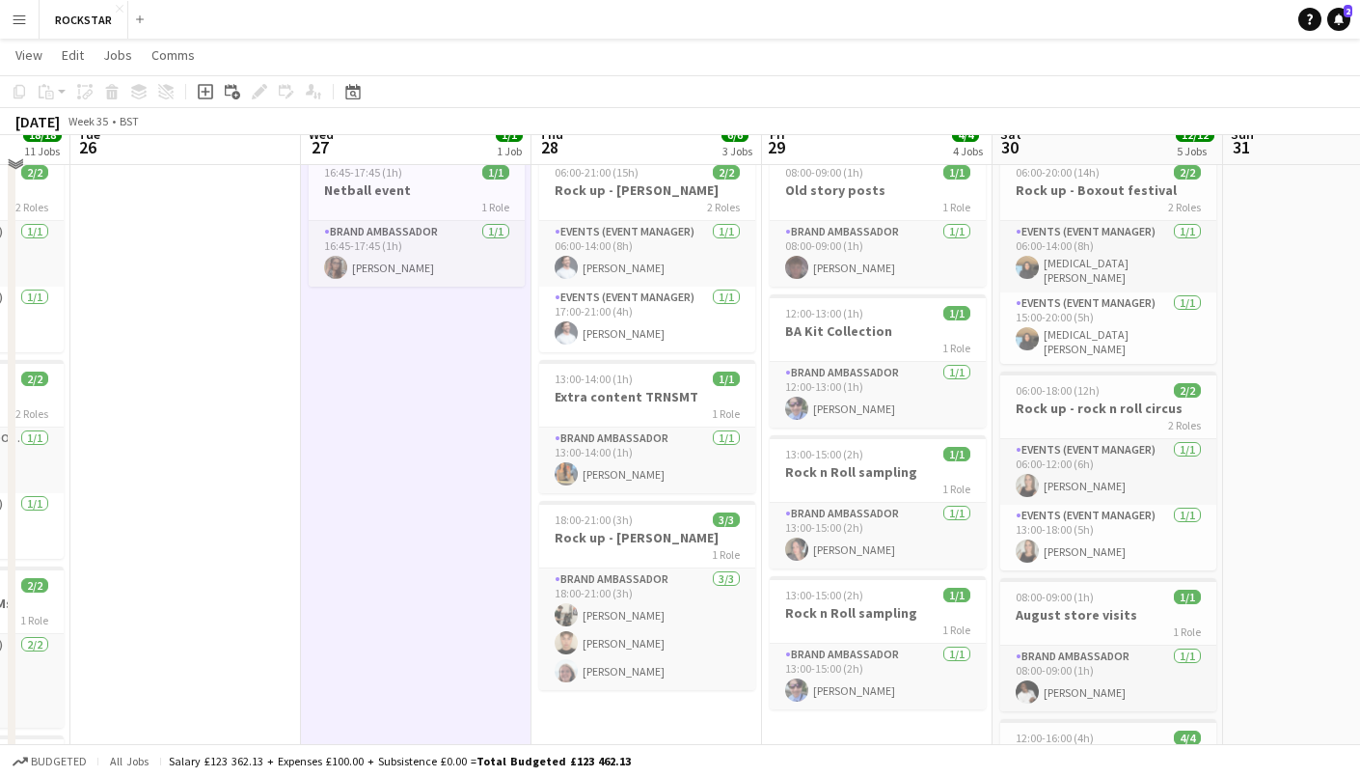
scroll to position [0, 0]
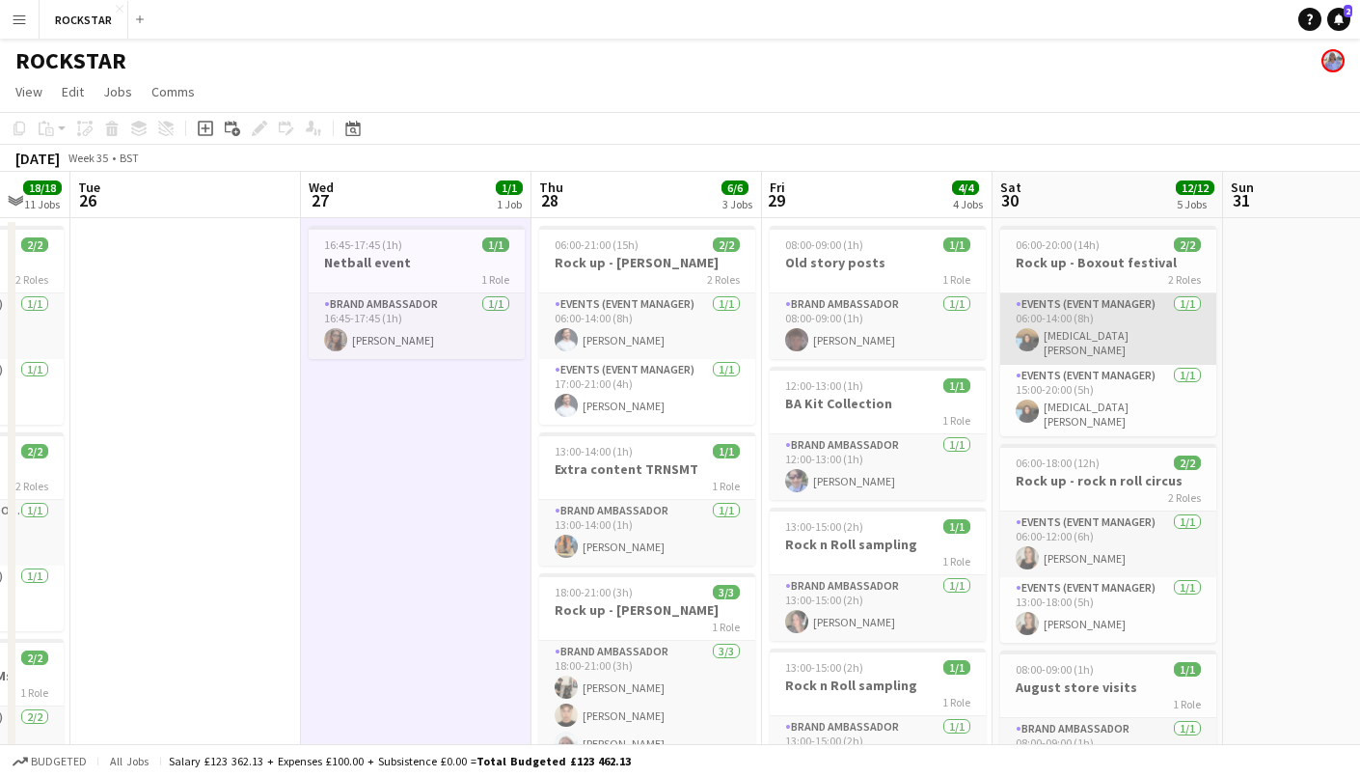
click at [1106, 350] on app-card-role "Events (Event Manager) [DATE] 06:00-14:00 (8h) [MEDICAL_DATA][PERSON_NAME]" at bounding box center [1108, 328] width 216 height 71
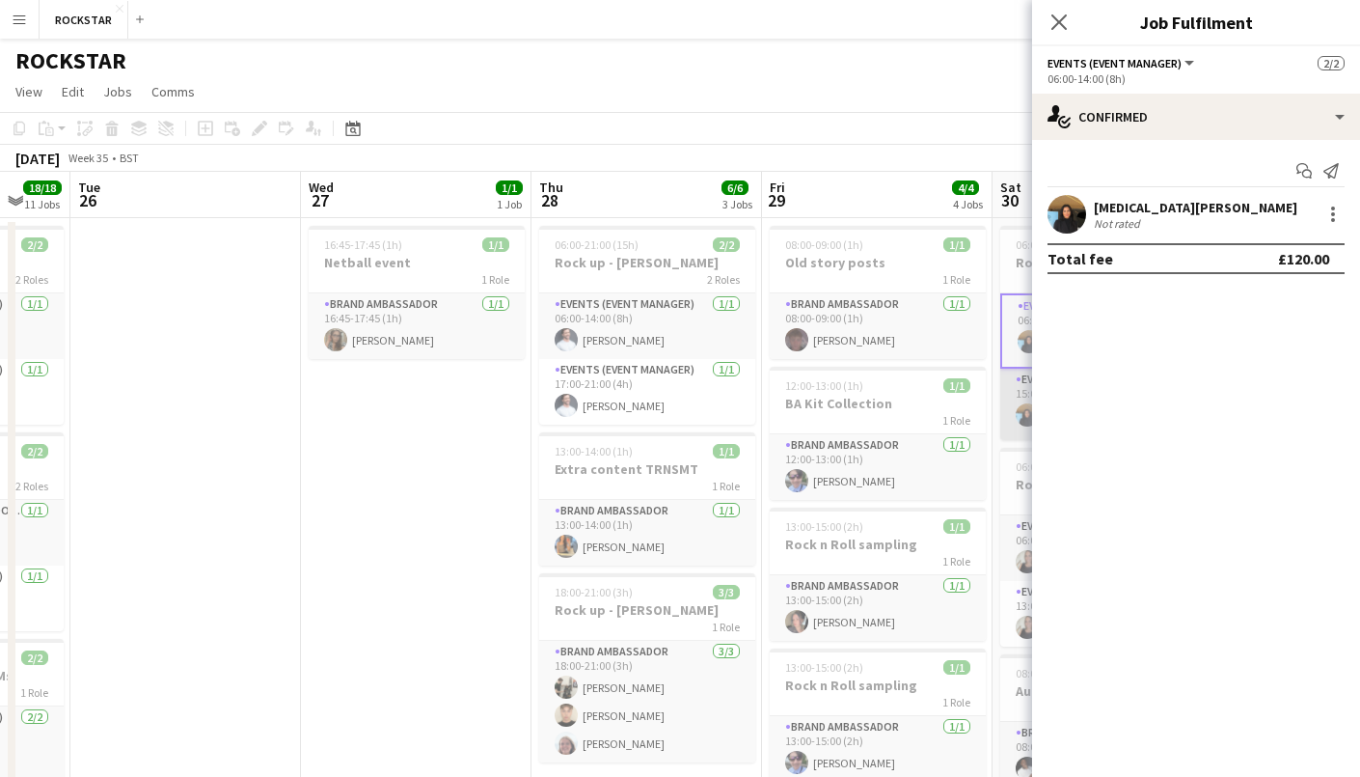
click at [1020, 393] on app-card-role "Events (Event Manager) [DATE] 15:00-20:00 (5h) [MEDICAL_DATA][PERSON_NAME]" at bounding box center [1108, 403] width 216 height 71
click at [911, 86] on app-page-menu "View Day view expanded Day view collapsed Month view Date picker Jump to [DATE]…" at bounding box center [680, 93] width 1360 height 37
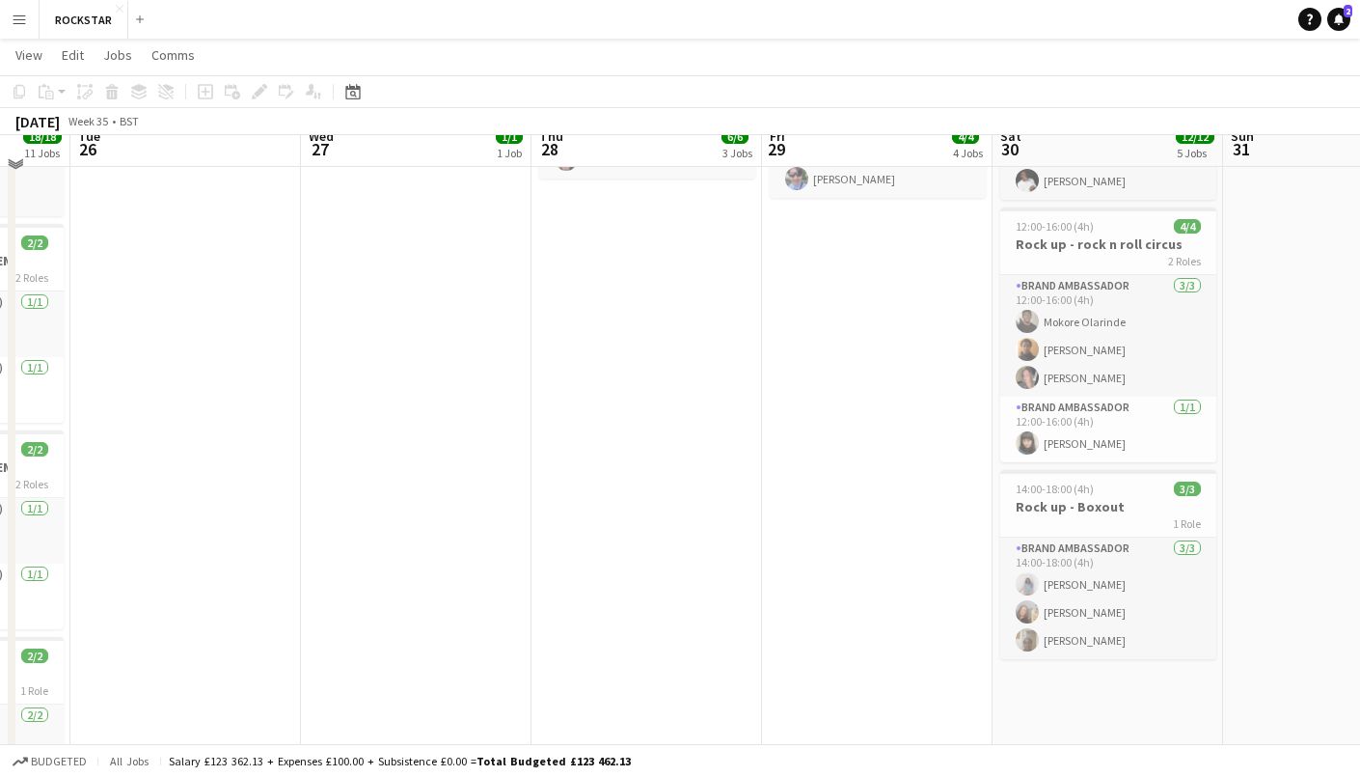
scroll to position [584, 0]
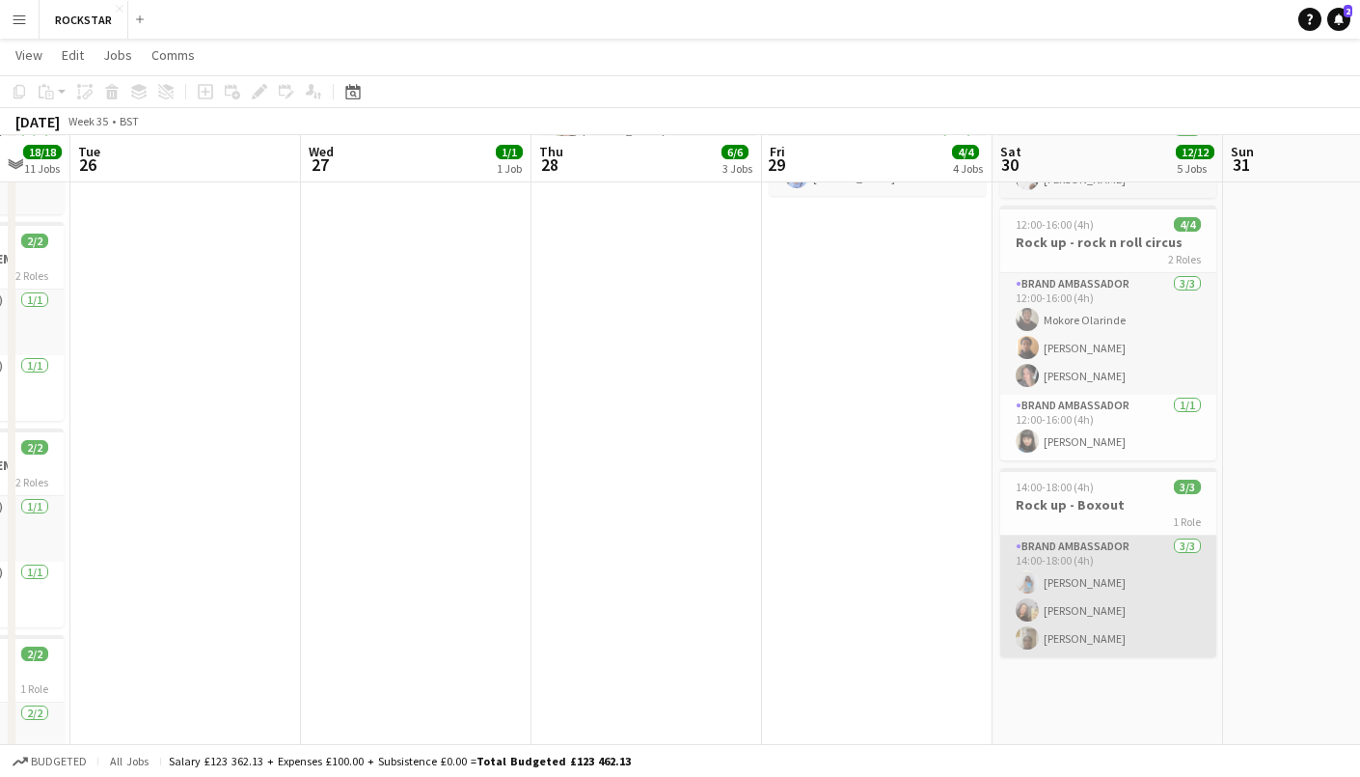
click at [1122, 581] on app-card-role "Brand Ambassador [DATE] 14:00-18:00 (4h) [PERSON_NAME] [PERSON_NAME] [PERSON_NA…" at bounding box center [1108, 596] width 216 height 122
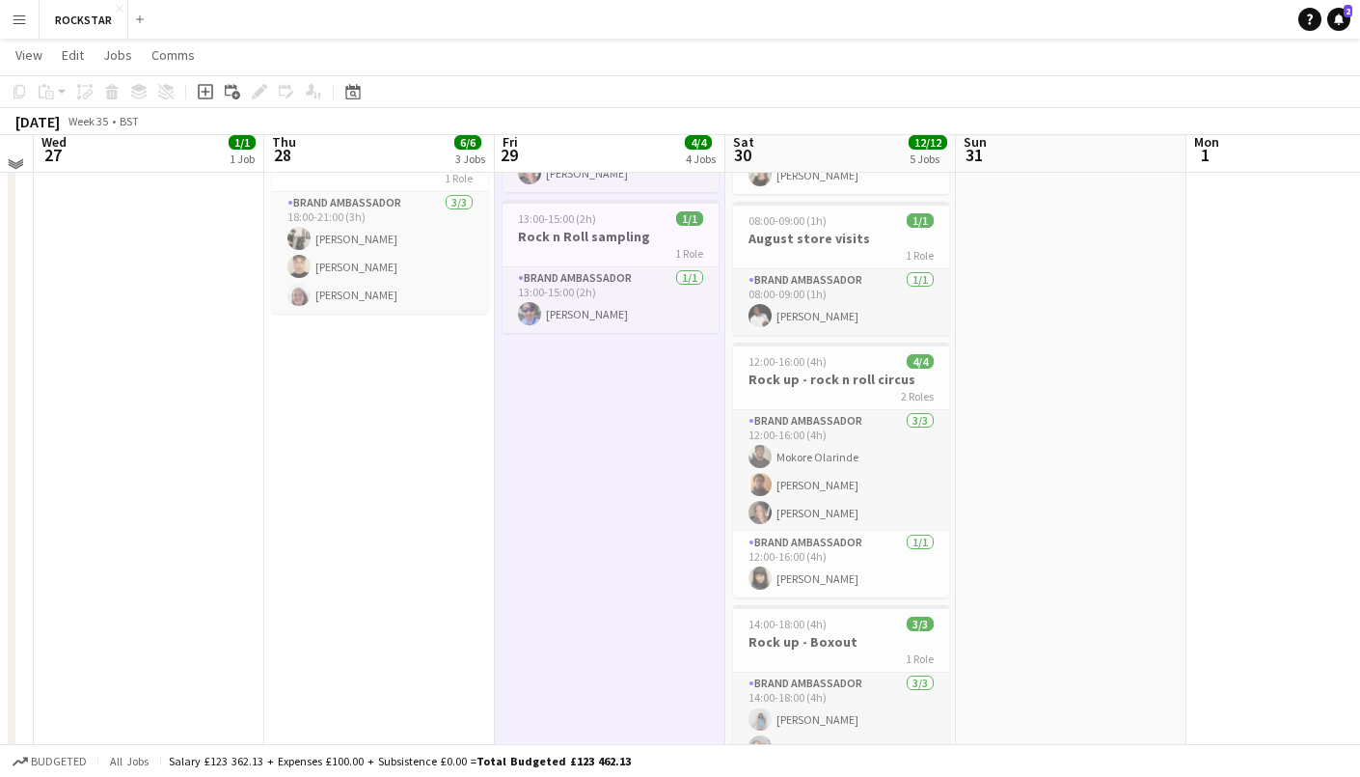
scroll to position [434, 0]
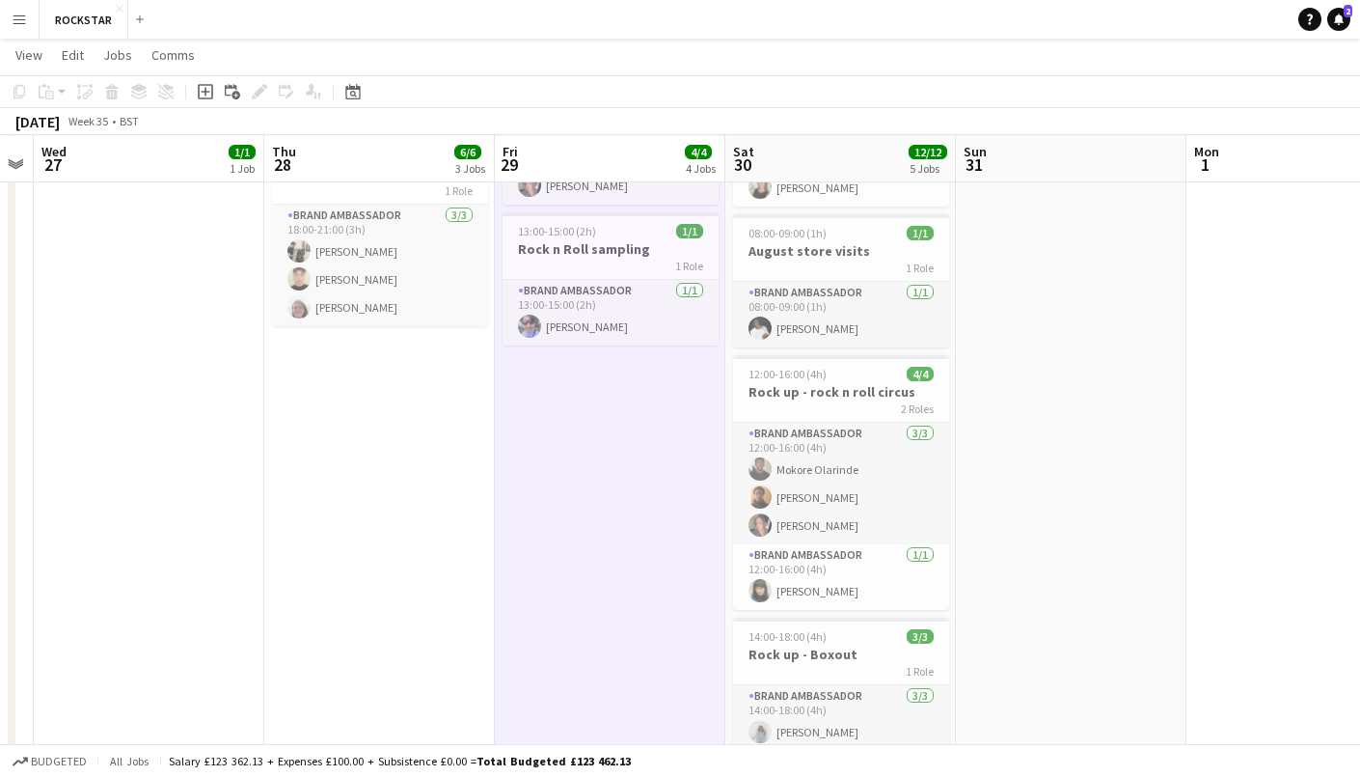
click at [813, 442] on app-card-role "Brand Ambassador [DATE] 12:00-16:00 (4h) Mokore [PERSON_NAME] [PERSON_NAME] [PE…" at bounding box center [841, 484] width 216 height 122
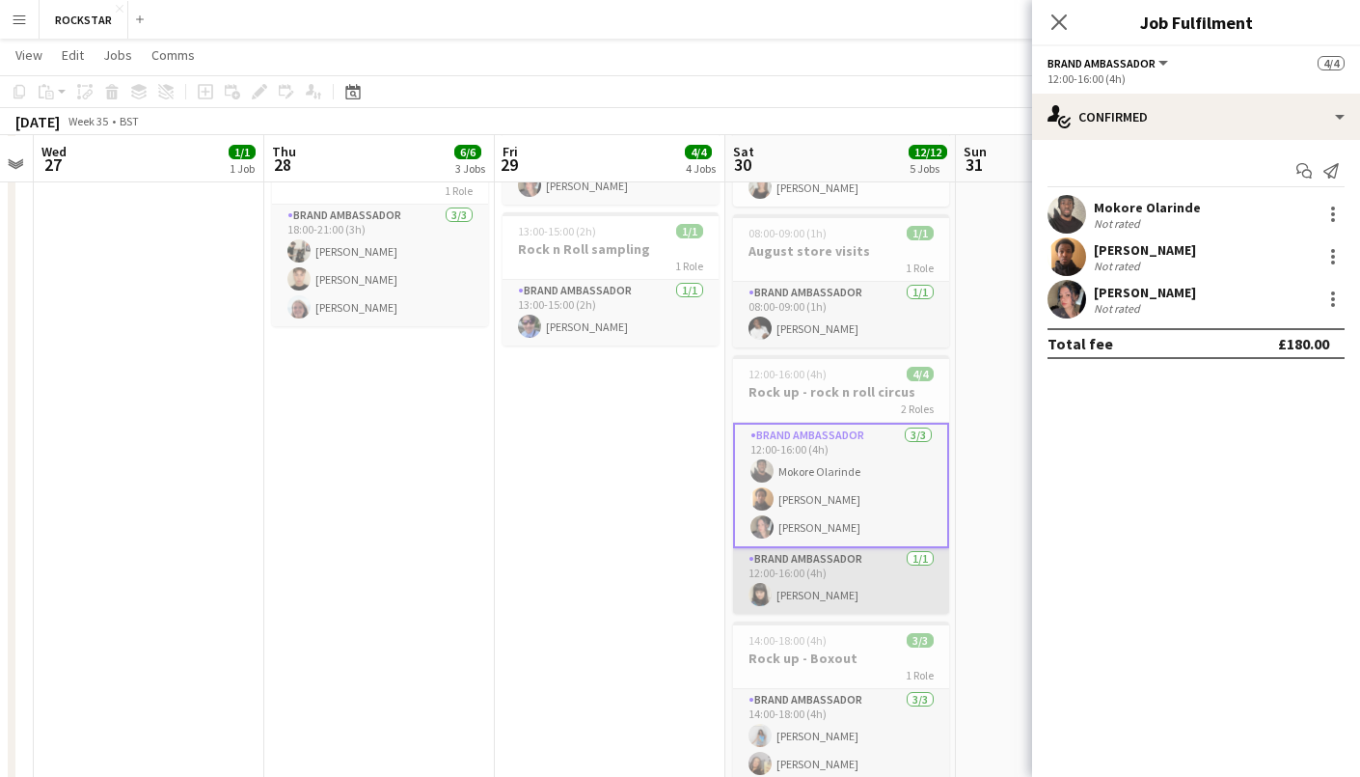
click at [862, 575] on app-card-role "Brand Ambassador [DATE] 12:00-16:00 (4h) [PERSON_NAME]" at bounding box center [841, 581] width 216 height 66
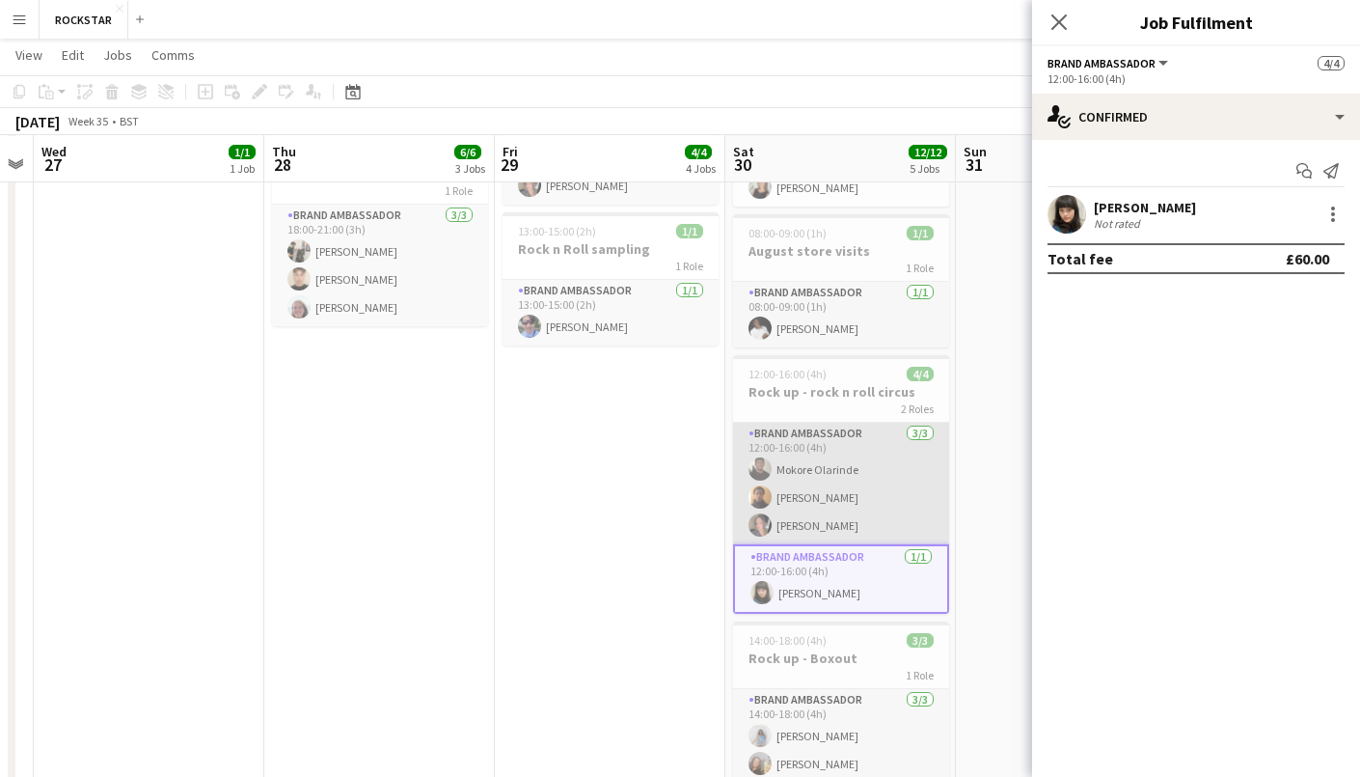
click at [864, 498] on app-card-role "Brand Ambassador [DATE] 12:00-16:00 (4h) Mokore [PERSON_NAME] [PERSON_NAME] [PE…" at bounding box center [841, 484] width 216 height 122
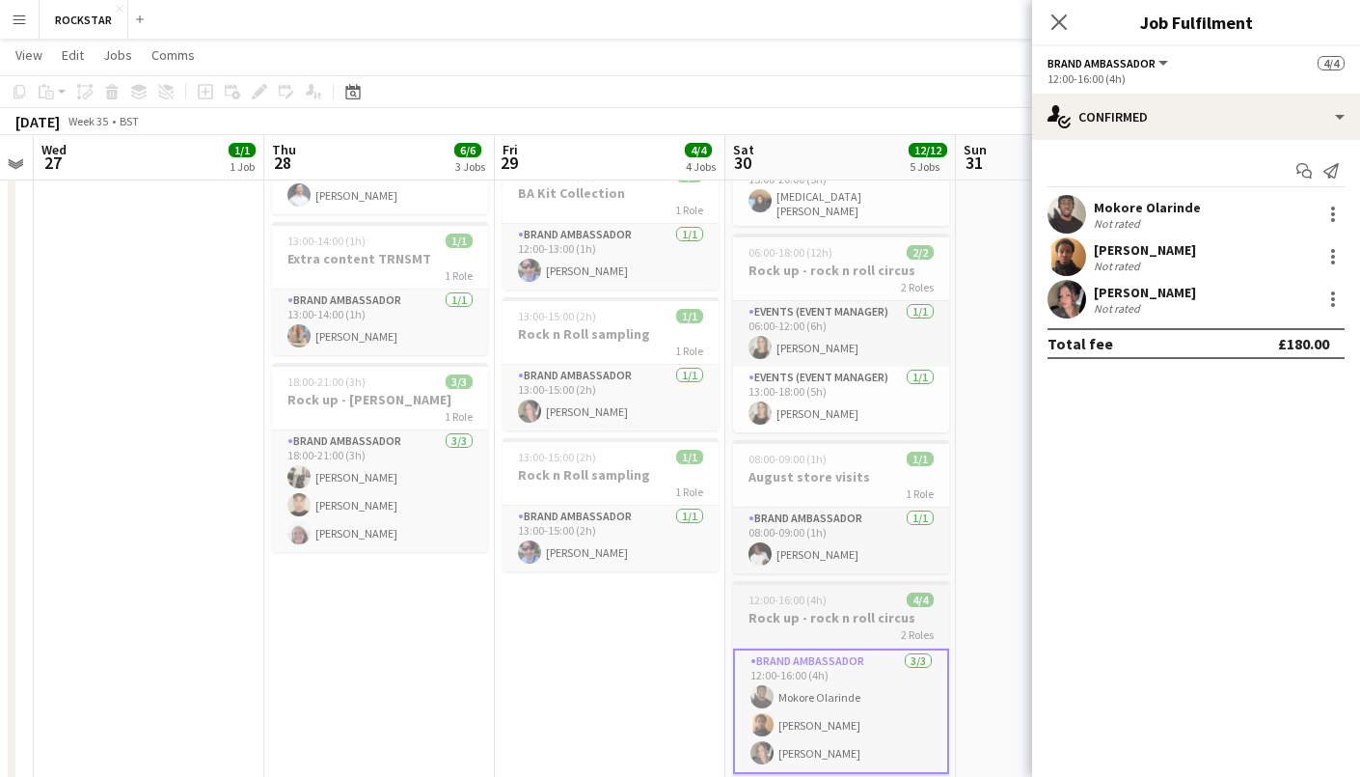
scroll to position [205, 0]
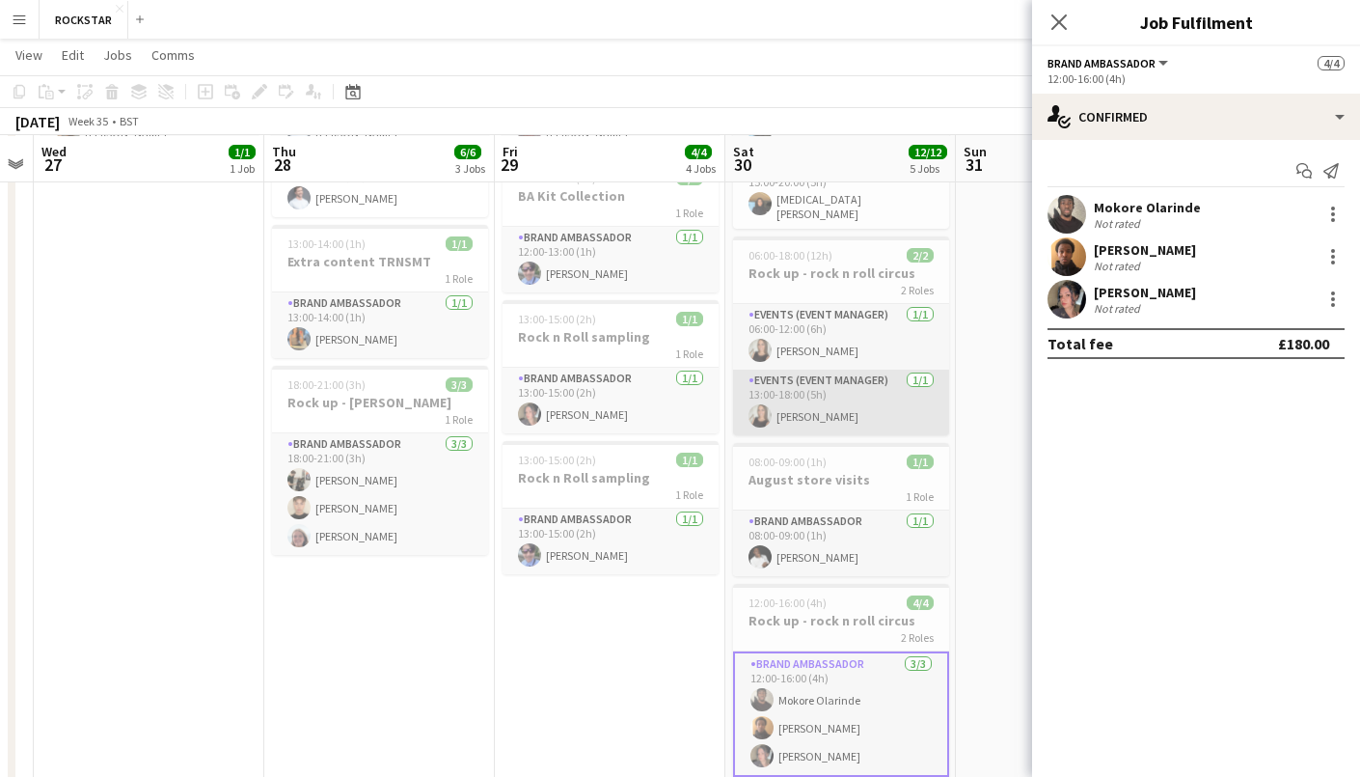
click at [852, 402] on app-card-role "Events (Event Manager) [DATE] 13:00-18:00 (5h) [PERSON_NAME]" at bounding box center [841, 402] width 216 height 66
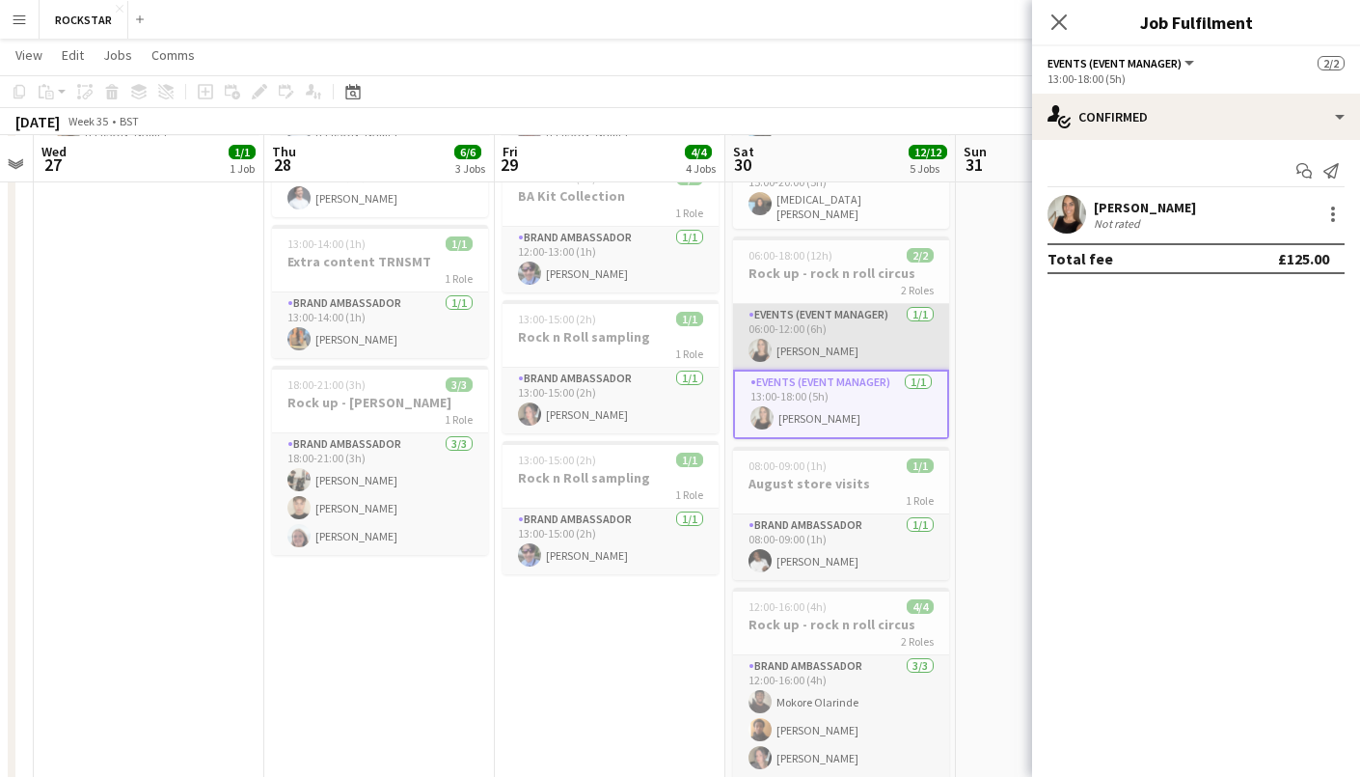
click at [856, 345] on app-card-role "Events (Event Manager) [DATE] 06:00-12:00 (6h) [PERSON_NAME]" at bounding box center [841, 337] width 216 height 66
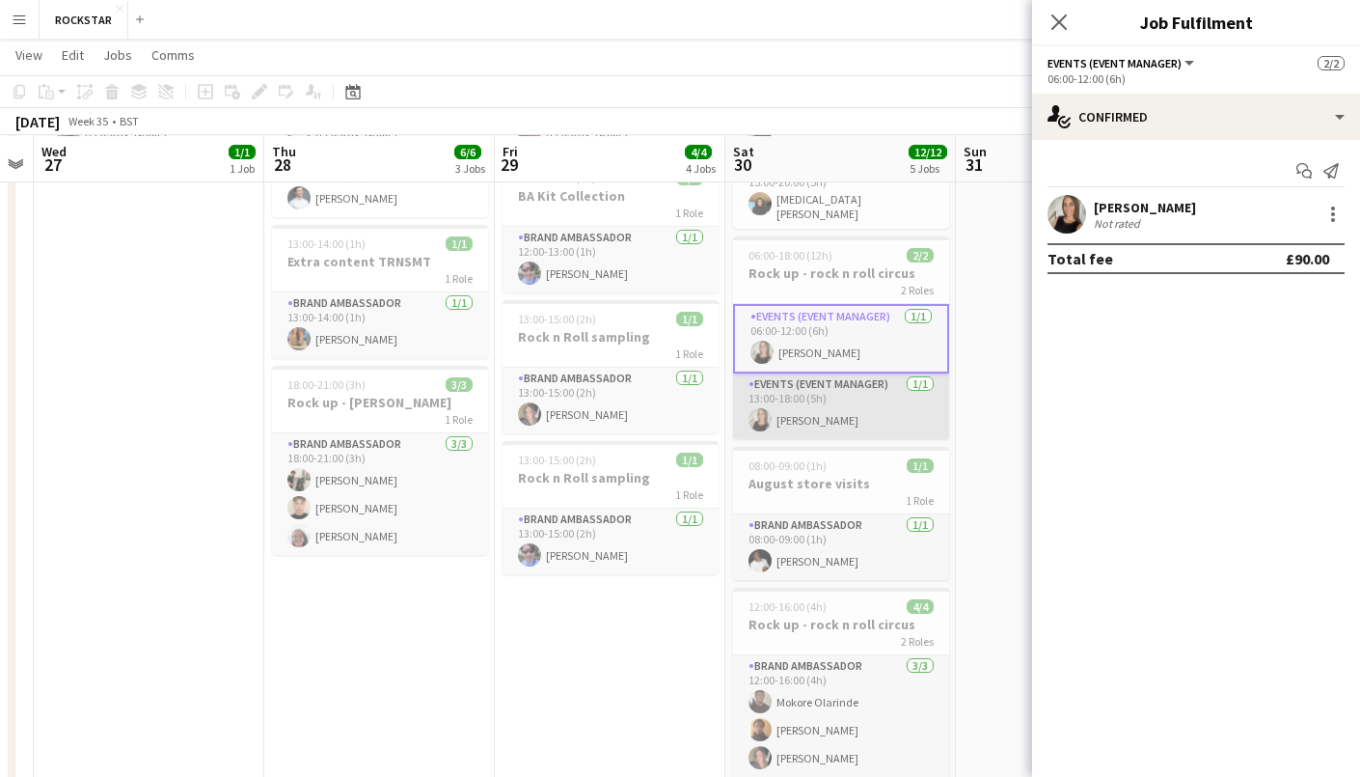
click at [861, 399] on app-card-role "Events (Event Manager) [DATE] 13:00-18:00 (5h) [PERSON_NAME]" at bounding box center [841, 406] width 216 height 66
